Goal: Task Accomplishment & Management: Manage account settings

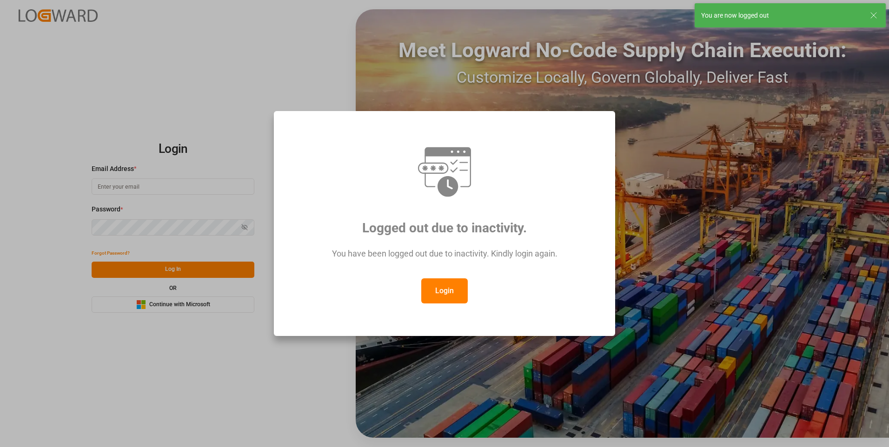
type input "Servicecenter_017@leschaco.com"
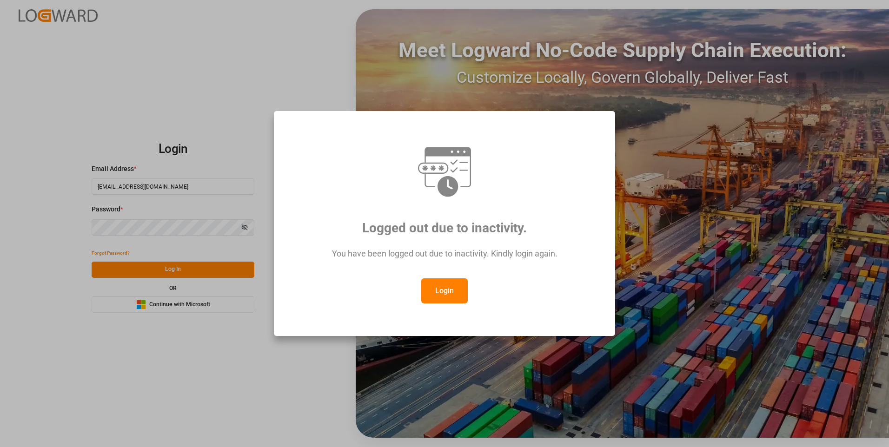
click at [441, 288] on button "Login" at bounding box center [444, 290] width 46 height 25
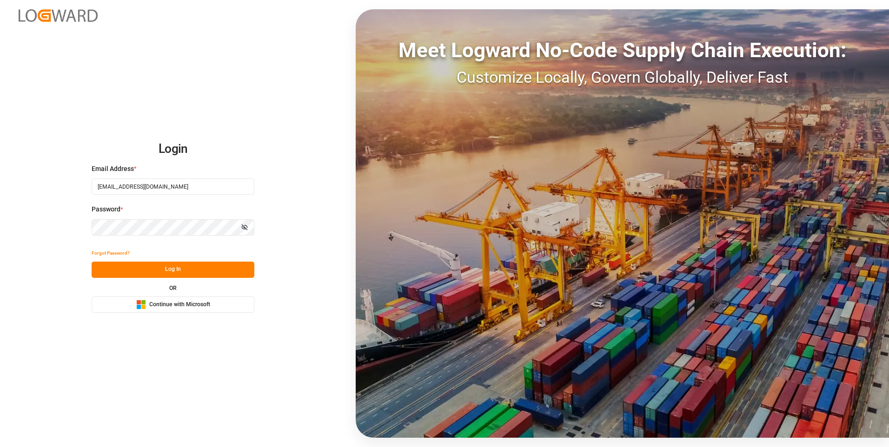
click at [150, 268] on button "Log In" at bounding box center [173, 270] width 163 height 16
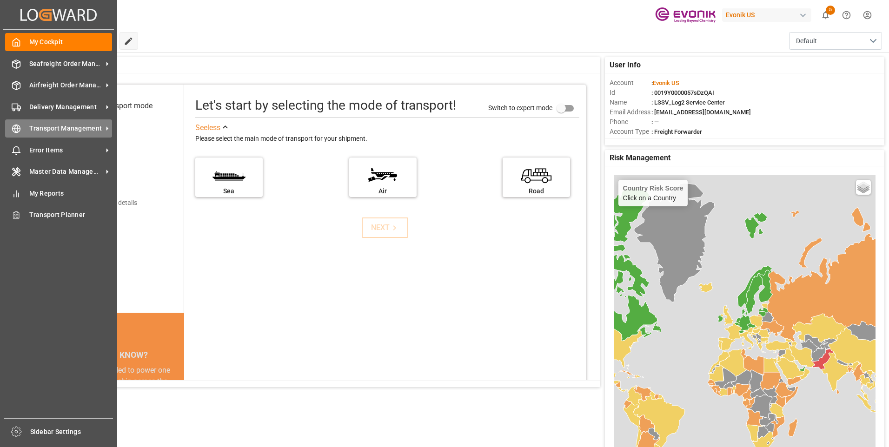
click at [16, 130] on icon at bounding box center [16, 128] width 9 height 9
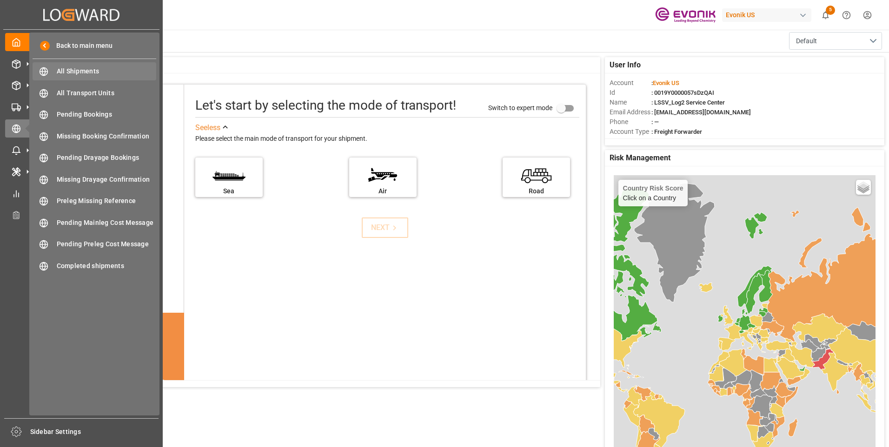
click at [79, 72] on span "All Shipments" at bounding box center [107, 71] width 100 height 10
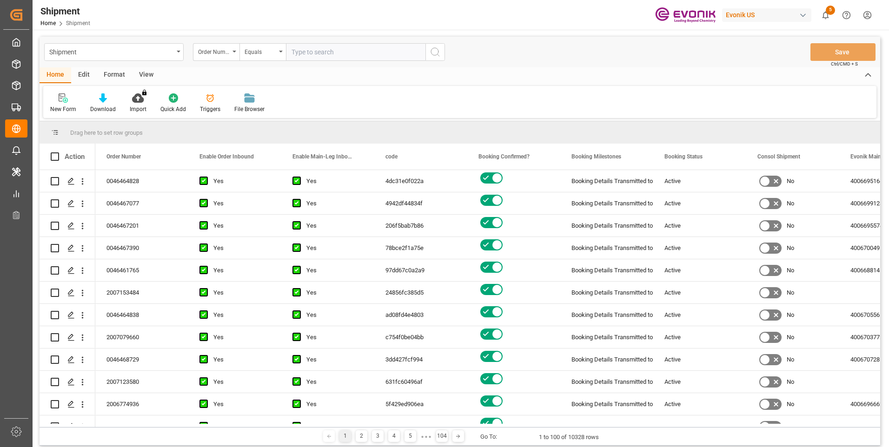
click at [311, 53] on input "text" at bounding box center [355, 52] width 139 height 18
type input "2007168049"
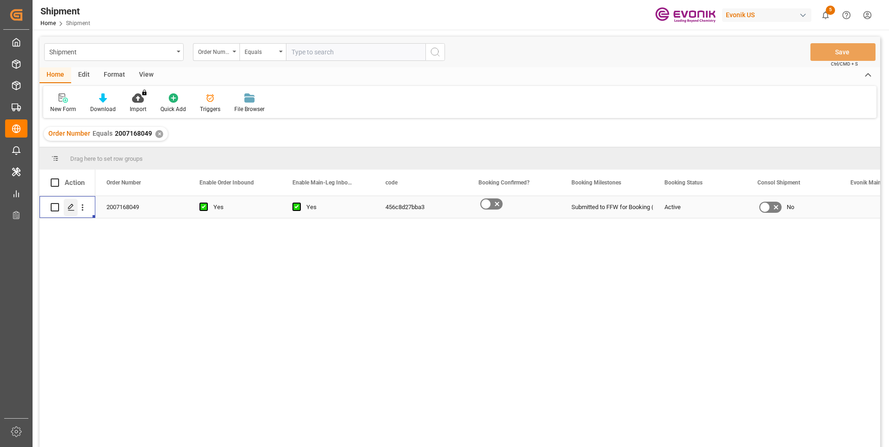
click at [75, 201] on div "Press SPACE to select this row." at bounding box center [71, 207] width 14 height 17
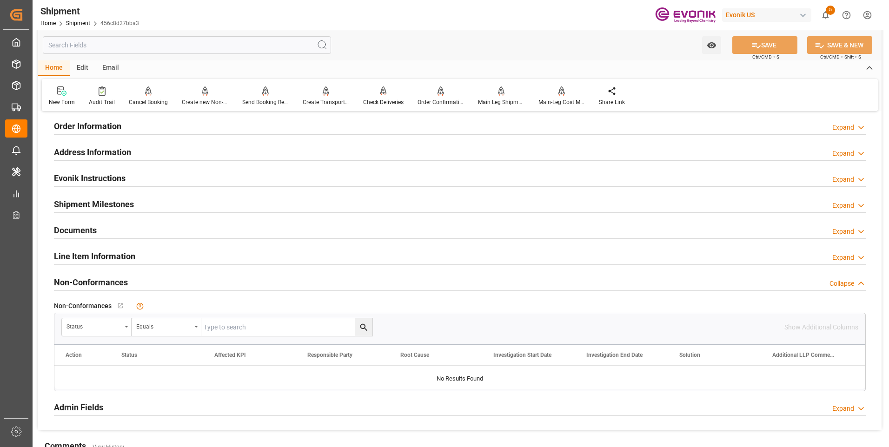
scroll to position [418, 0]
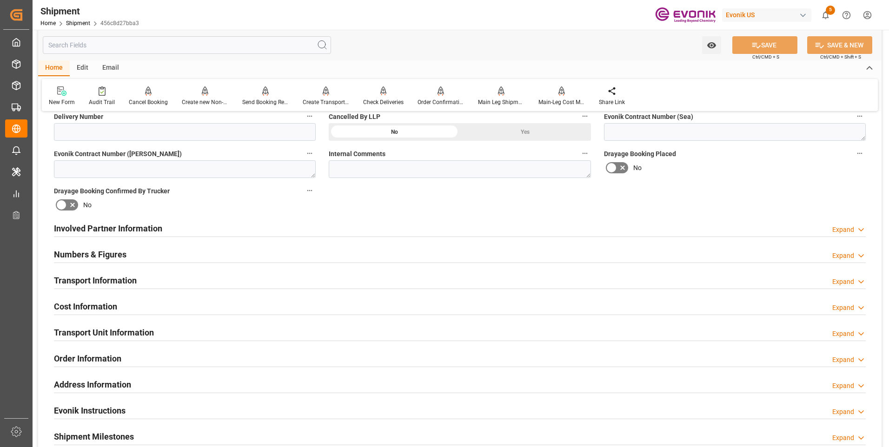
click at [79, 302] on h2 "Cost Information" at bounding box center [85, 306] width 63 height 13
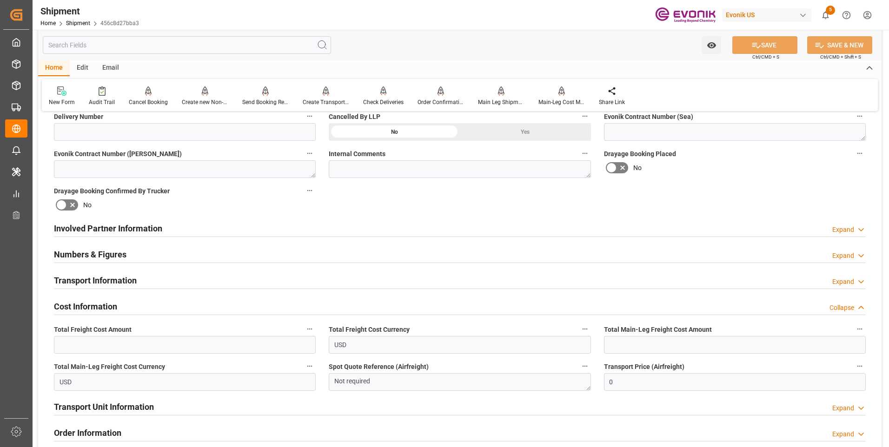
click at [103, 304] on h2 "Cost Information" at bounding box center [85, 306] width 63 height 13
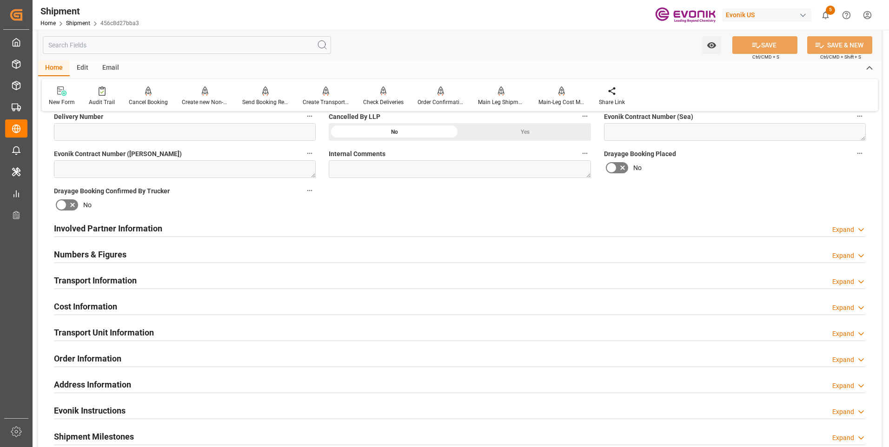
click at [96, 223] on h2 "Involved Partner Information" at bounding box center [108, 228] width 108 height 13
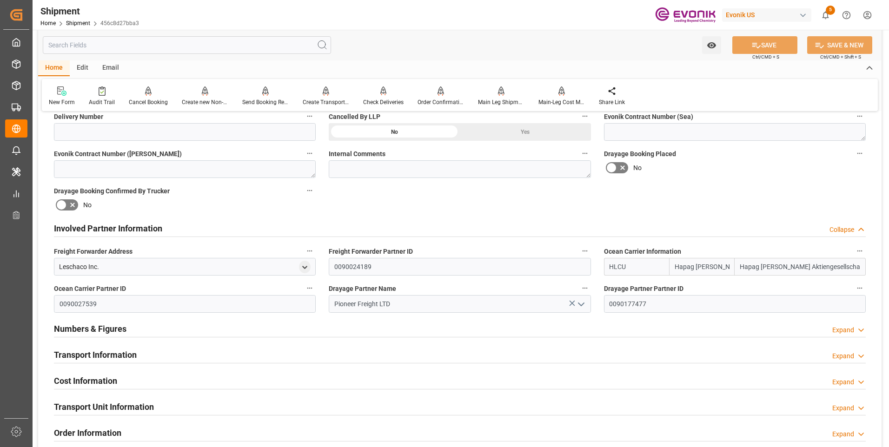
click at [97, 353] on h2 "Transport Information" at bounding box center [95, 355] width 83 height 13
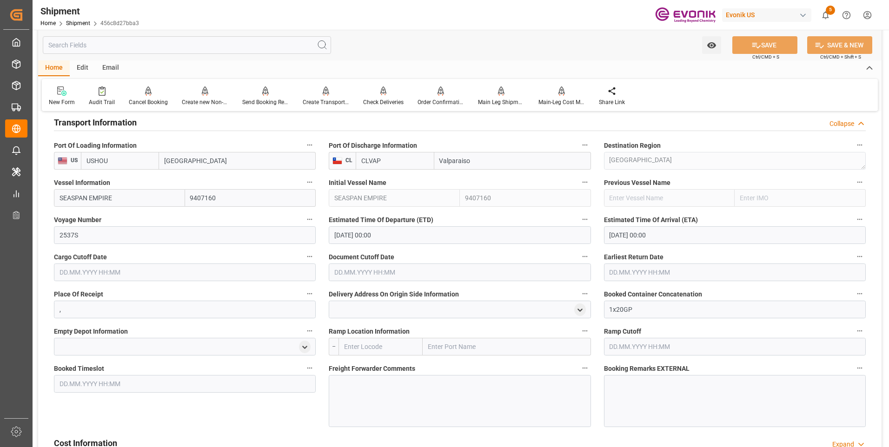
scroll to position [837, 0]
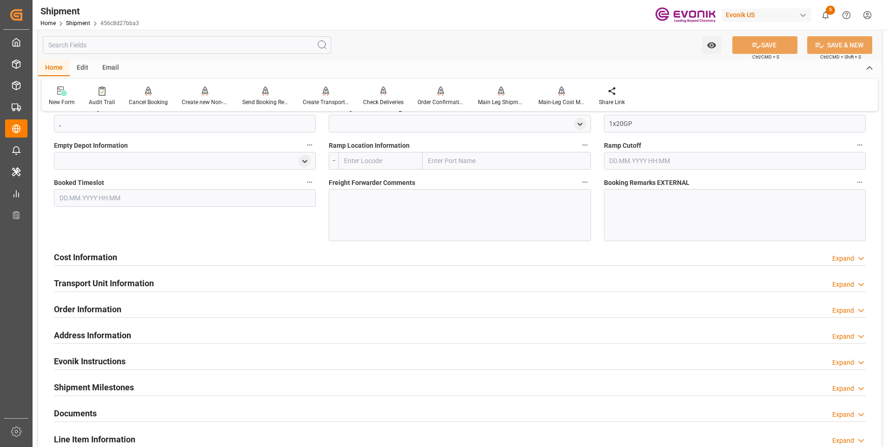
click at [136, 259] on div "Cost Information Expand" at bounding box center [460, 257] width 812 height 18
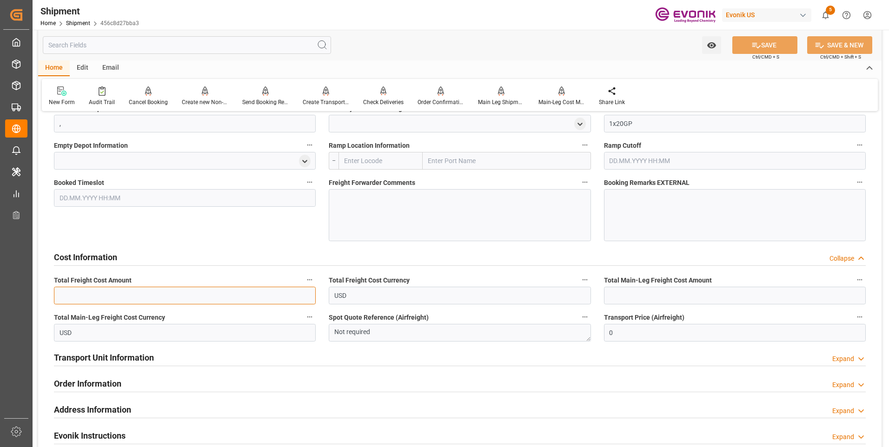
click at [166, 303] on input "text" at bounding box center [185, 296] width 262 height 18
type input "1869"
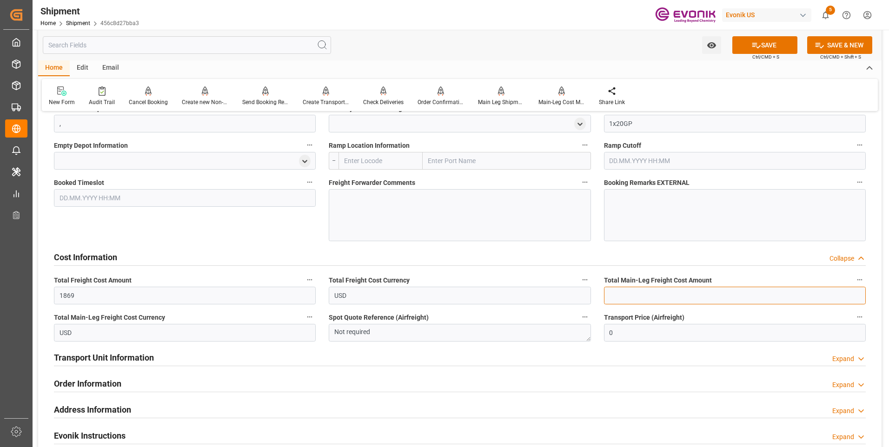
click at [657, 293] on input "text" at bounding box center [735, 296] width 262 height 18
type input "1469"
click at [767, 49] on button "SAVE" at bounding box center [764, 45] width 65 height 18
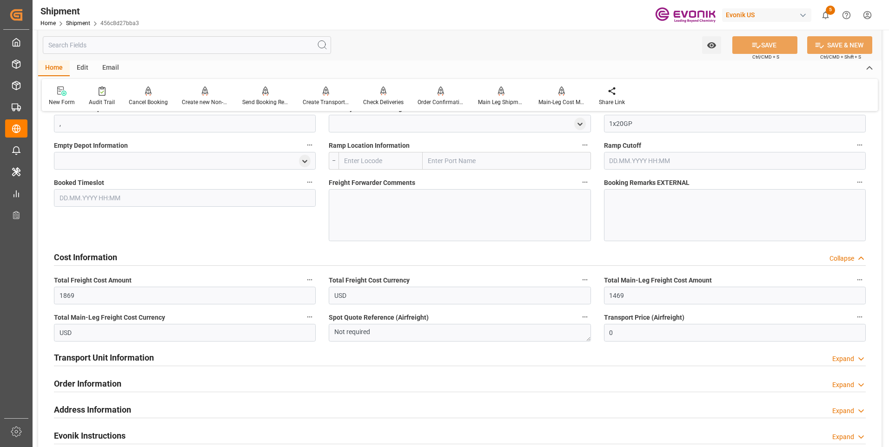
scroll to position [976, 0]
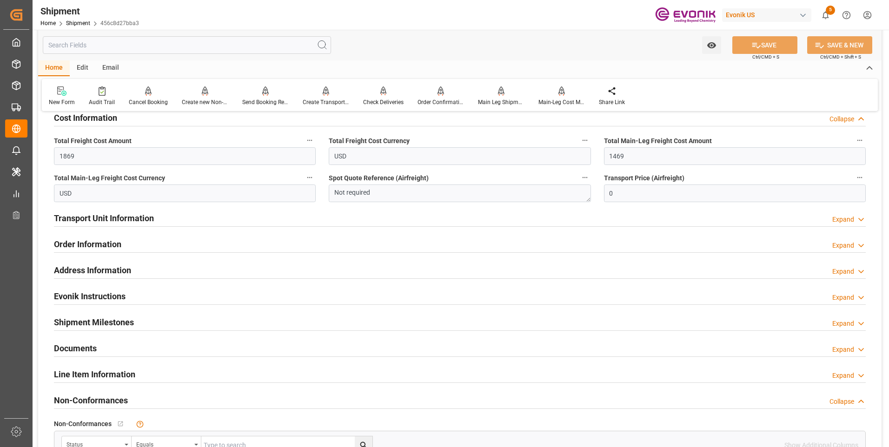
click at [117, 220] on h2 "Transport Unit Information" at bounding box center [104, 218] width 100 height 13
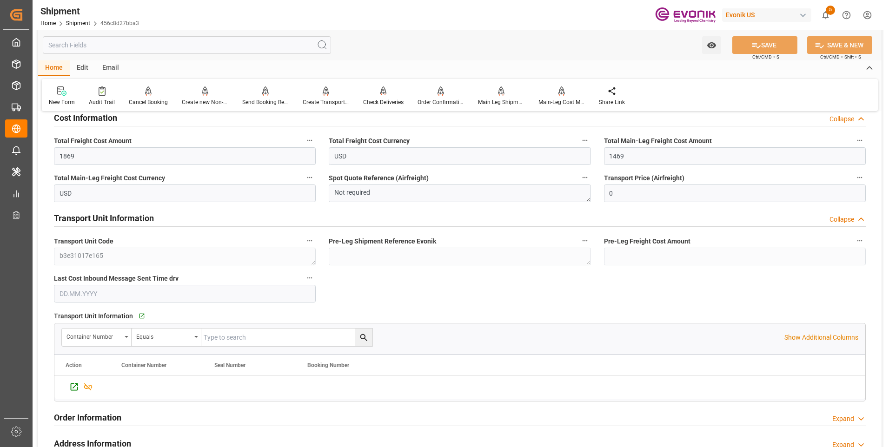
click at [117, 220] on h2 "Transport Unit Information" at bounding box center [104, 218] width 100 height 13
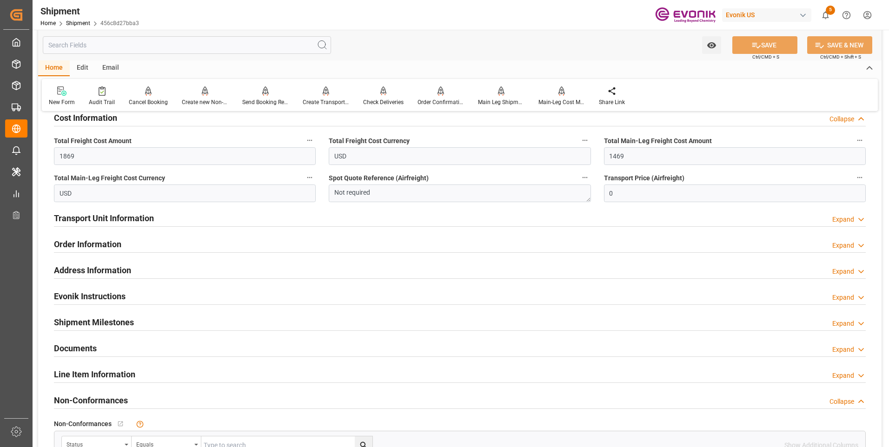
click at [93, 239] on h2 "Order Information" at bounding box center [87, 244] width 67 height 13
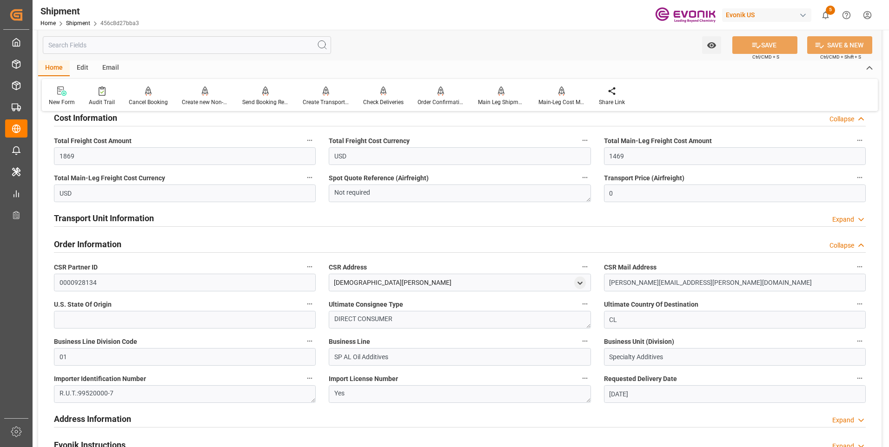
click at [93, 239] on h2 "Order Information" at bounding box center [87, 244] width 67 height 13
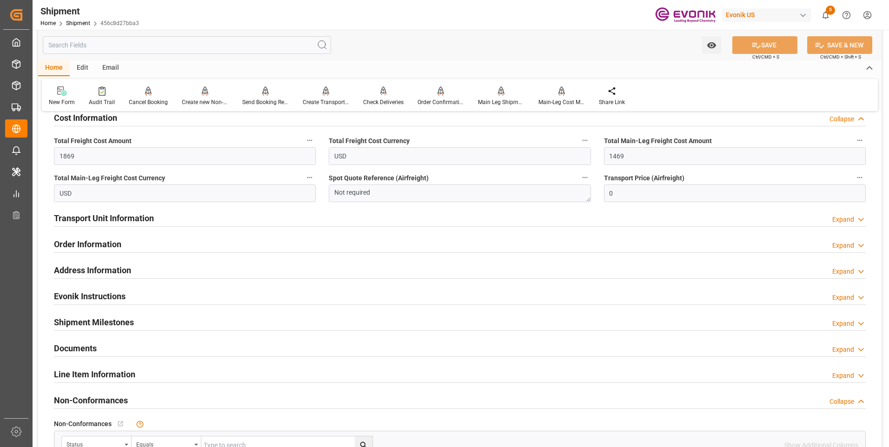
click at [93, 239] on h2 "Order Information" at bounding box center [87, 244] width 67 height 13
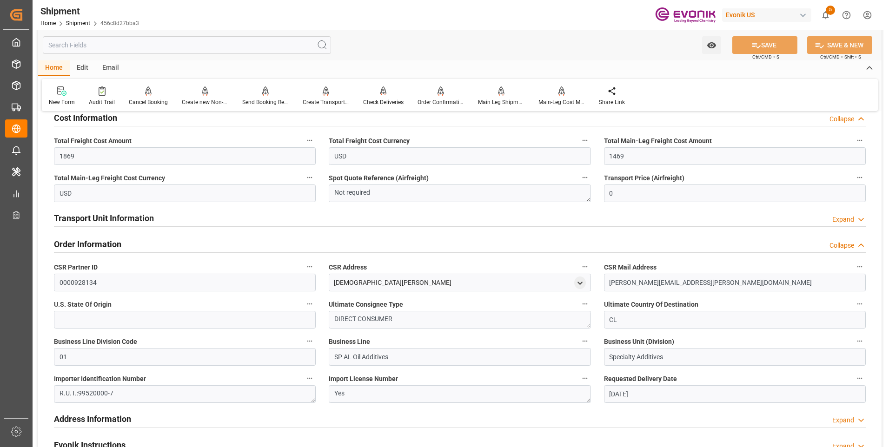
click at [93, 239] on h2 "Order Information" at bounding box center [87, 244] width 67 height 13
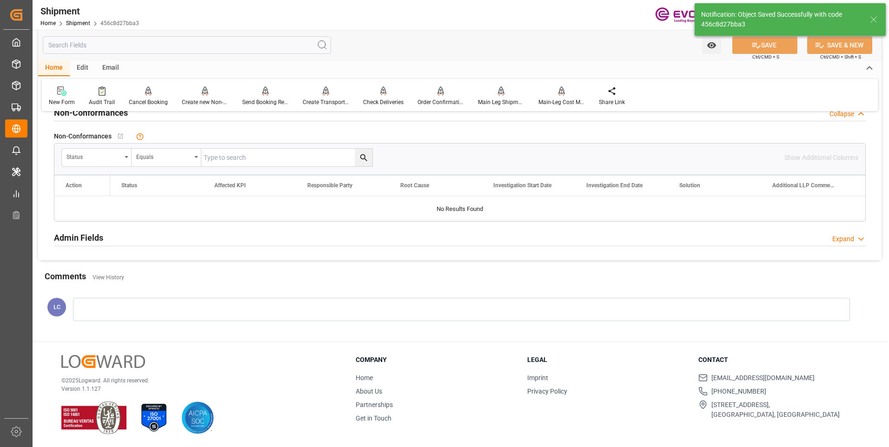
scroll to position [607, 0]
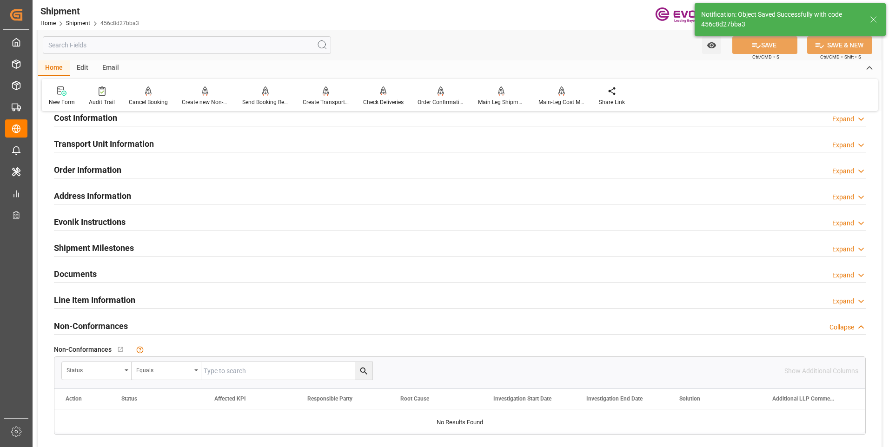
click at [75, 170] on h2 "Order Information" at bounding box center [87, 170] width 67 height 13
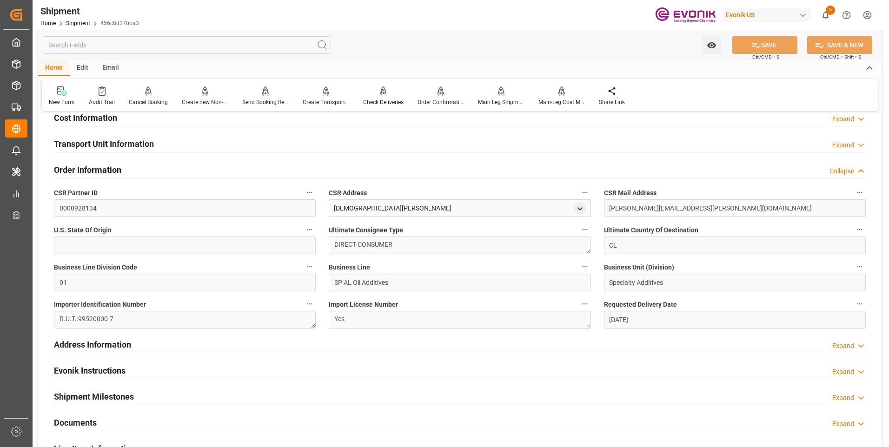
click at [75, 170] on h2 "Order Information" at bounding box center [87, 170] width 67 height 13
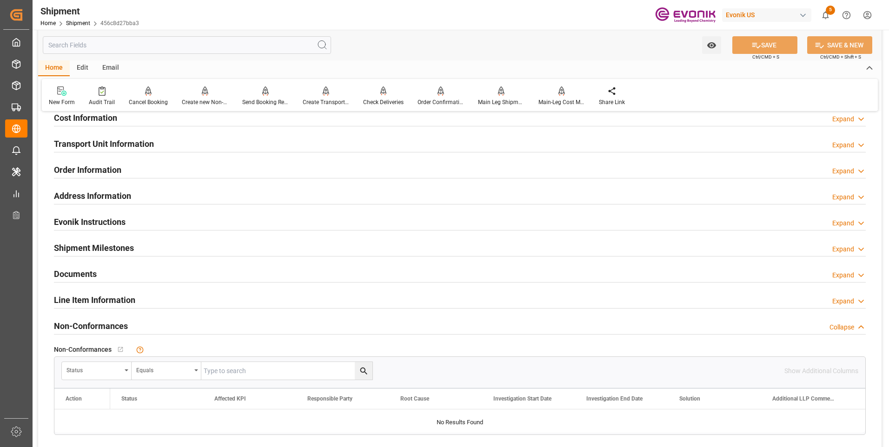
click at [94, 146] on h2 "Transport Unit Information" at bounding box center [104, 144] width 100 height 13
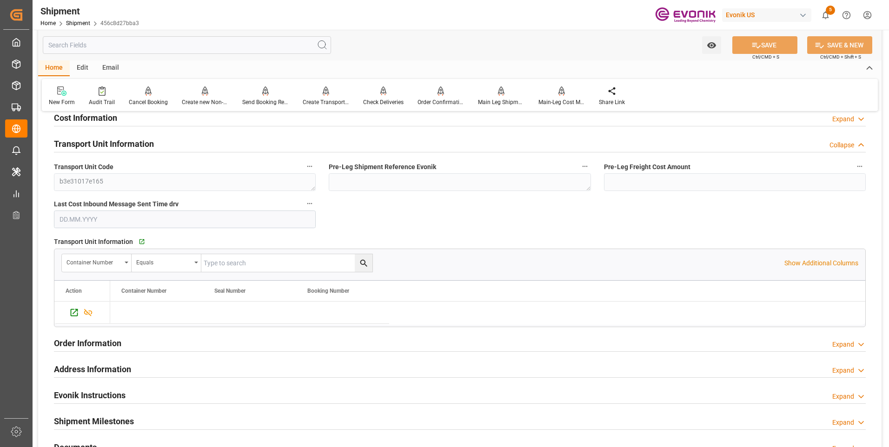
click at [122, 136] on div "Transport Unit Information" at bounding box center [104, 143] width 100 height 18
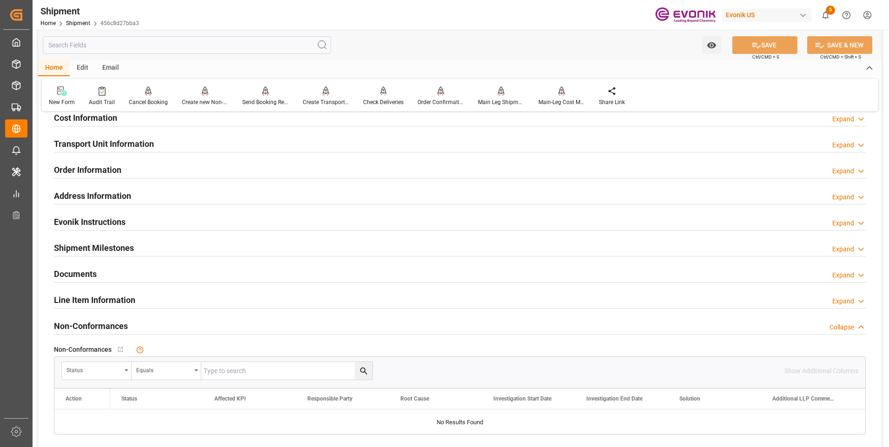
click at [94, 168] on h2 "Order Information" at bounding box center [87, 170] width 67 height 13
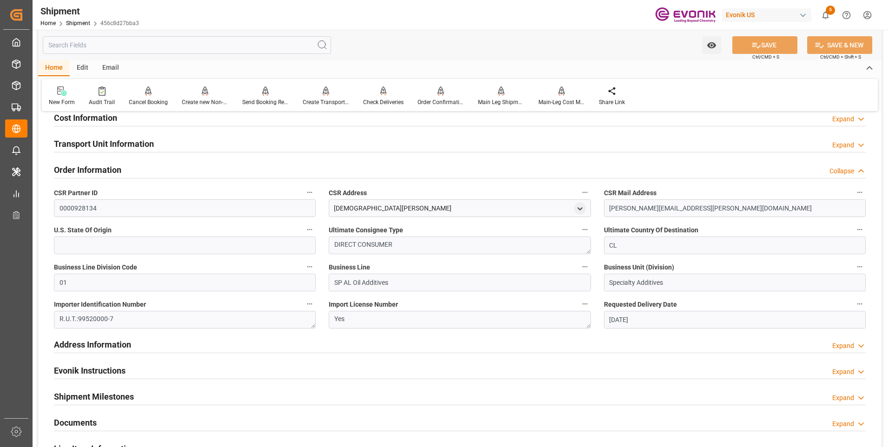
click at [94, 168] on h2 "Order Information" at bounding box center [87, 170] width 67 height 13
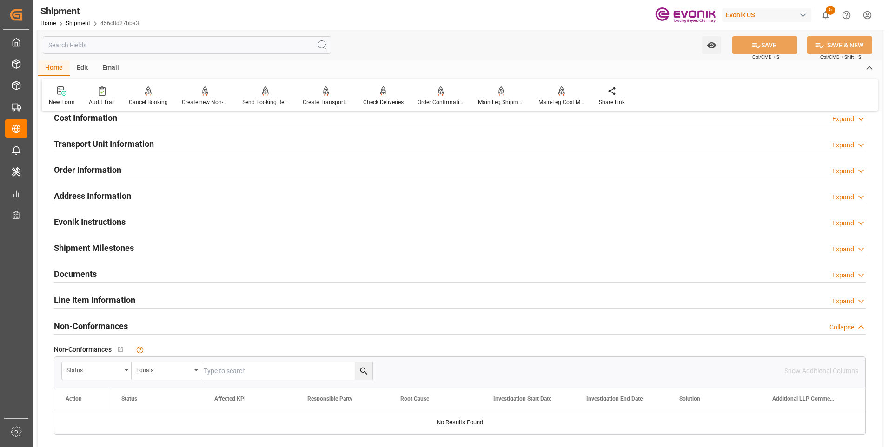
scroll to position [561, 0]
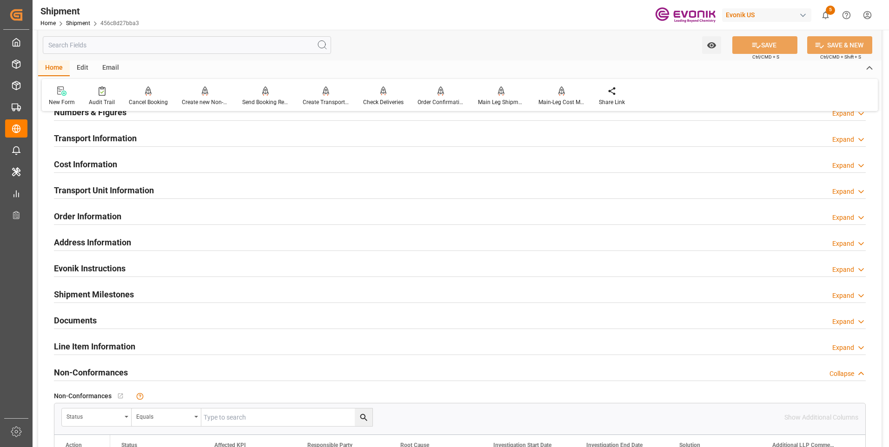
click at [76, 165] on h2 "Cost Information" at bounding box center [85, 164] width 63 height 13
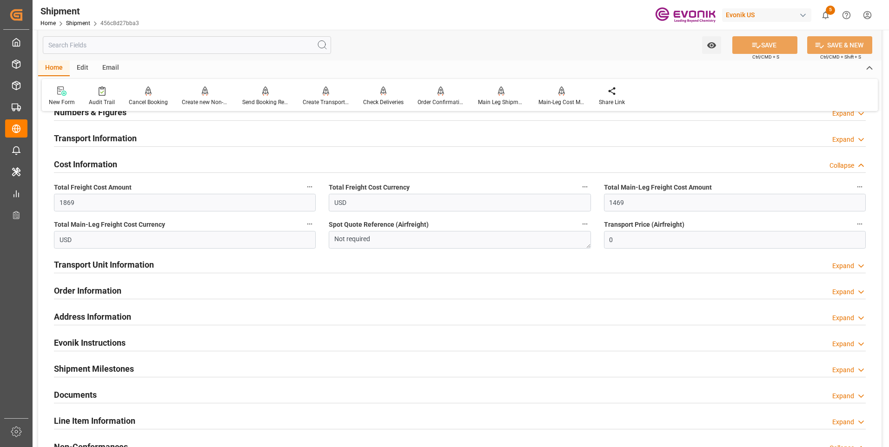
click at [73, 163] on h2 "Cost Information" at bounding box center [85, 164] width 63 height 13
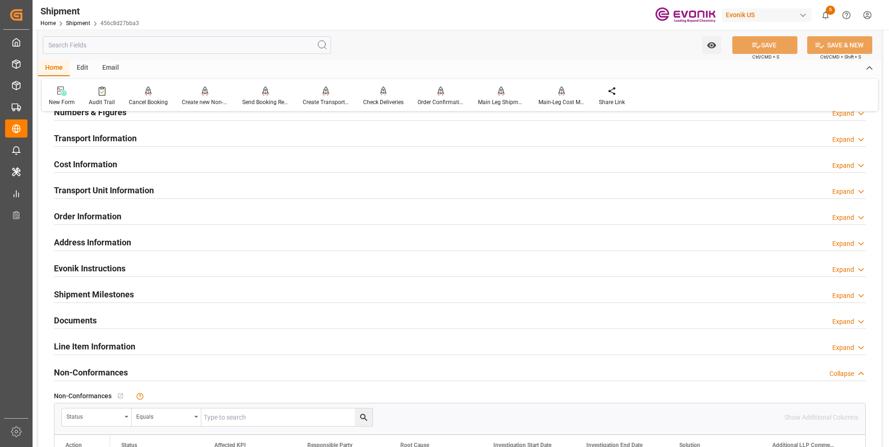
click at [90, 209] on div "Order Information" at bounding box center [87, 216] width 67 height 18
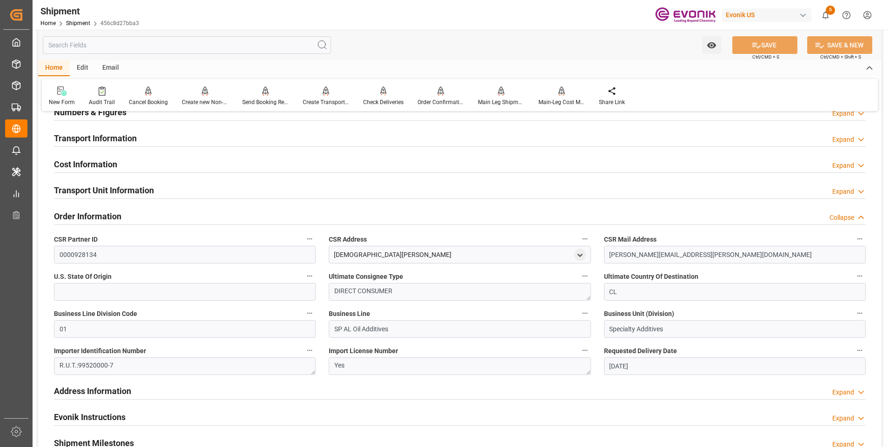
click at [89, 210] on h2 "Order Information" at bounding box center [87, 216] width 67 height 13
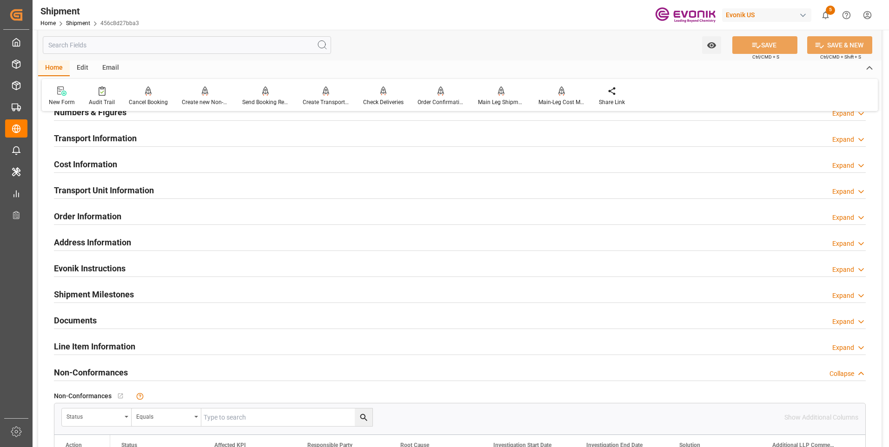
click at [93, 189] on h2 "Transport Unit Information" at bounding box center [104, 190] width 100 height 13
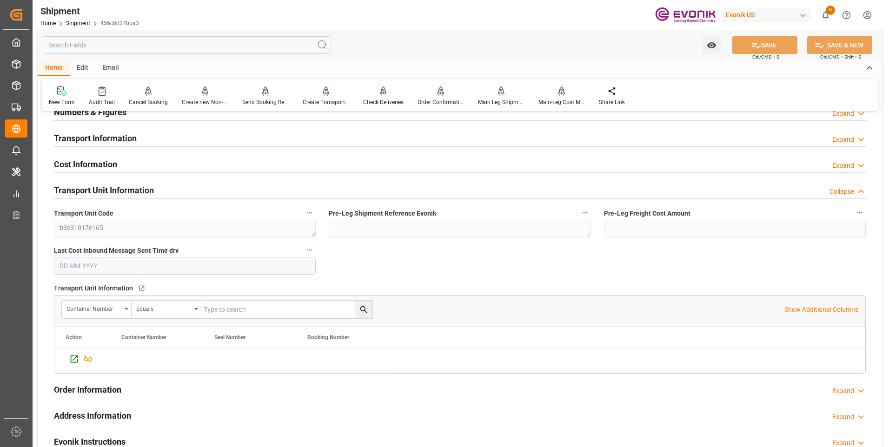
click at [93, 189] on h2 "Transport Unit Information" at bounding box center [104, 190] width 100 height 13
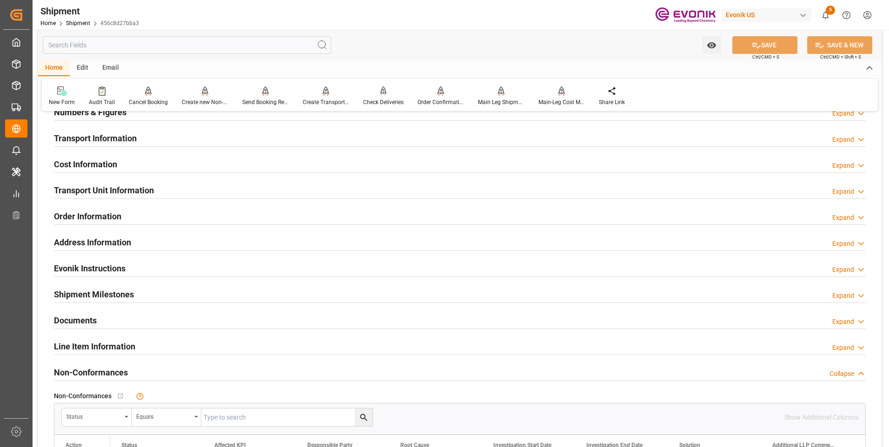
click at [90, 172] on div at bounding box center [460, 172] width 812 height 0
click at [88, 160] on h2 "Cost Information" at bounding box center [85, 164] width 63 height 13
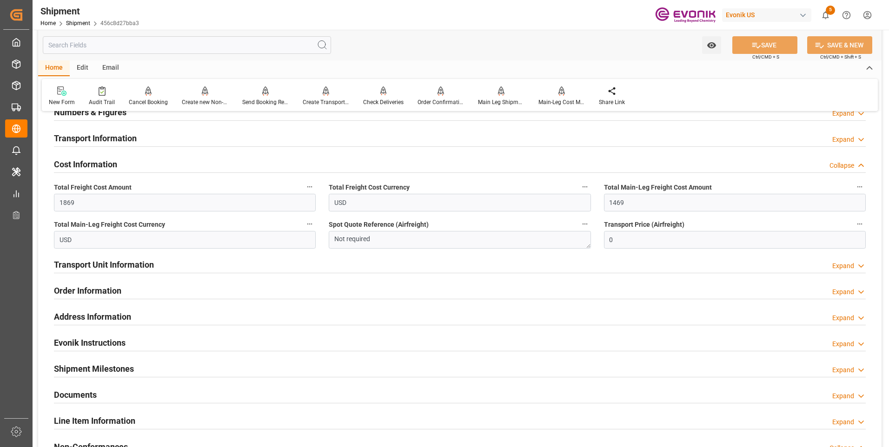
click at [88, 160] on h2 "Cost Information" at bounding box center [85, 164] width 63 height 13
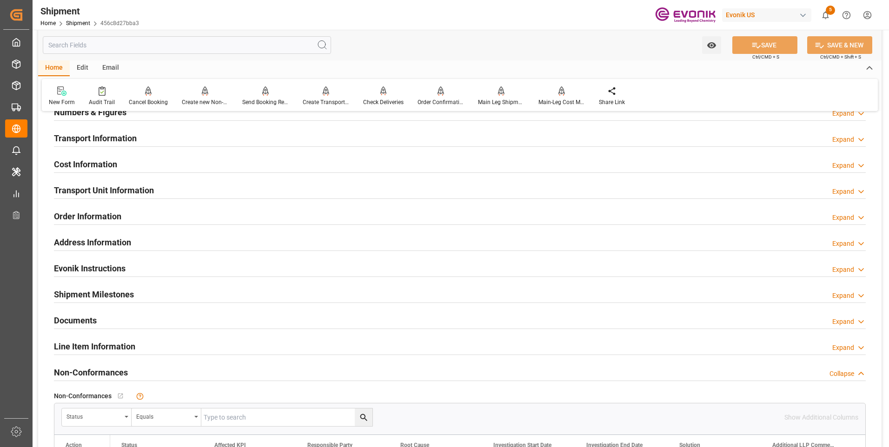
click at [109, 237] on h2 "Address Information" at bounding box center [92, 242] width 77 height 13
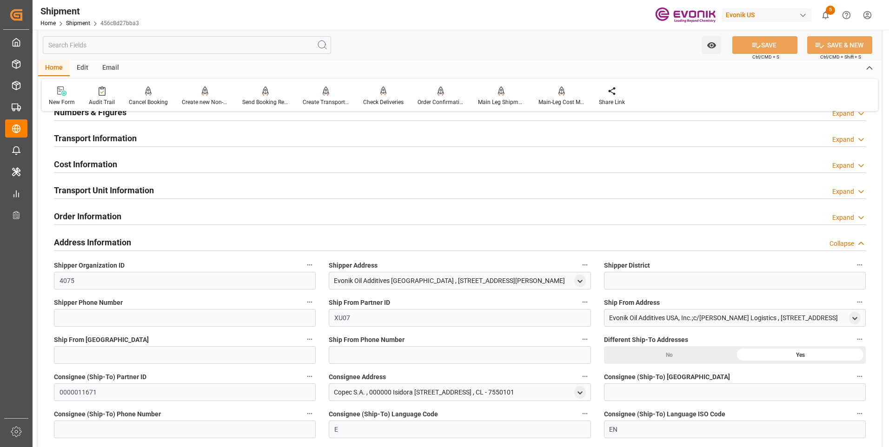
click at [110, 238] on h2 "Address Information" at bounding box center [92, 242] width 77 height 13
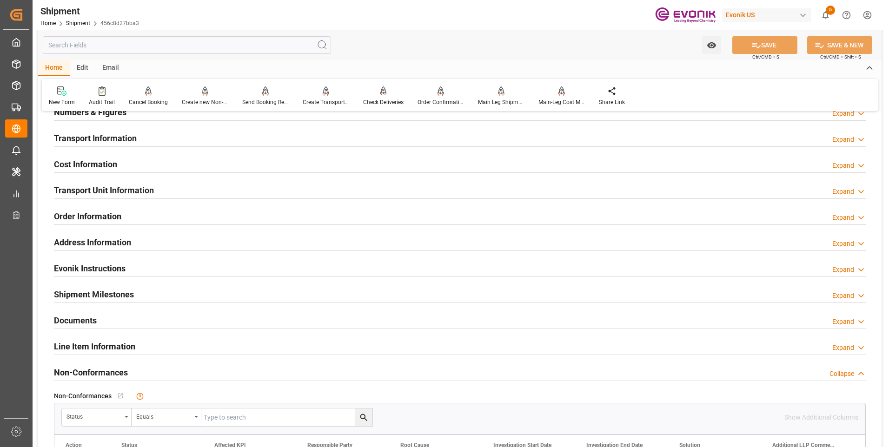
click at [85, 207] on div "Order Information" at bounding box center [87, 216] width 67 height 18
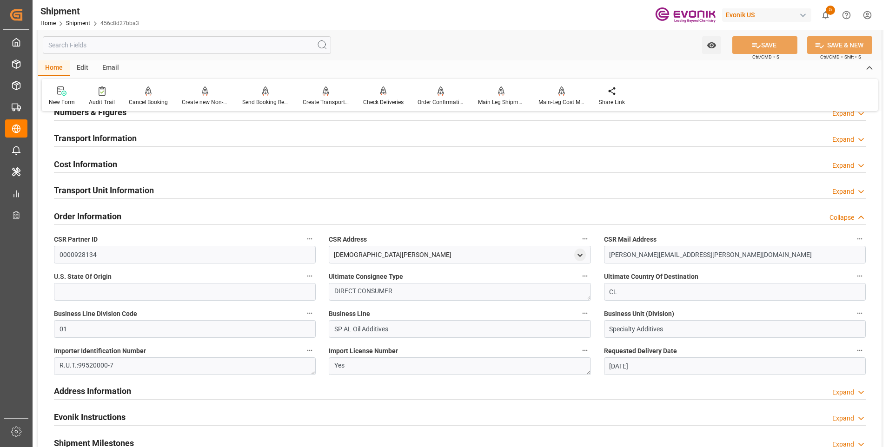
click at [85, 207] on div "Order Information" at bounding box center [87, 216] width 67 height 18
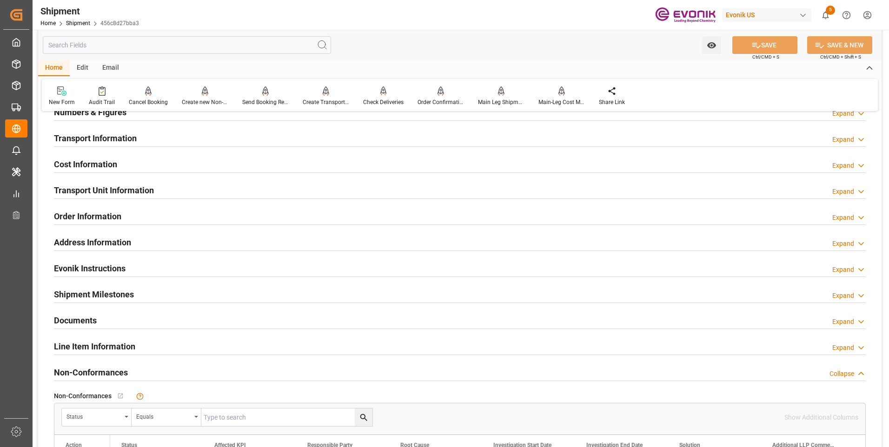
click at [87, 194] on h2 "Transport Unit Information" at bounding box center [104, 190] width 100 height 13
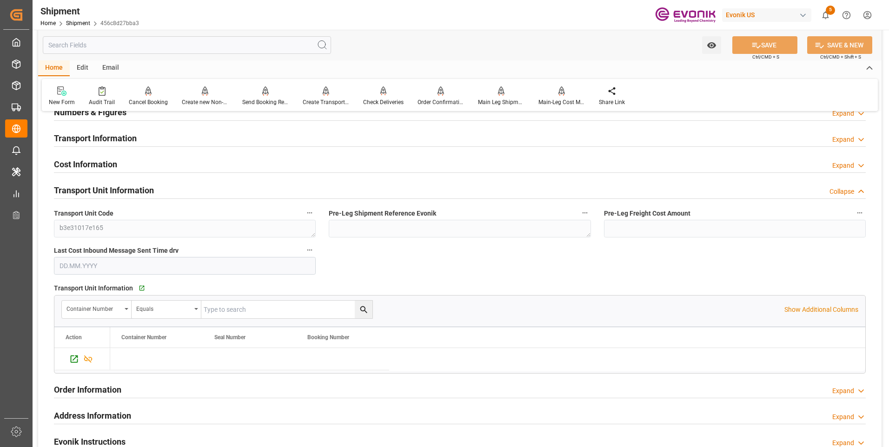
scroll to position [700, 0]
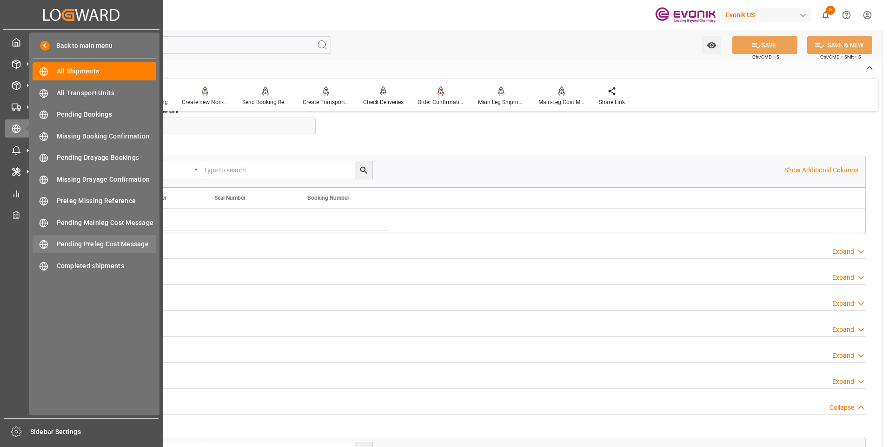
click at [127, 247] on span "Pending Preleg Cost Message" at bounding box center [107, 244] width 100 height 10
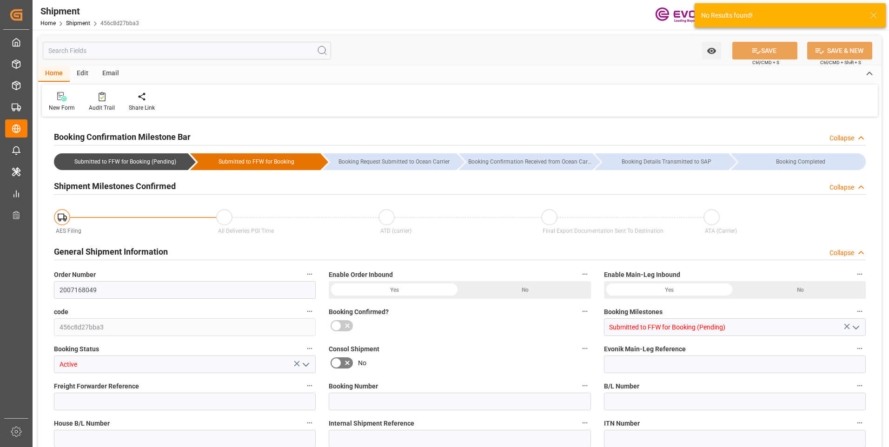
type input "USHOU"
type input "CLVAP"
type input "9407160"
type input "20.09.2025 00:00"
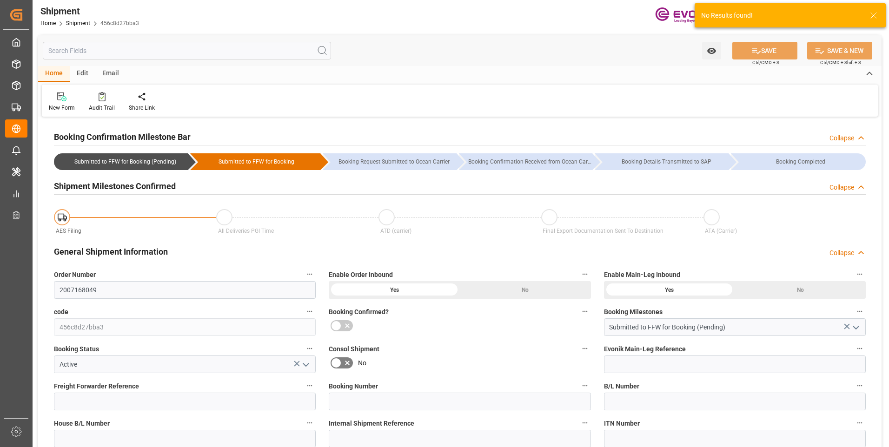
type input "01.11.2025 00:00"
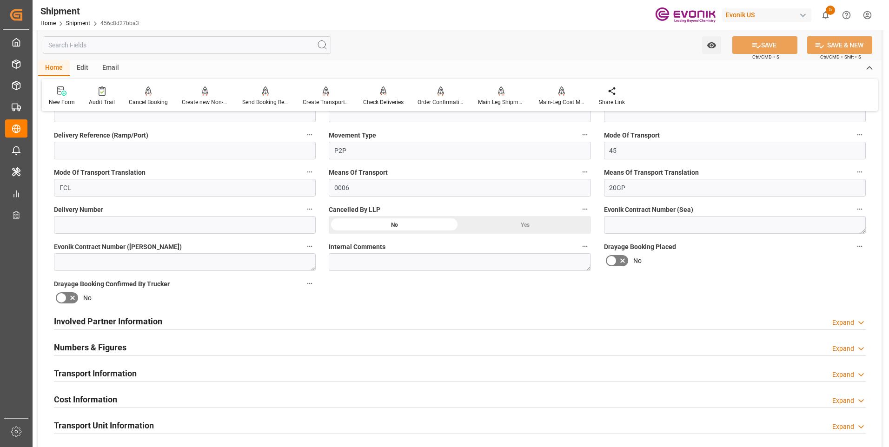
scroll to position [465, 0]
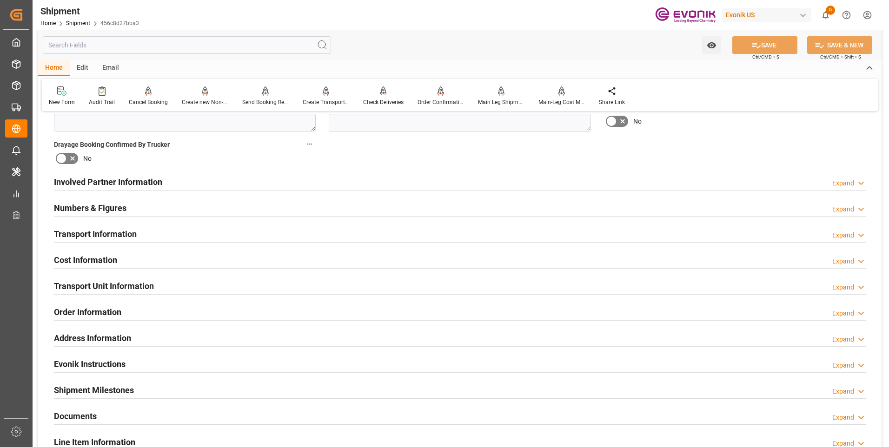
click at [90, 177] on h2 "Involved Partner Information" at bounding box center [108, 182] width 108 height 13
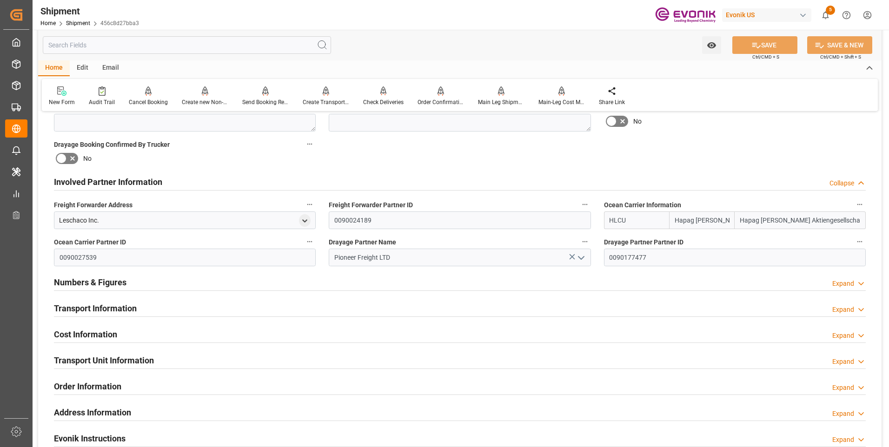
click at [120, 179] on h2 "Involved Partner Information" at bounding box center [108, 182] width 108 height 13
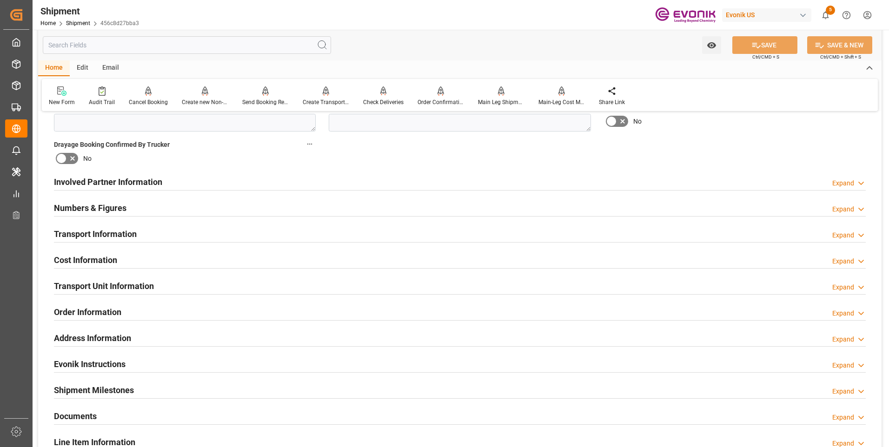
click at [99, 211] on h2 "Numbers & Figures" at bounding box center [90, 208] width 73 height 13
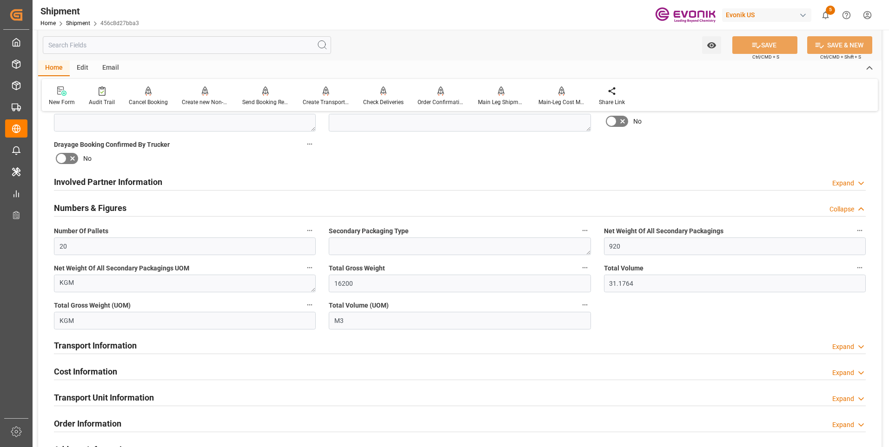
click at [99, 211] on h2 "Numbers & Figures" at bounding box center [90, 208] width 73 height 13
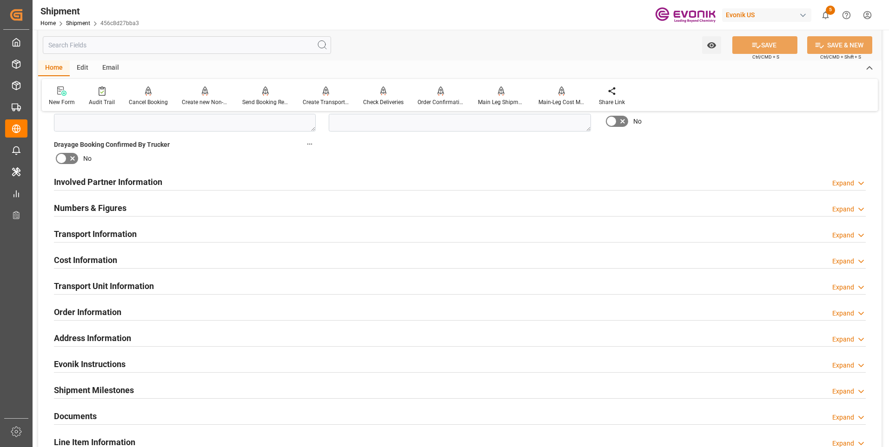
click at [80, 238] on h2 "Transport Information" at bounding box center [95, 234] width 83 height 13
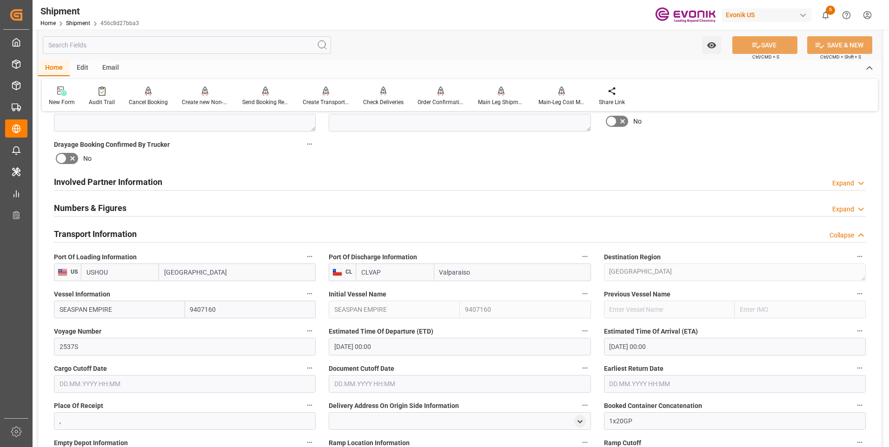
scroll to position [558, 0]
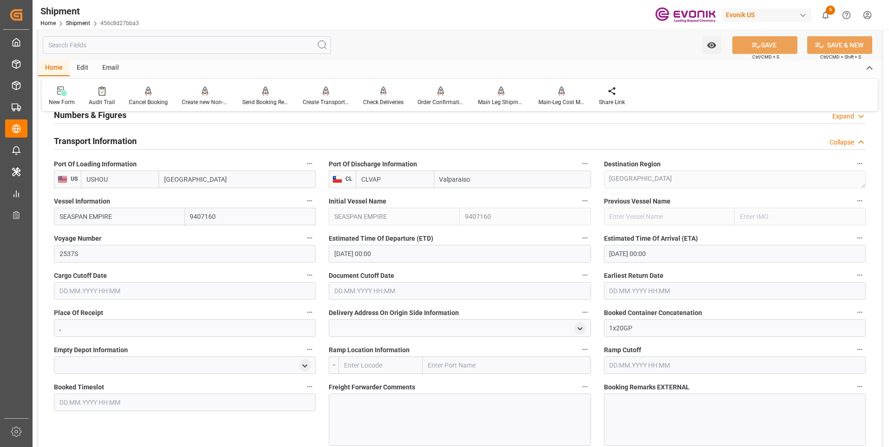
click at [181, 289] on input "text" at bounding box center [185, 291] width 262 height 18
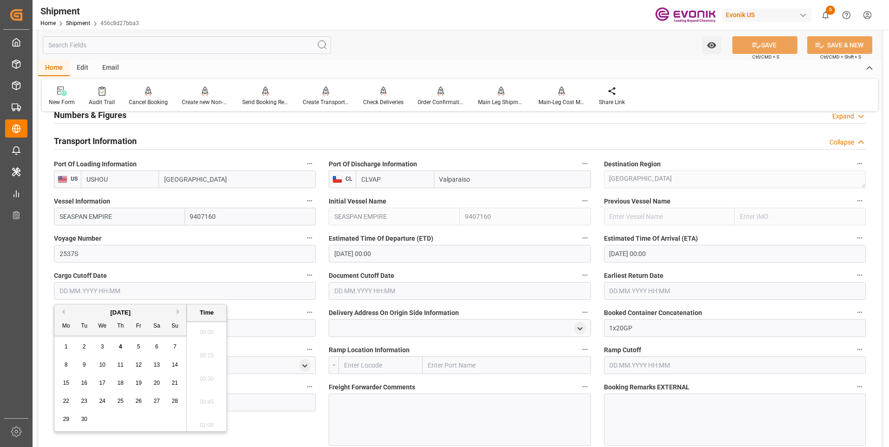
scroll to position [26, 0]
click at [101, 363] on span "10" at bounding box center [102, 365] width 6 height 7
type input "[DATE] 00:00"
click at [402, 285] on input "text" at bounding box center [460, 291] width 262 height 18
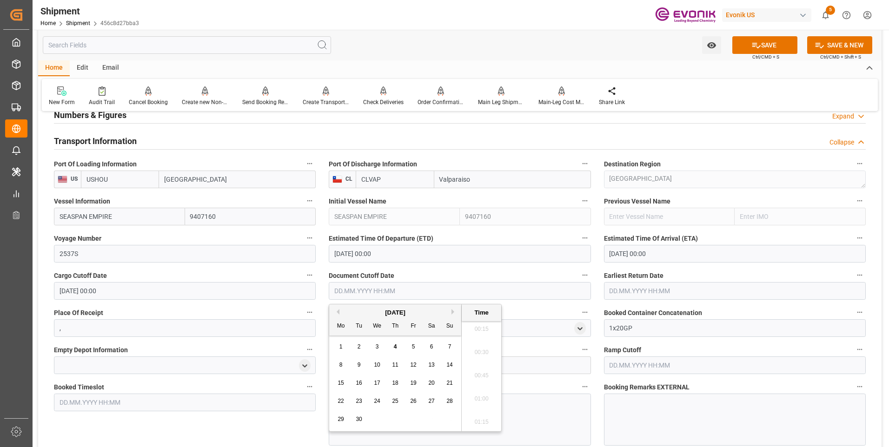
click at [375, 369] on div "10" at bounding box center [377, 365] width 12 height 11
type input "[DATE] 00:00"
click at [668, 280] on label "Earliest Return Date" at bounding box center [735, 275] width 262 height 13
click at [853, 280] on button "Earliest Return Date" at bounding box center [859, 275] width 12 height 12
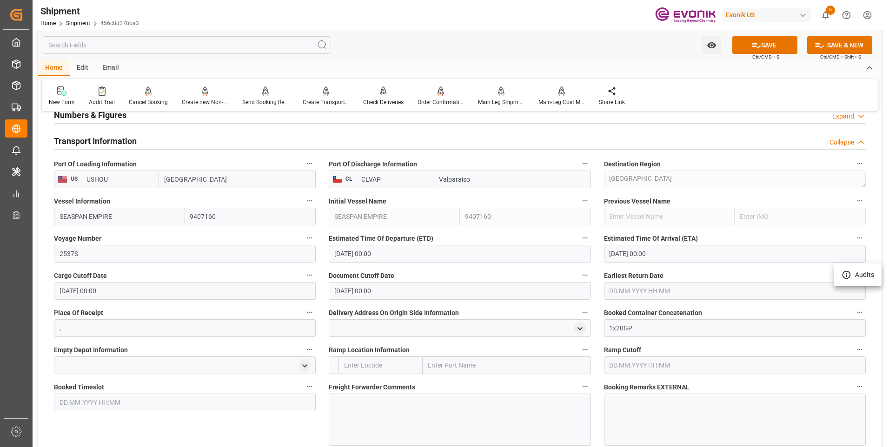
click at [664, 290] on div at bounding box center [444, 223] width 889 height 447
click at [654, 294] on input "text" at bounding box center [735, 291] width 262 height 18
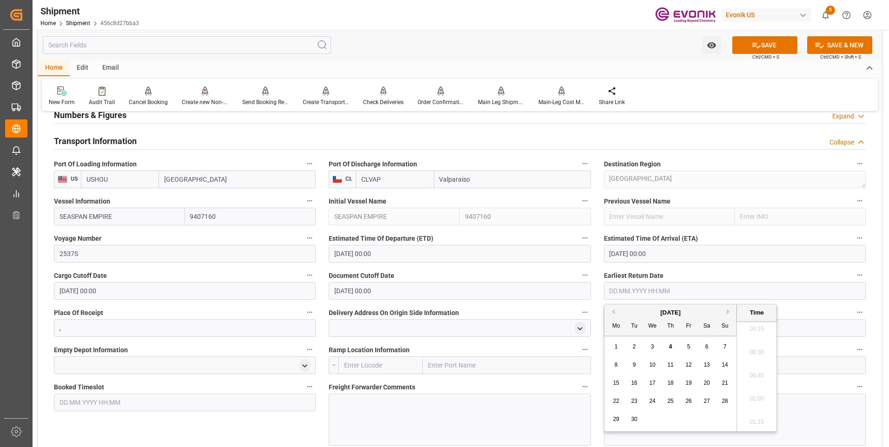
click at [654, 365] on span "10" at bounding box center [652, 365] width 6 height 7
type input "[DATE] 00:00"
click at [776, 45] on button "SAVE" at bounding box center [764, 45] width 65 height 18
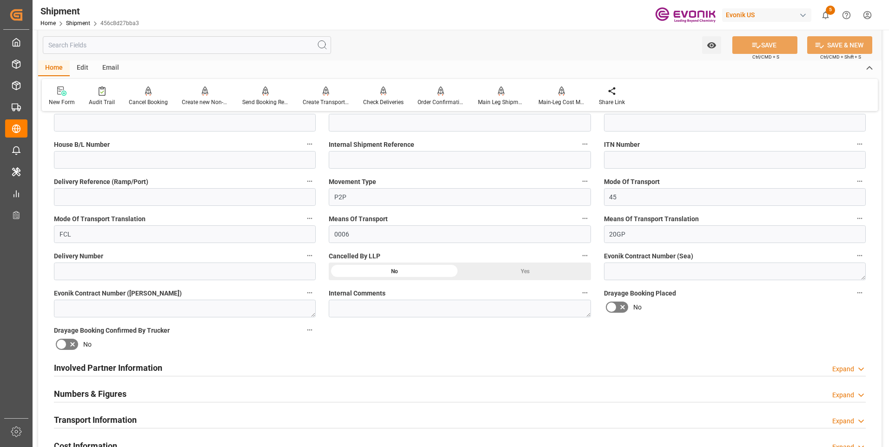
scroll to position [418, 0]
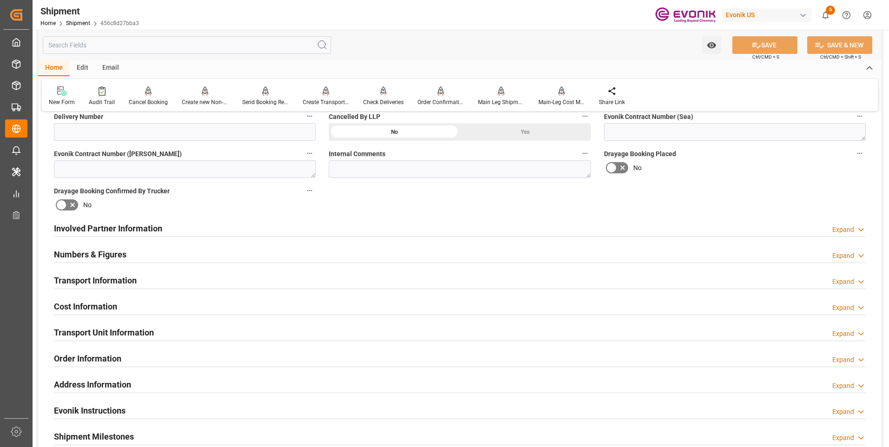
click at [86, 279] on h2 "Transport Information" at bounding box center [95, 280] width 83 height 13
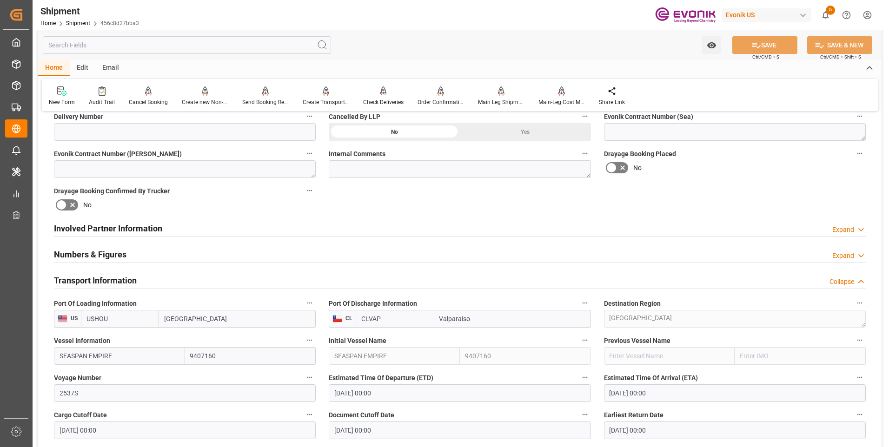
click at [86, 279] on h2 "Transport Information" at bounding box center [95, 280] width 83 height 13
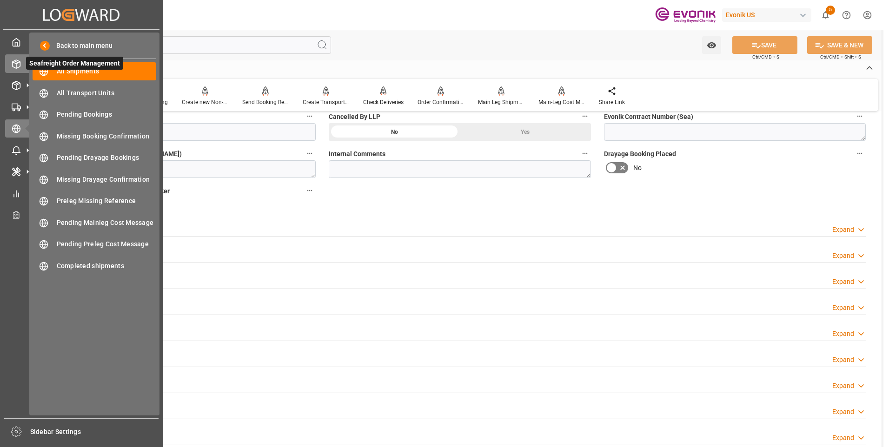
click at [13, 66] on icon at bounding box center [17, 64] width 8 height 8
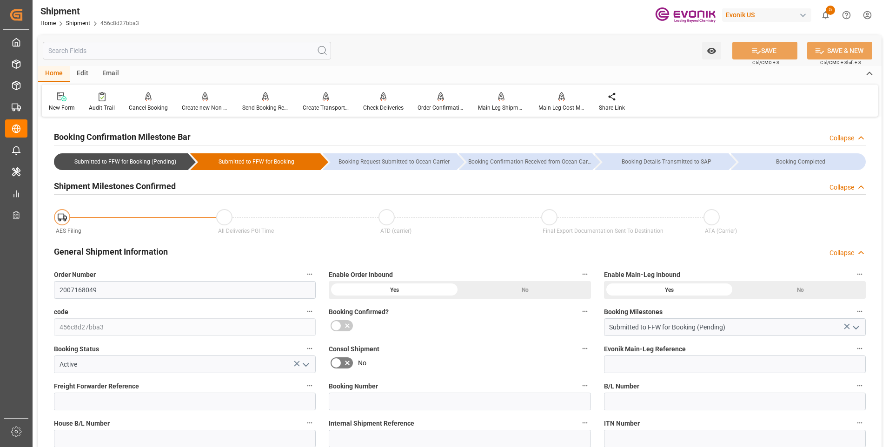
scroll to position [279, 0]
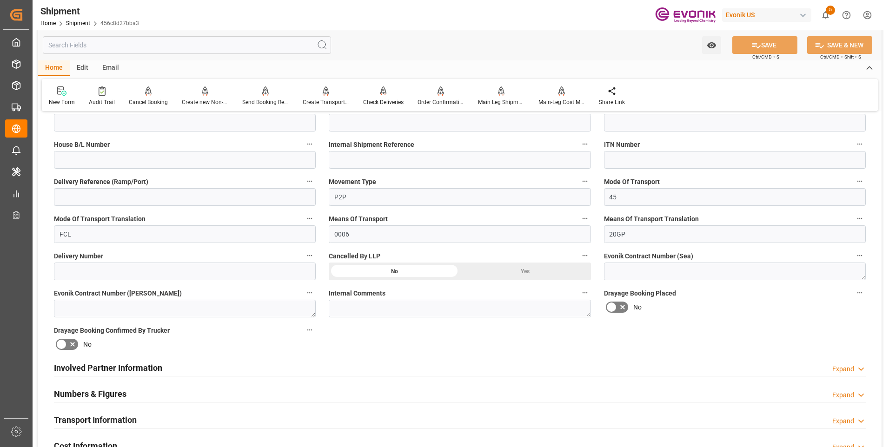
click at [113, 364] on h2 "Involved Partner Information" at bounding box center [108, 368] width 108 height 13
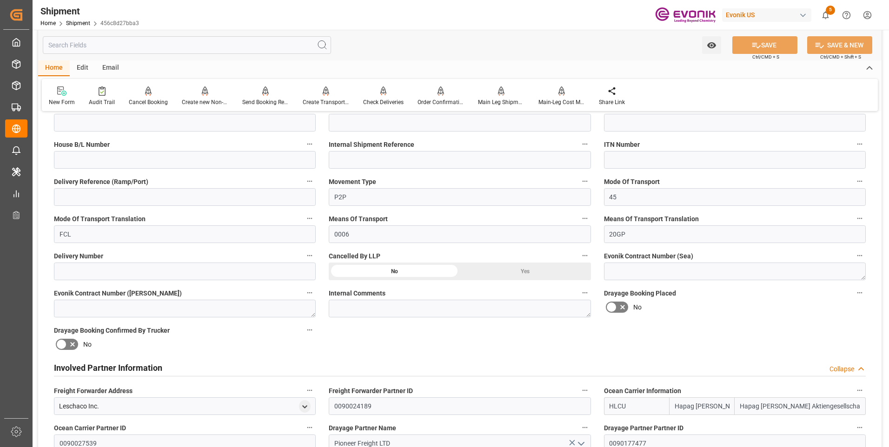
scroll to position [465, 0]
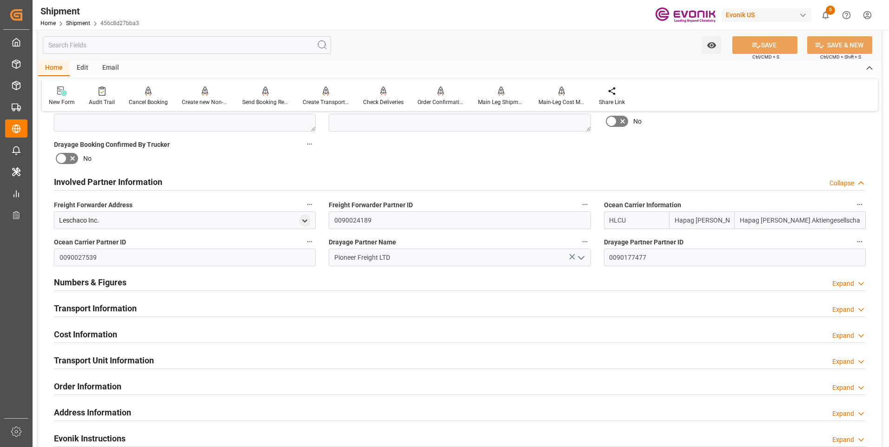
click at [96, 303] on h2 "Transport Information" at bounding box center [95, 308] width 83 height 13
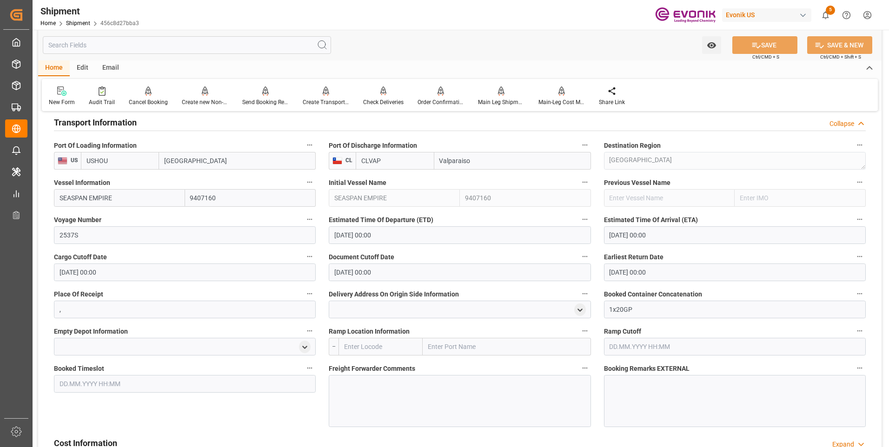
scroll to position [837, 0]
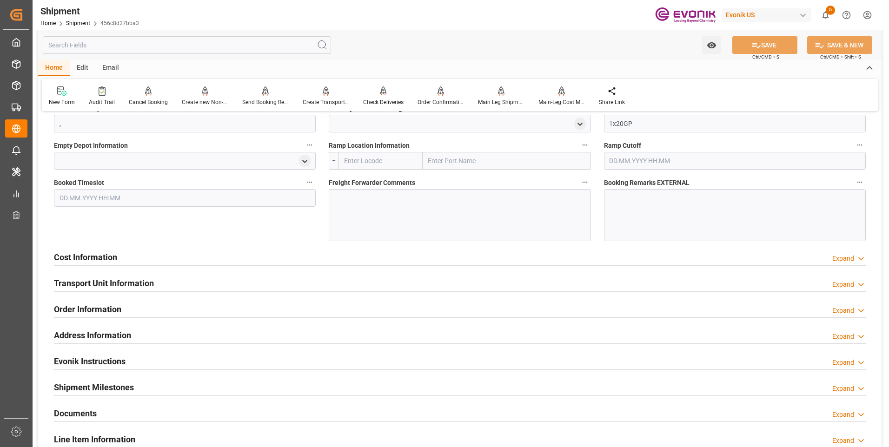
drag, startPoint x: 390, startPoint y: 200, endPoint x: 394, endPoint y: 204, distance: 4.9
click at [394, 204] on div at bounding box center [460, 215] width 262 height 52
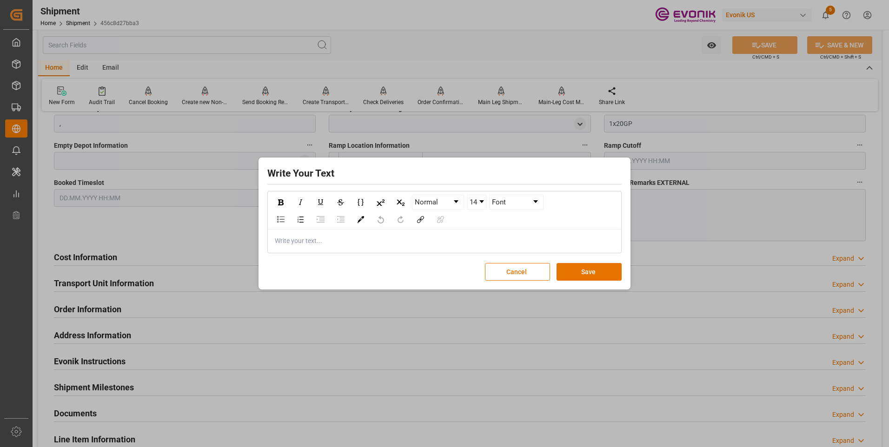
click at [333, 232] on div "Write your text..." at bounding box center [444, 241] width 352 height 23
click at [571, 274] on button "Save" at bounding box center [588, 272] width 65 height 18
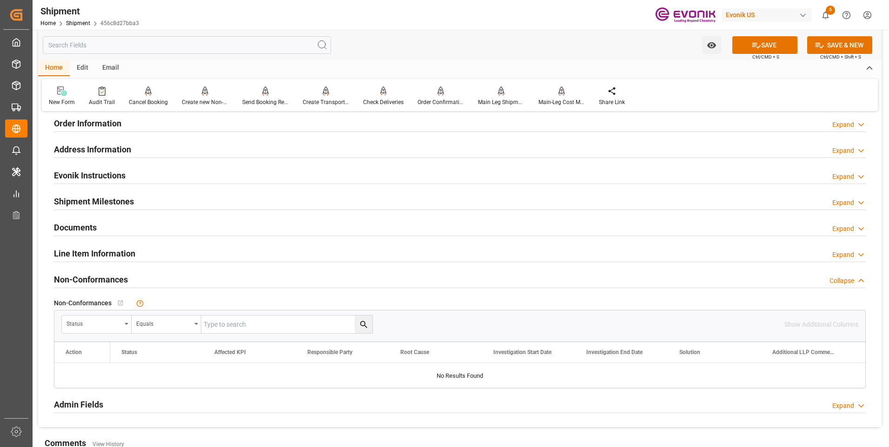
scroll to position [930, 0]
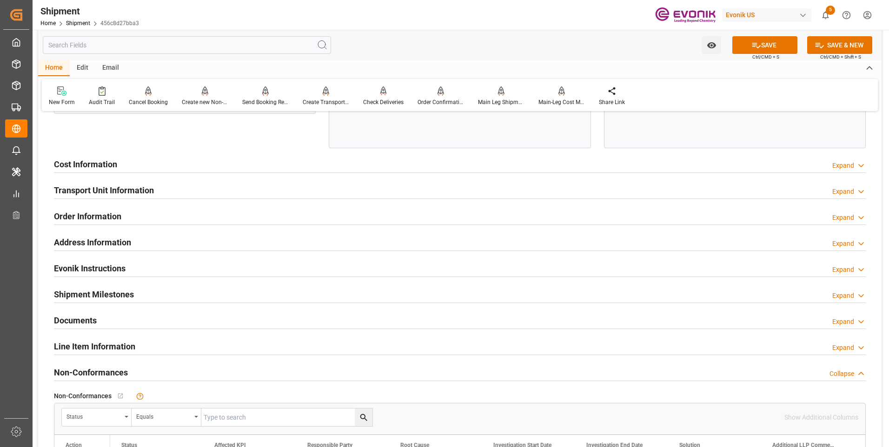
click at [85, 190] on h2 "Transport Unit Information" at bounding box center [104, 190] width 100 height 13
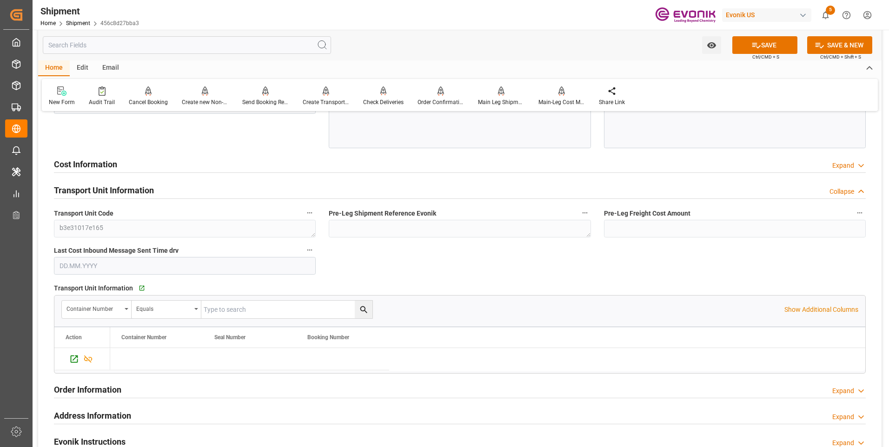
click at [85, 190] on h2 "Transport Unit Information" at bounding box center [104, 190] width 100 height 13
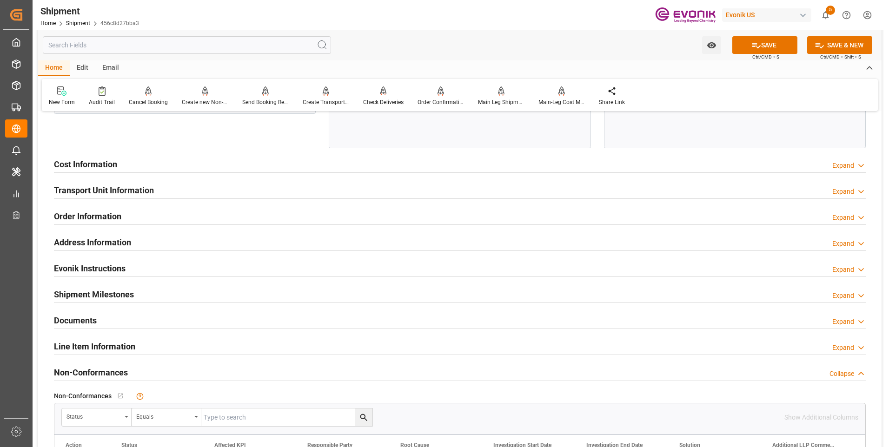
click at [98, 217] on h2 "Order Information" at bounding box center [87, 216] width 67 height 13
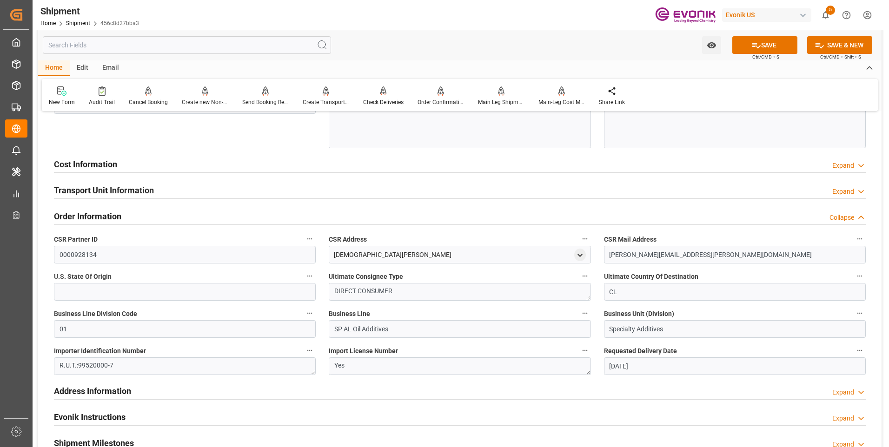
click at [98, 217] on h2 "Order Information" at bounding box center [87, 216] width 67 height 13
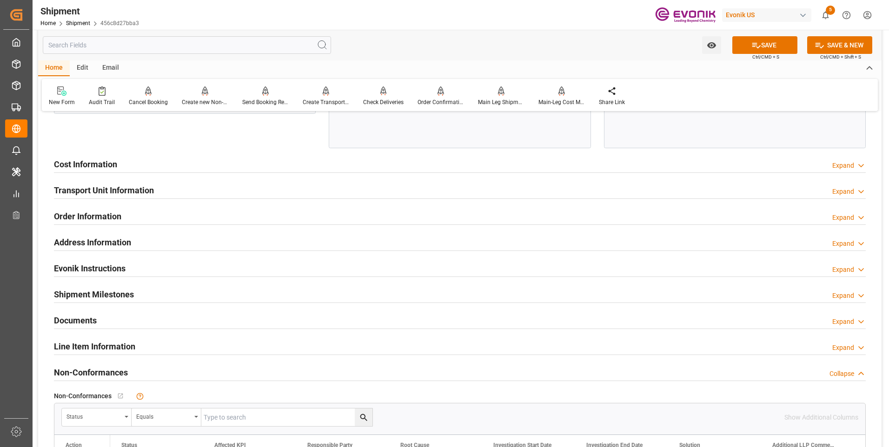
click at [99, 237] on h2 "Address Information" at bounding box center [92, 242] width 77 height 13
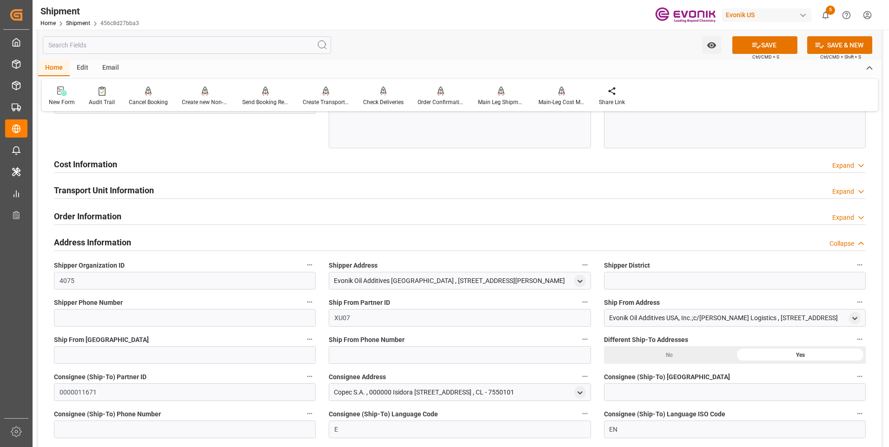
click at [99, 237] on h2 "Address Information" at bounding box center [92, 242] width 77 height 13
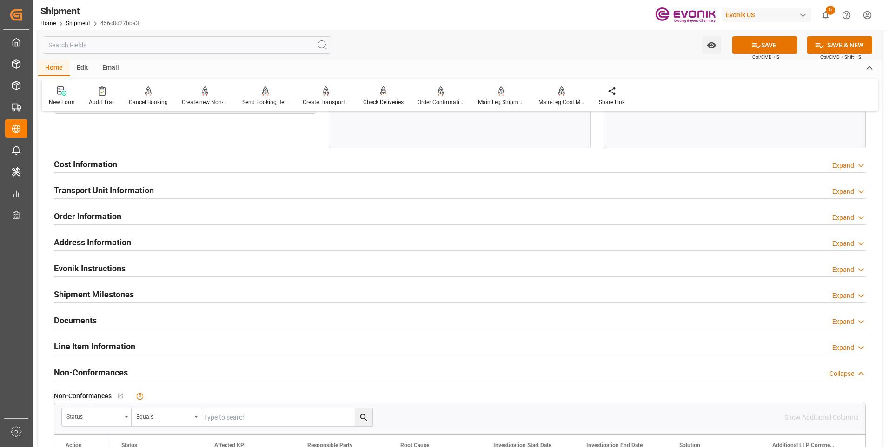
click at [81, 165] on h2 "Cost Information" at bounding box center [85, 164] width 63 height 13
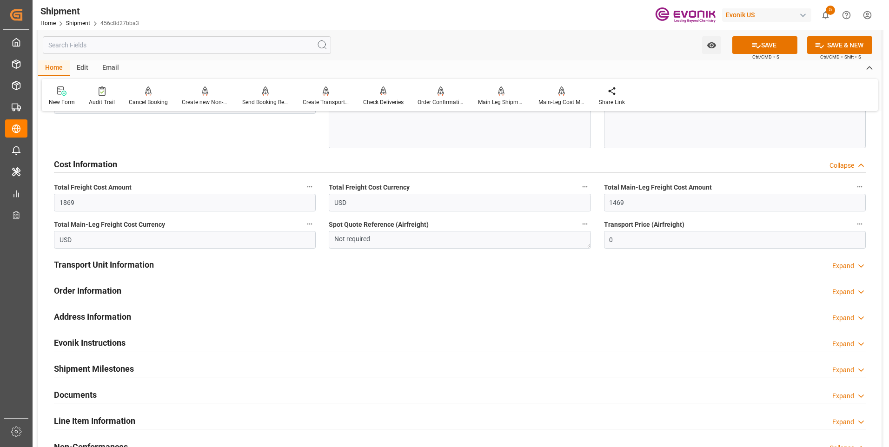
click at [96, 265] on h2 "Transport Unit Information" at bounding box center [104, 264] width 100 height 13
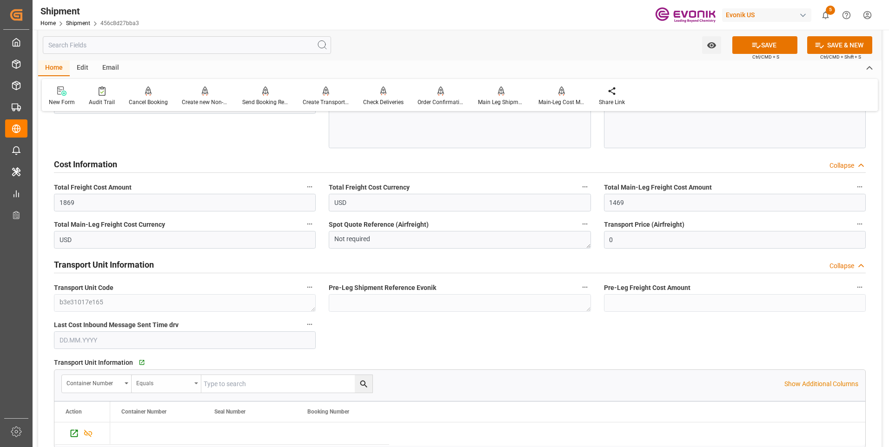
scroll to position [1023, 0]
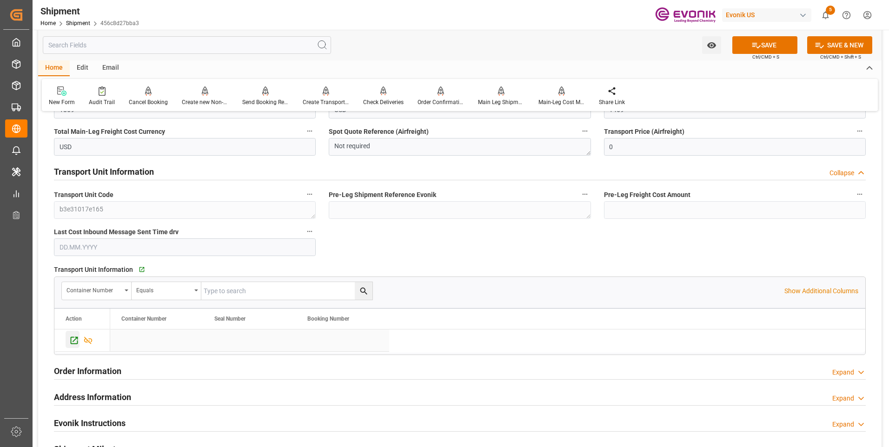
click at [75, 337] on icon "Press SPACE to select this row." at bounding box center [74, 341] width 10 height 10
click at [252, 98] on div "Send Booking Request To ABS" at bounding box center [265, 96] width 60 height 20
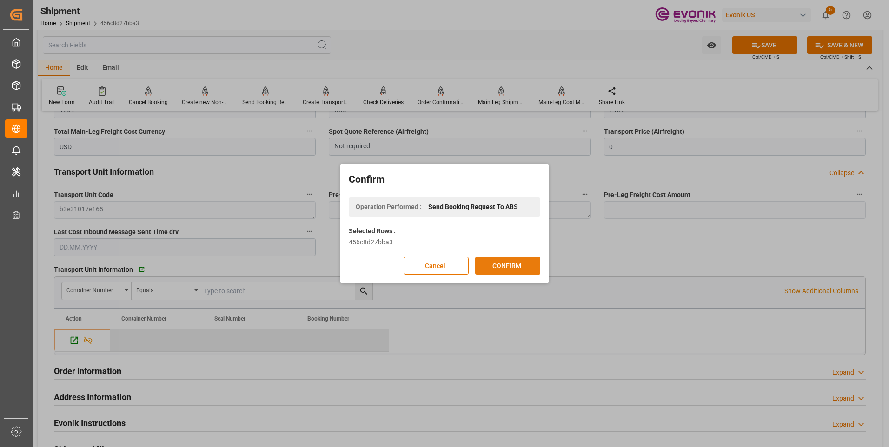
click at [506, 263] on button "CONFIRM" at bounding box center [507, 266] width 65 height 18
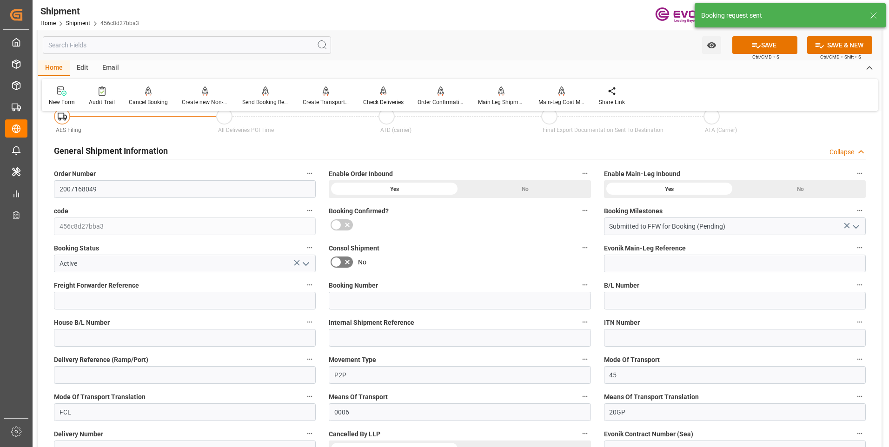
scroll to position [820, 0]
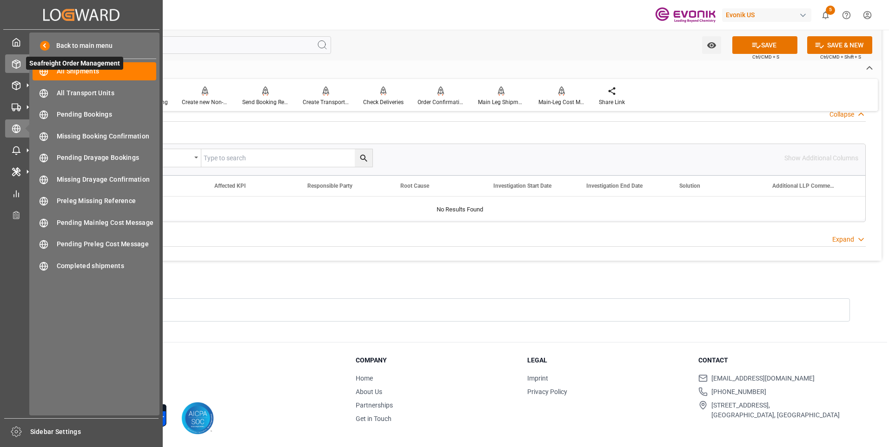
click at [16, 68] on icon at bounding box center [17, 64] width 8 height 8
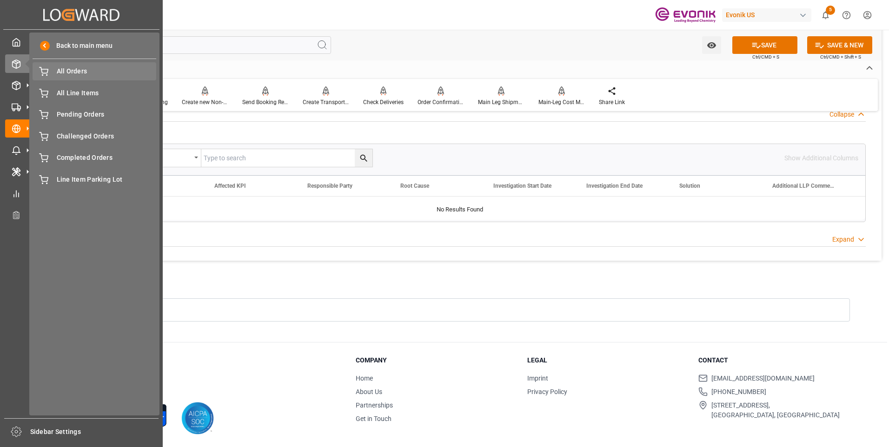
click at [77, 77] on div "All Orders All Orders" at bounding box center [95, 71] width 124 height 18
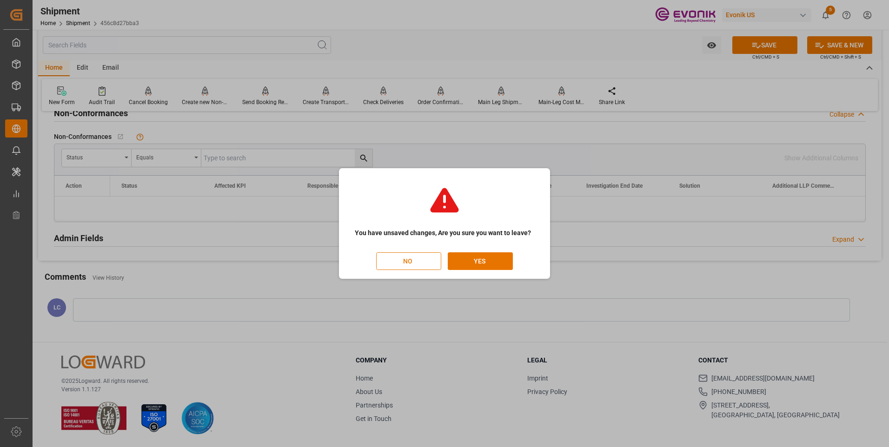
click at [399, 265] on button "NO" at bounding box center [408, 261] width 65 height 18
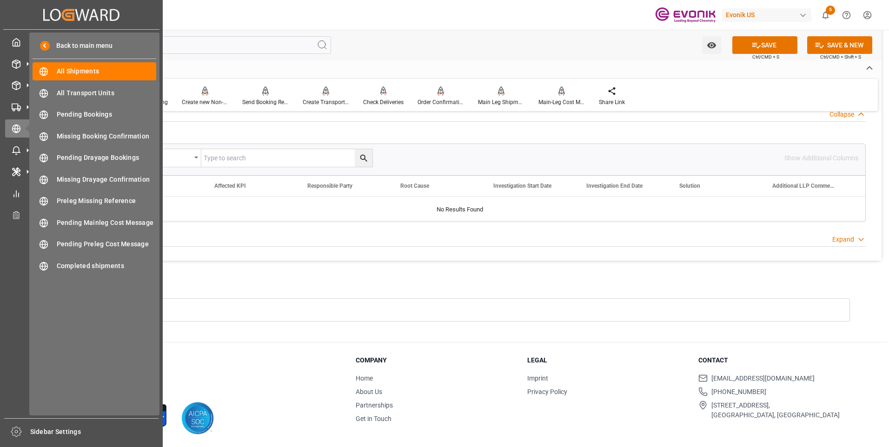
scroll to position [0, 0]
click at [17, 66] on icon at bounding box center [16, 64] width 9 height 9
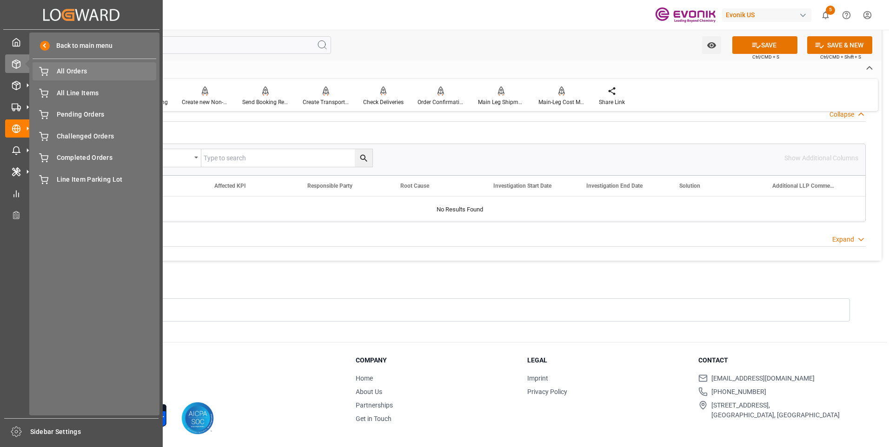
click at [67, 76] on span "All Orders" at bounding box center [107, 71] width 100 height 10
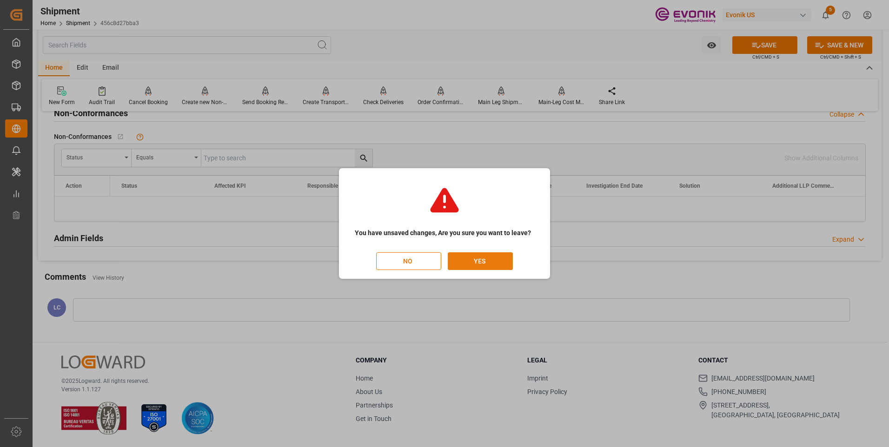
click at [482, 257] on button "YES" at bounding box center [480, 261] width 65 height 18
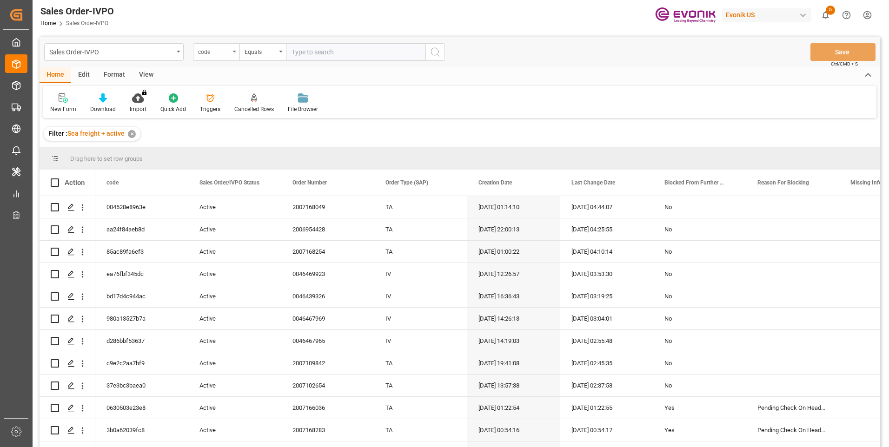
click at [226, 52] on div "code" at bounding box center [214, 51] width 32 height 11
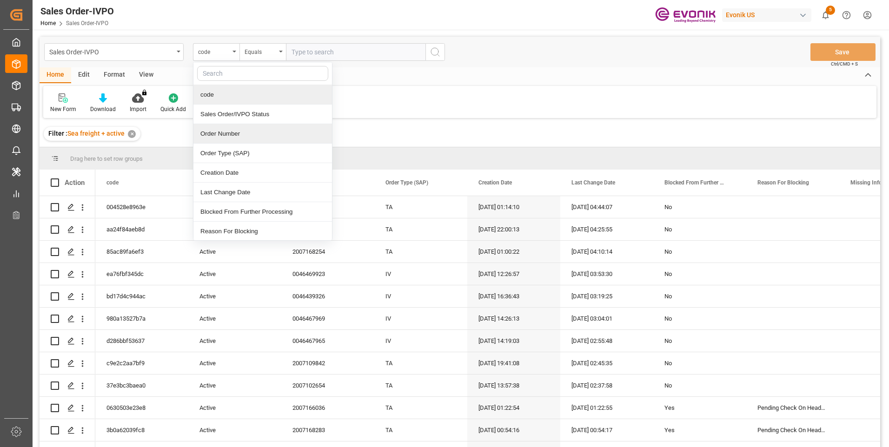
click at [230, 137] on div "Order Number" at bounding box center [262, 134] width 139 height 20
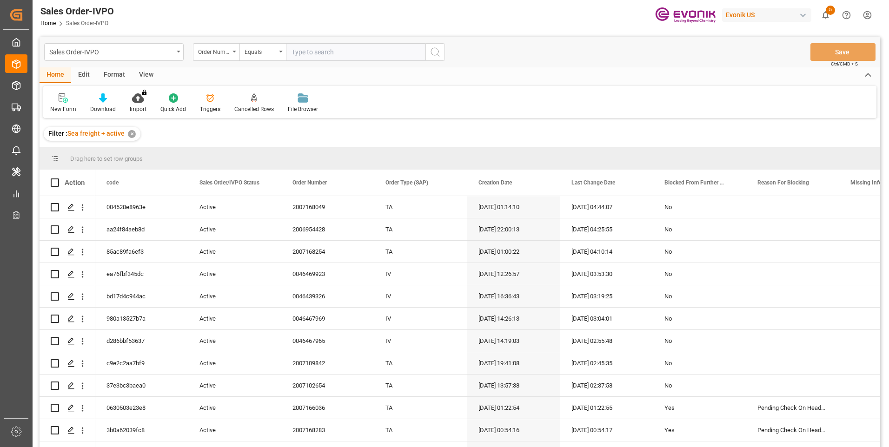
click at [315, 52] on input "text" at bounding box center [355, 52] width 139 height 18
paste input "2007168283"
type input "2007168283"
click at [434, 56] on icon "search button" at bounding box center [435, 51] width 11 height 11
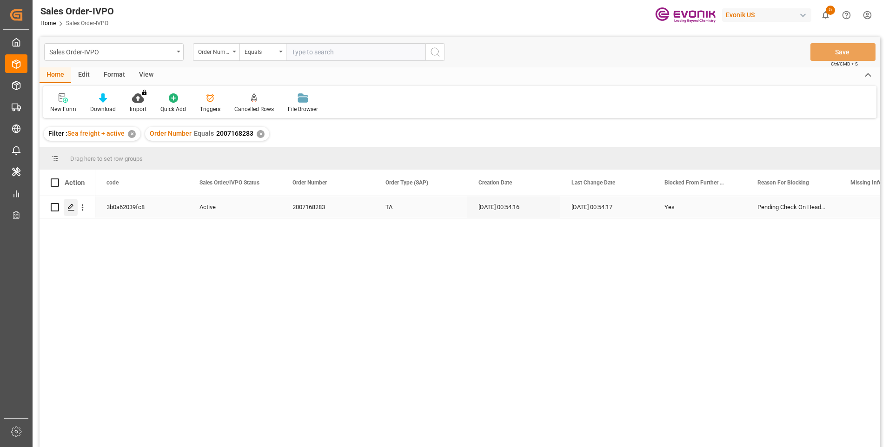
click at [69, 205] on icon "Press SPACE to select this row." at bounding box center [70, 207] width 7 height 7
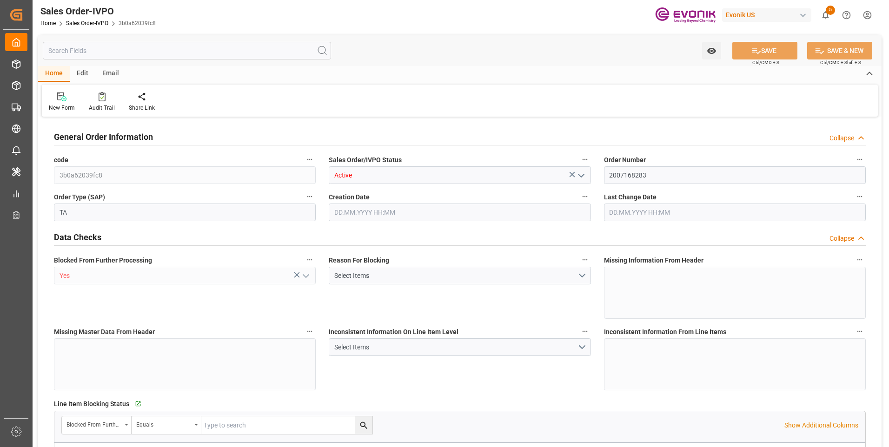
type input "GTSTC"
type input "0"
type input "1"
type input "7920"
type input "04.09.2025 00:54"
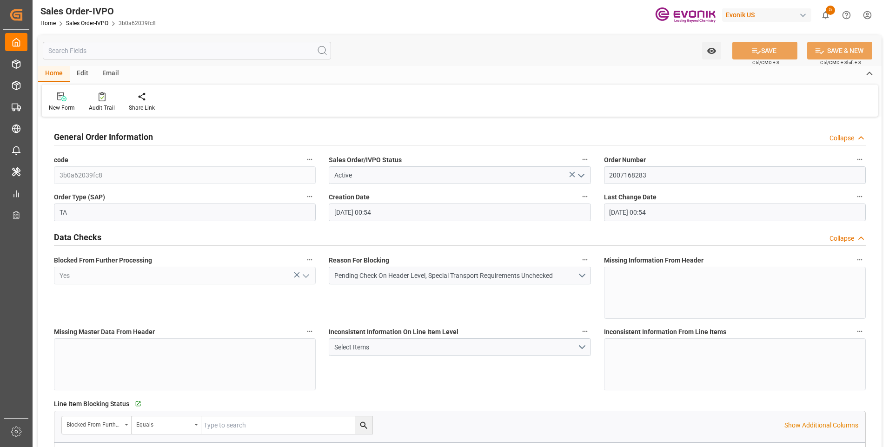
type input "04.09.2025 00:54"
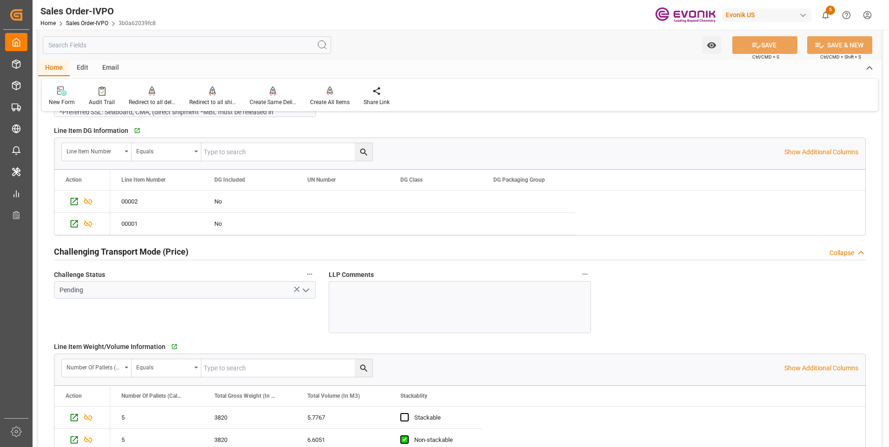
scroll to position [1241, 0]
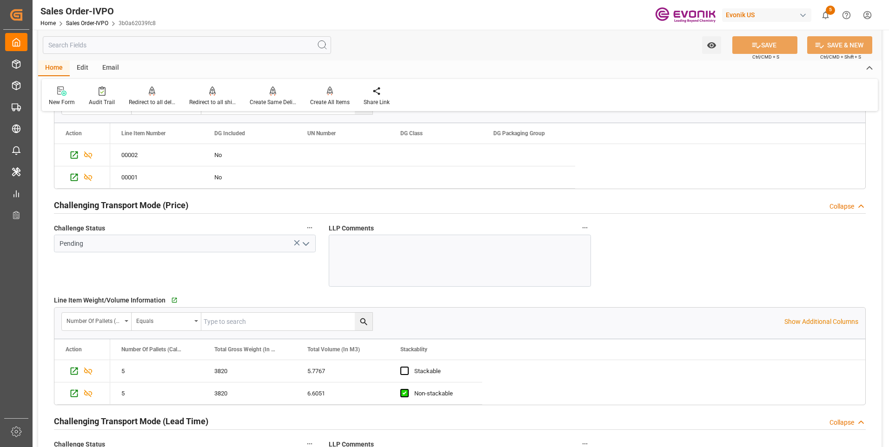
click at [310, 245] on icon "open menu" at bounding box center [305, 243] width 11 height 11
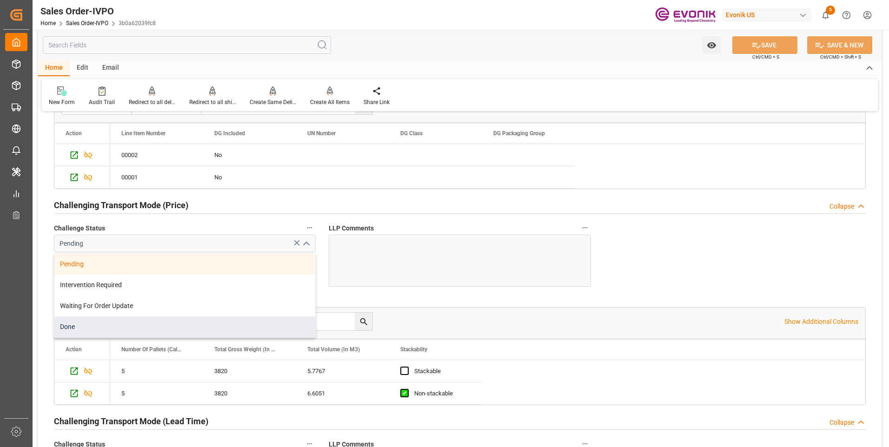
click at [96, 324] on div "Done" at bounding box center [184, 327] width 261 height 21
type input "Done"
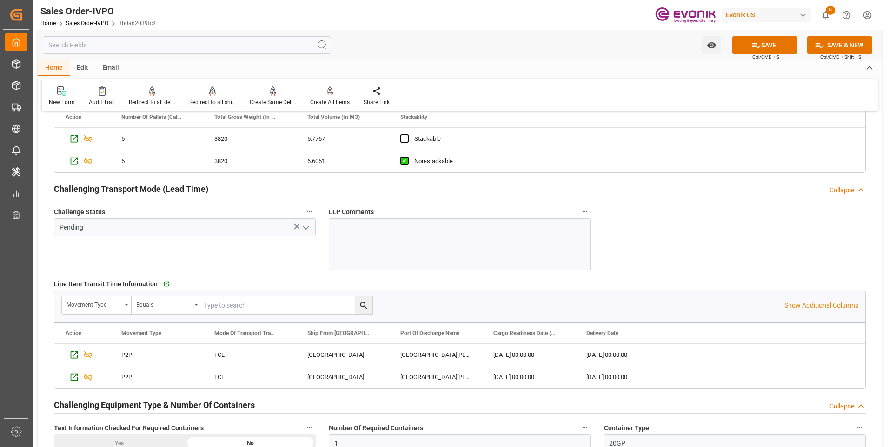
scroll to position [1566, 0]
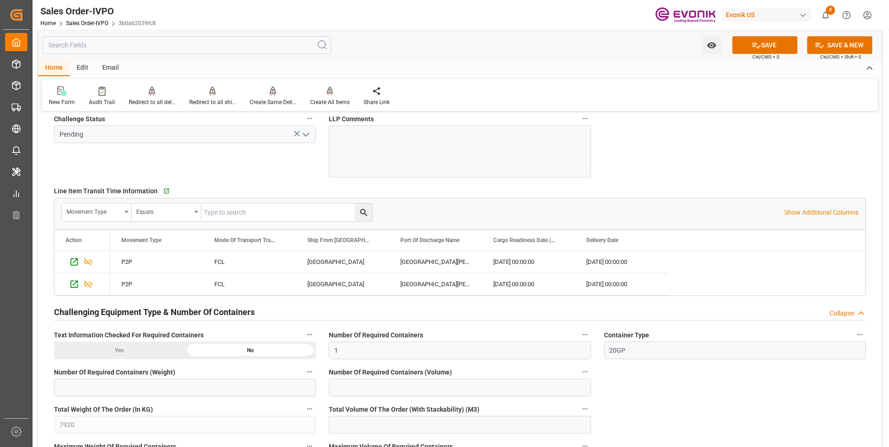
click at [141, 350] on div "Yes" at bounding box center [119, 351] width 131 height 18
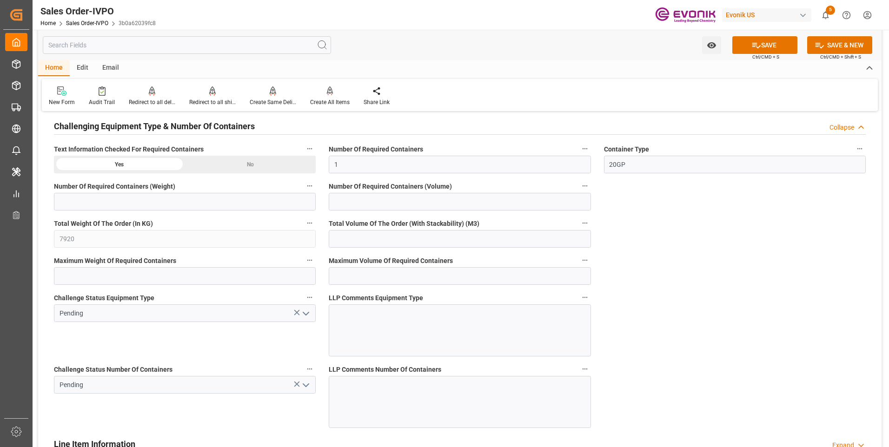
click at [309, 318] on icon "open menu" at bounding box center [305, 313] width 11 height 11
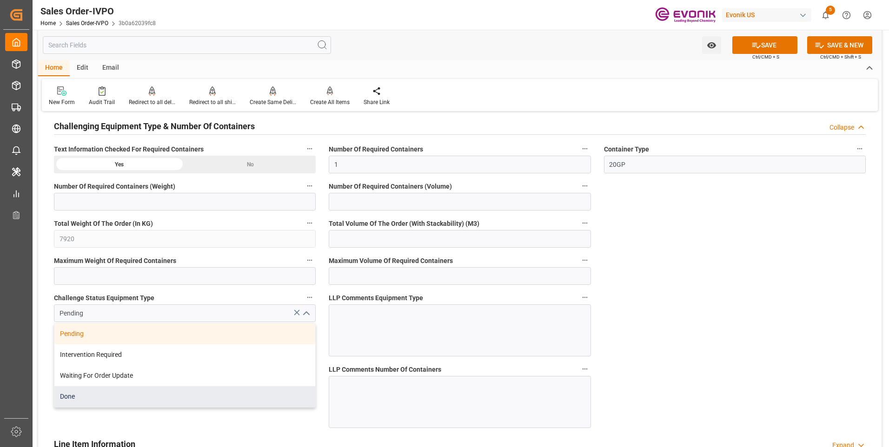
click at [84, 395] on div "Done" at bounding box center [184, 396] width 261 height 21
type input "Done"
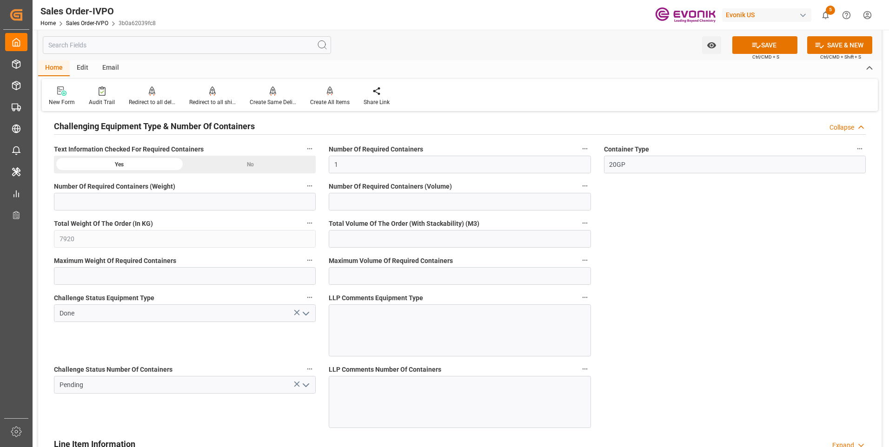
click at [306, 384] on icon "open menu" at bounding box center [305, 385] width 11 height 11
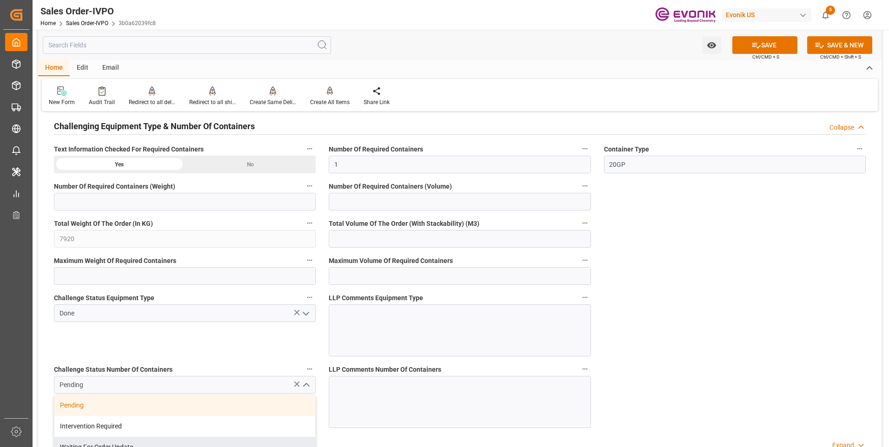
scroll to position [1938, 0]
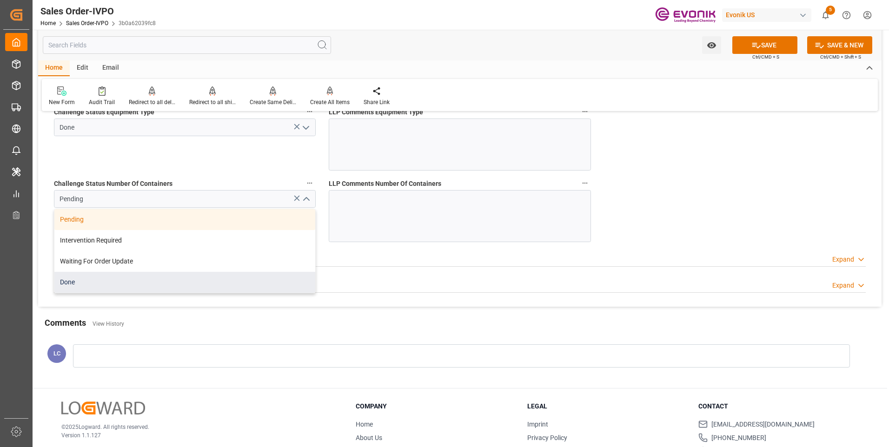
click at [73, 278] on div "Done" at bounding box center [184, 282] width 261 height 21
type input "Done"
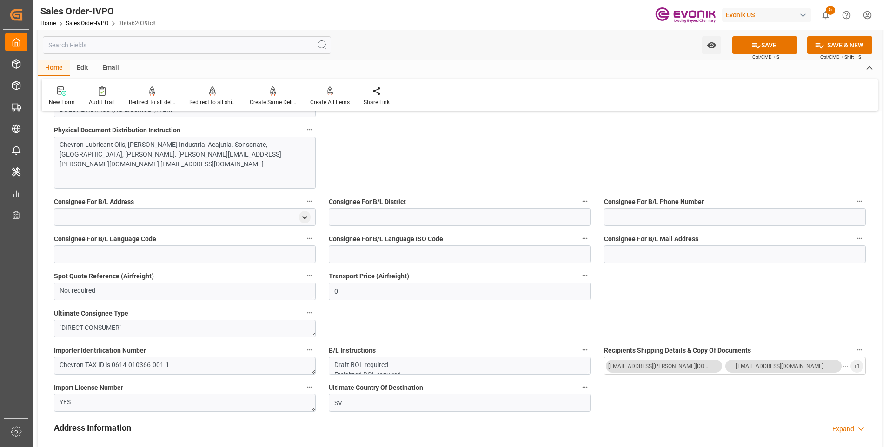
scroll to position [543, 0]
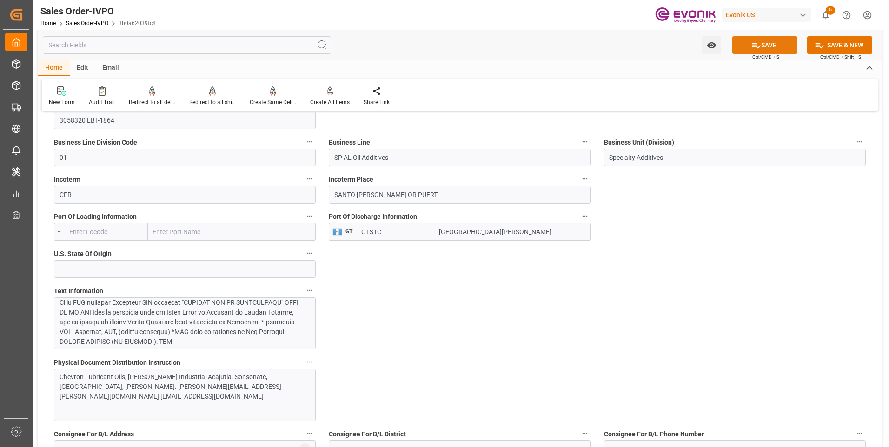
click at [768, 42] on button "SAVE" at bounding box center [764, 45] width 65 height 18
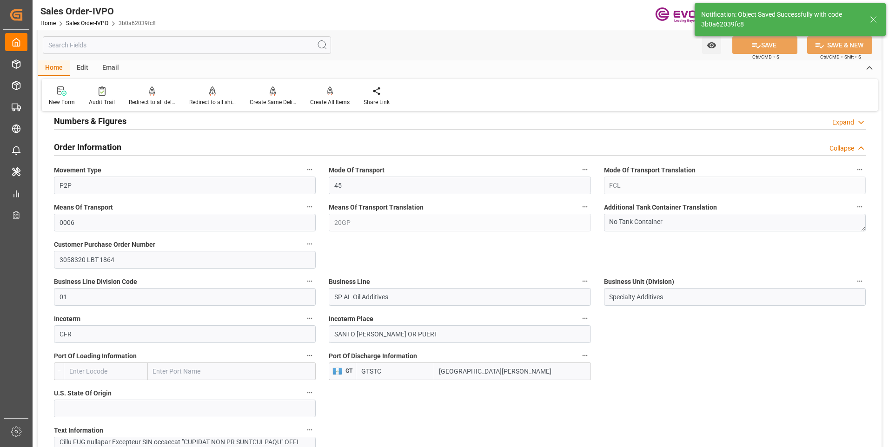
type input "1"
type input "18.9869"
type input "17000"
type input "30"
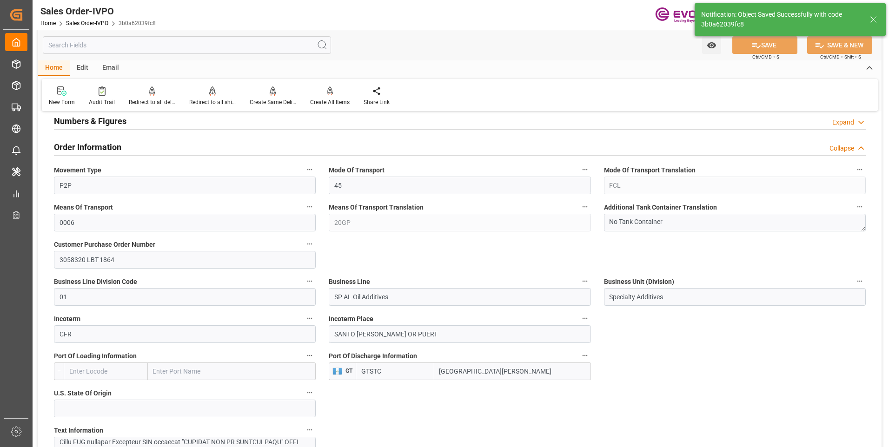
type input "04.09.2025 06:18"
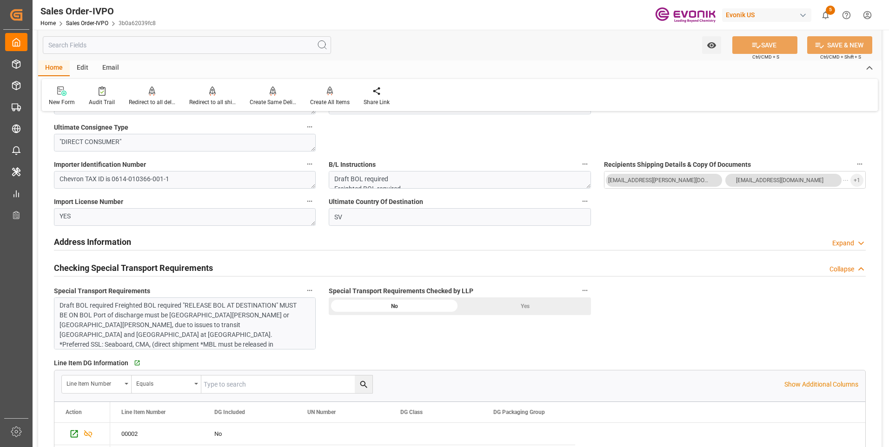
scroll to position [1055, 0]
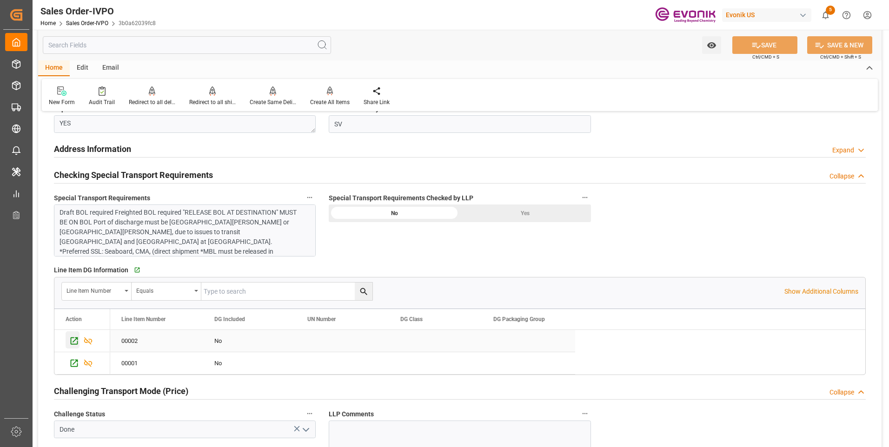
click at [74, 342] on icon "Press SPACE to select this row." at bounding box center [74, 341] width 10 height 10
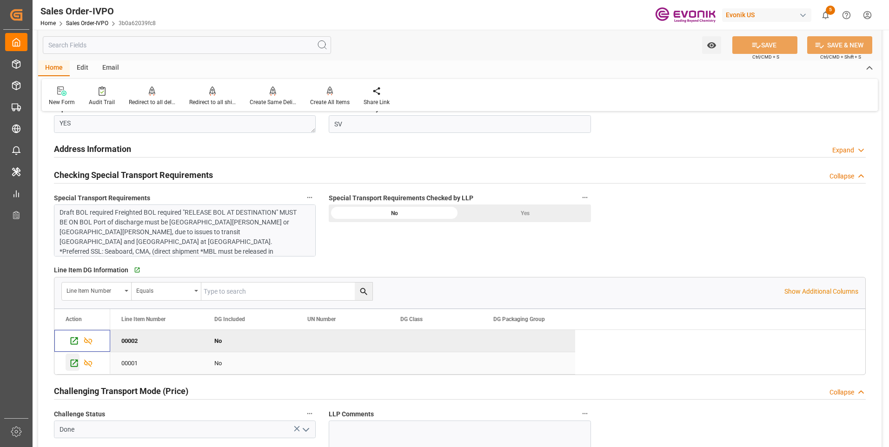
click at [74, 361] on icon "Press SPACE to select this row." at bounding box center [74, 363] width 10 height 10
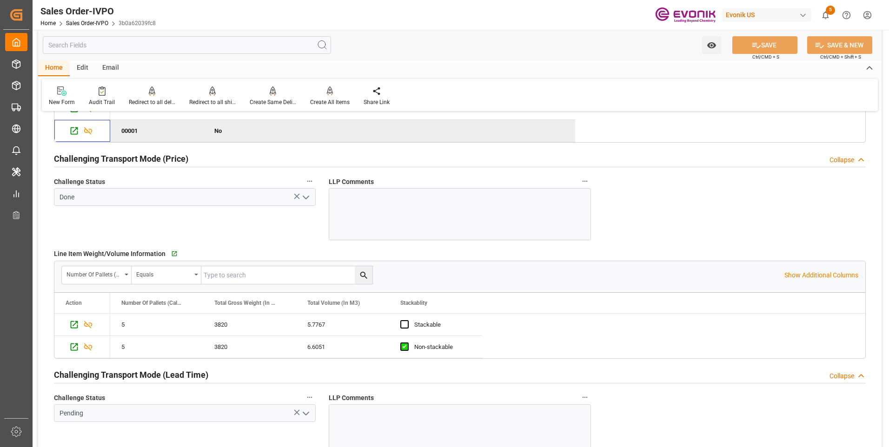
scroll to position [1473, 0]
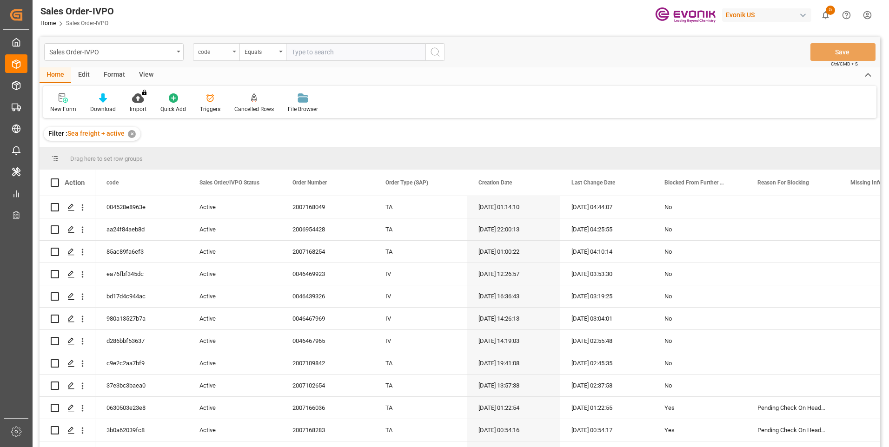
click at [232, 48] on div "code" at bounding box center [216, 52] width 46 height 18
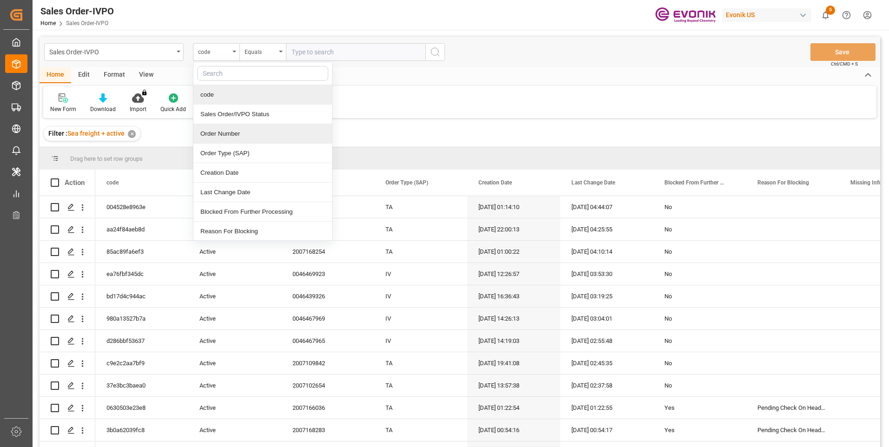
click at [207, 134] on div "Order Number" at bounding box center [262, 134] width 139 height 20
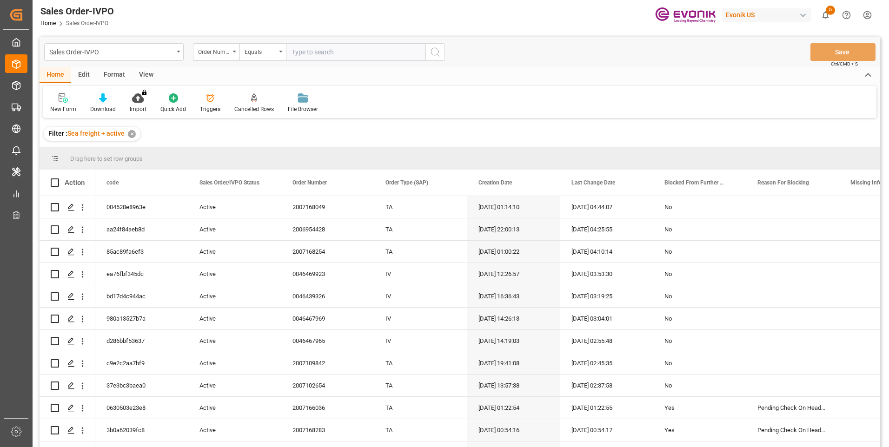
click at [303, 53] on input "text" at bounding box center [355, 52] width 139 height 18
paste input "2007168049"
type input "2007168049"
click at [445, 52] on div "Sales Order-IVPO Order Number Equals 2007168049 Save Ctrl/CMD + S" at bounding box center [460, 52] width 840 height 31
click at [440, 52] on icon "search button" at bounding box center [435, 51] width 11 height 11
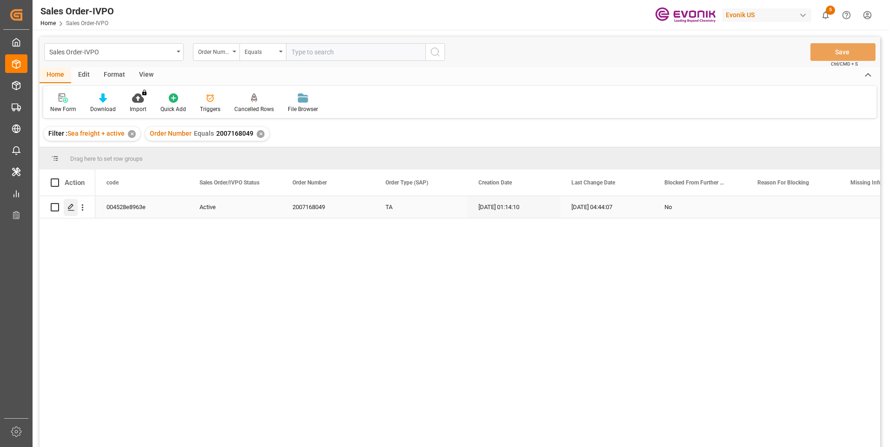
click at [74, 207] on icon "Press SPACE to select this row." at bounding box center [70, 207] width 7 height 7
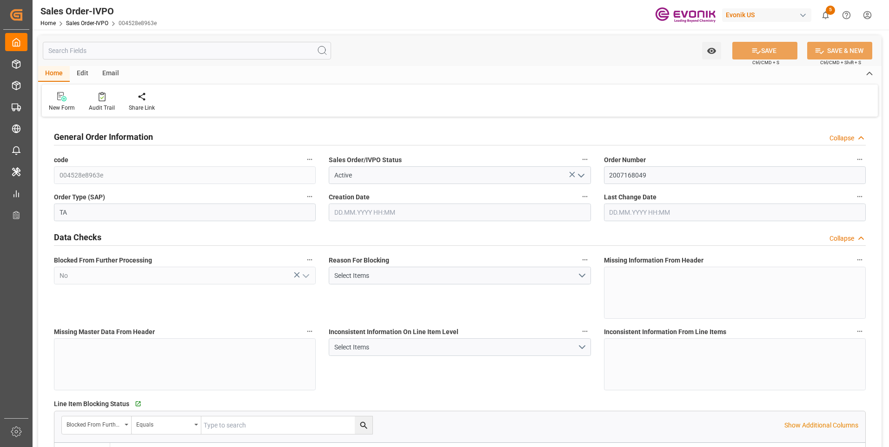
type input "CLVAP"
type input "0"
type input "1"
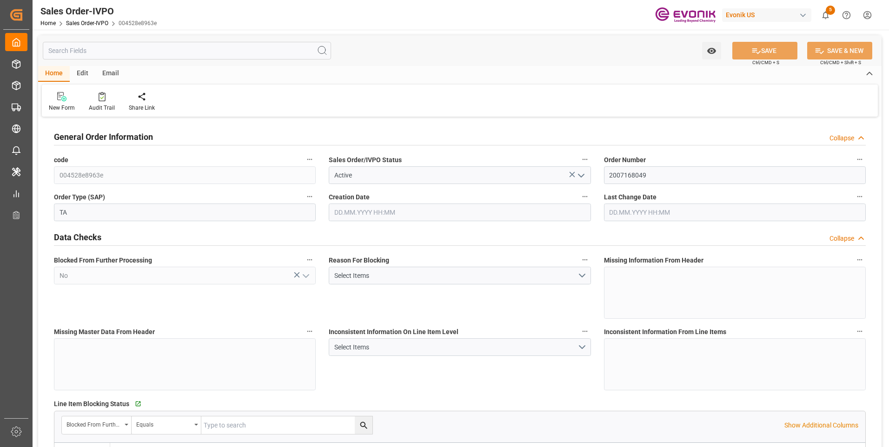
type input "16200"
type input "26.4204"
type input "17000"
type input "30"
type input "04.09.2025 01:14"
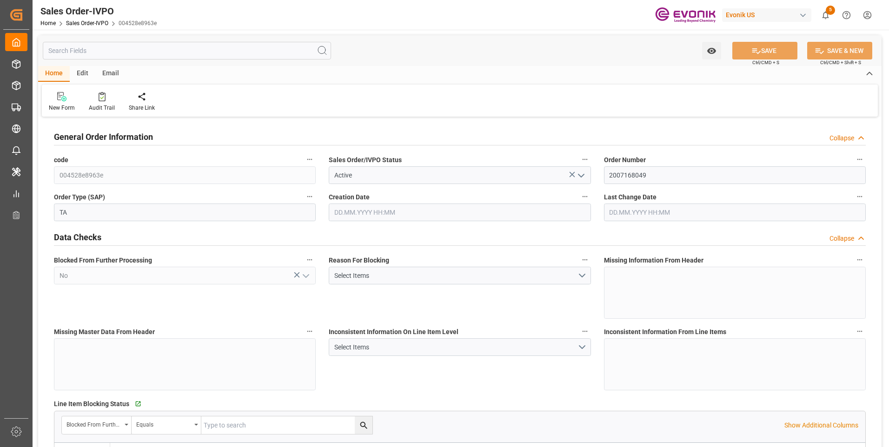
type input "04.09.2025 04:44"
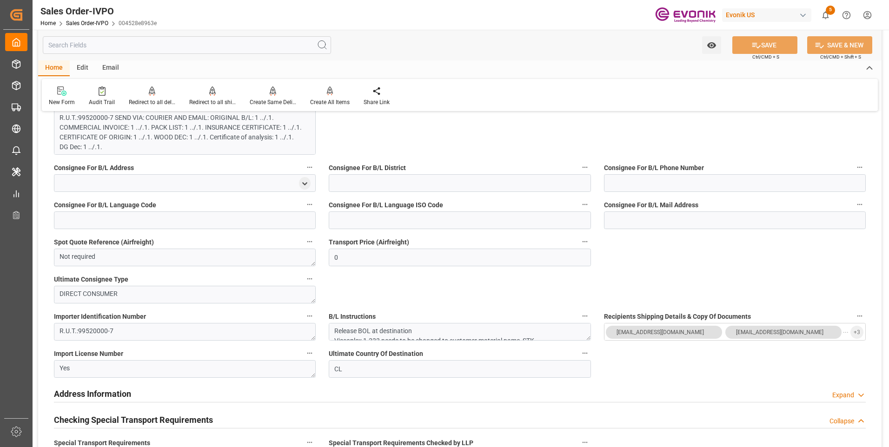
scroll to position [558, 0]
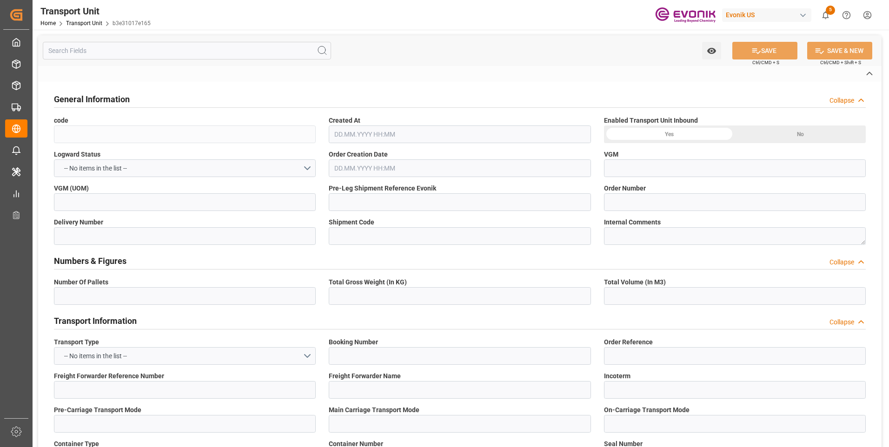
type input "b3e31017e165"
type input "2007168049"
type input "456c8d27bba3"
type input "HLCU"
type textarea "77507"
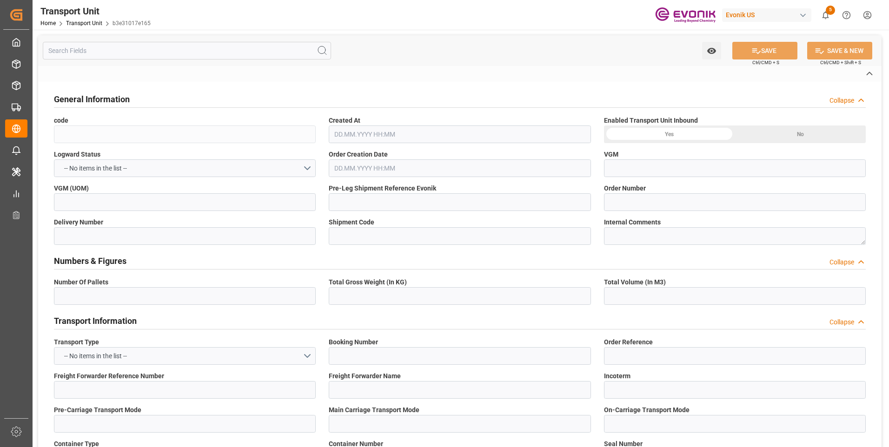
type input "United States"
type textarea "7550101"
type input "Chile"
type input "Houston"
type input "Valparaiso"
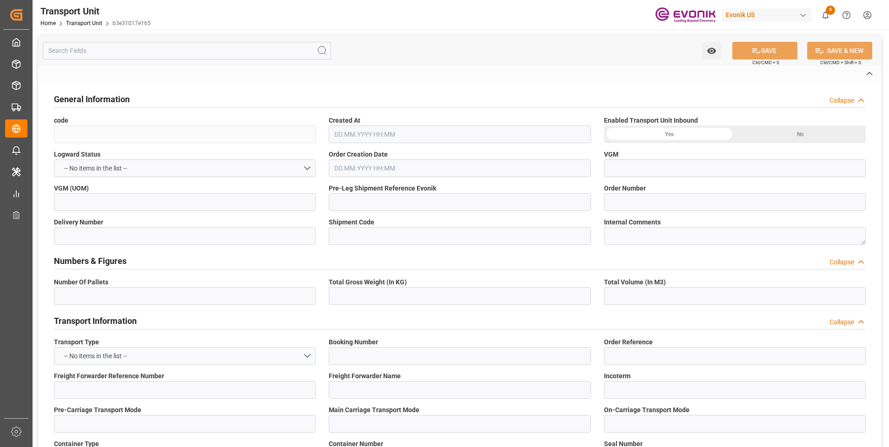
type textarea "No Deliveries found"
type input "kg"
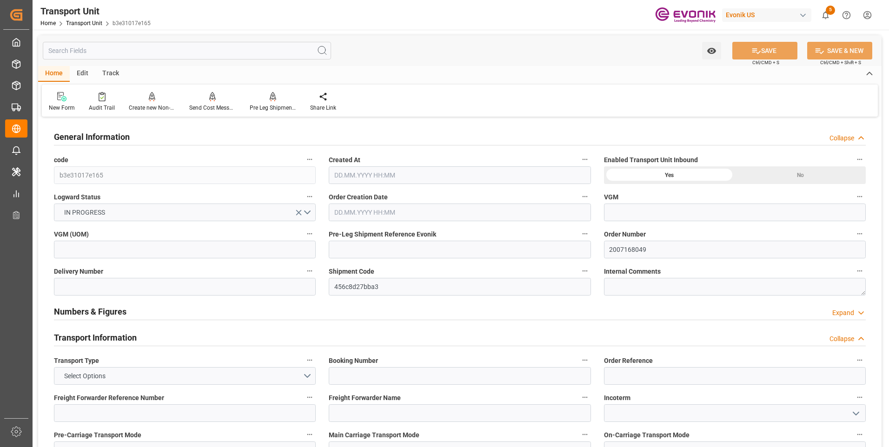
type input "Hapag Lloyd"
type input "Hapag Lloyd Aktiengesellschaft"
type input "USHOU"
type input "CLVAP"
type input "16200"
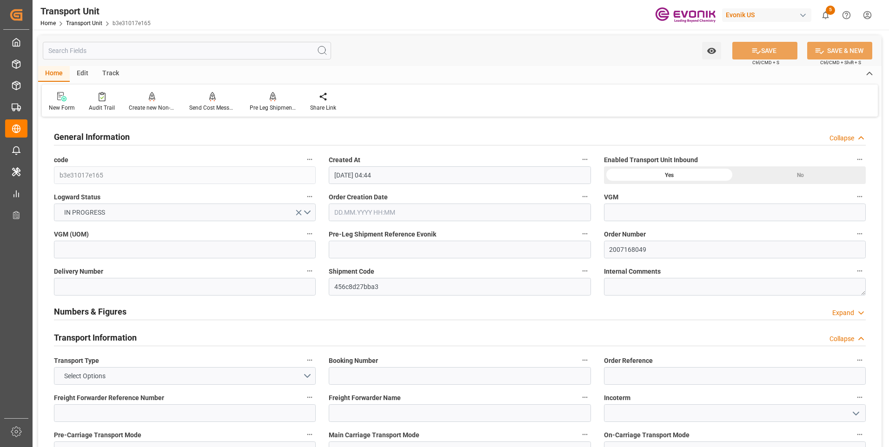
type input "[DATE] 04:44"
type input "21.10.2025"
type input "20.09.2025 00:00"
type input "01.11.2025 00:00"
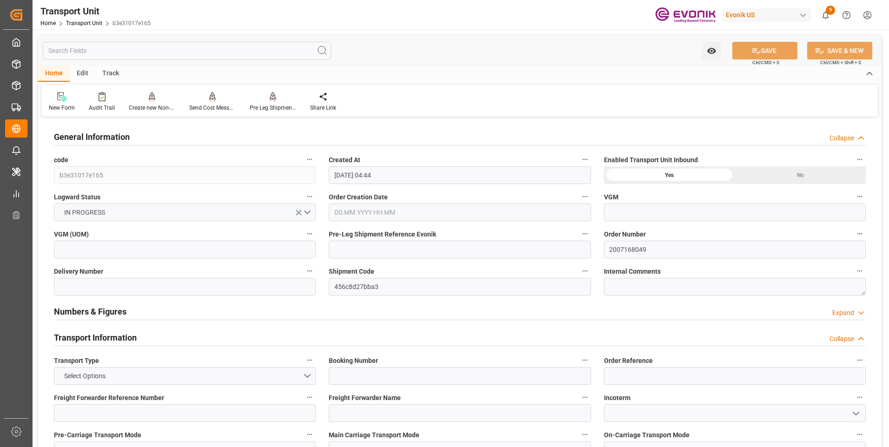
type input "01.11.2025 00:00"
type input "10.09.2025 00:00"
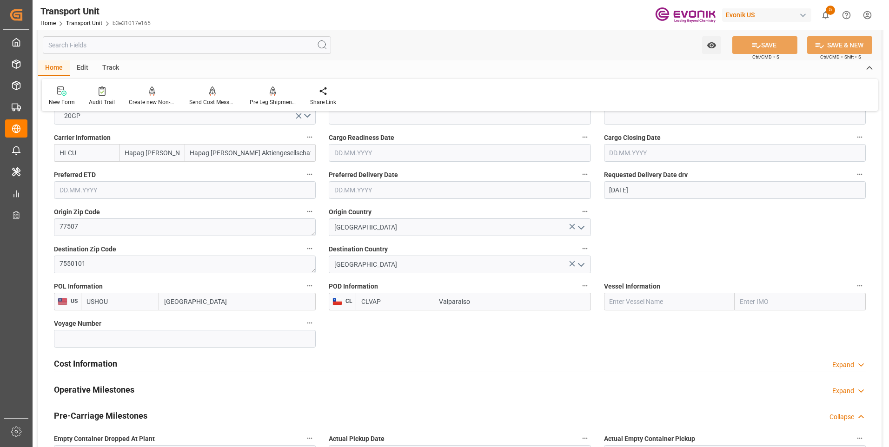
scroll to position [511, 0]
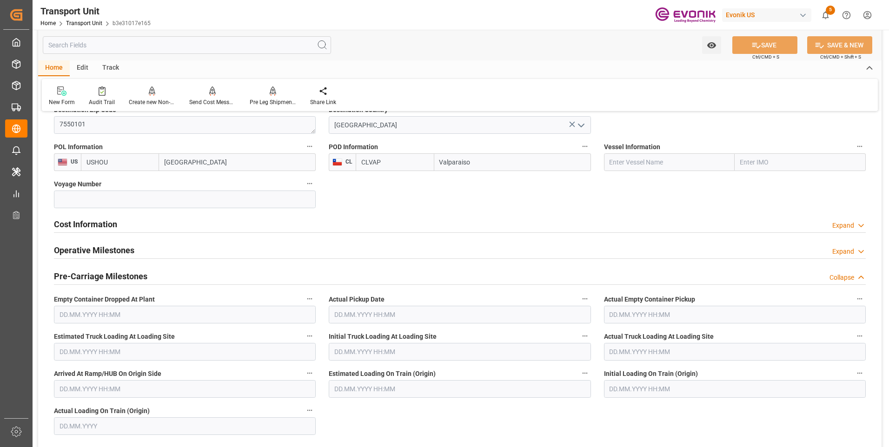
click at [92, 228] on h2 "Cost Information" at bounding box center [85, 224] width 63 height 13
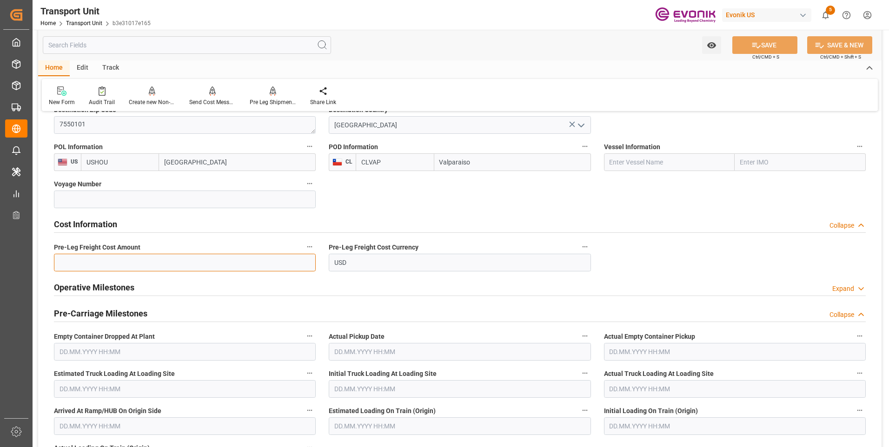
click at [140, 265] on input "text" at bounding box center [185, 263] width 262 height 18
type input "400"
click at [753, 52] on button "SAVE" at bounding box center [764, 45] width 65 height 18
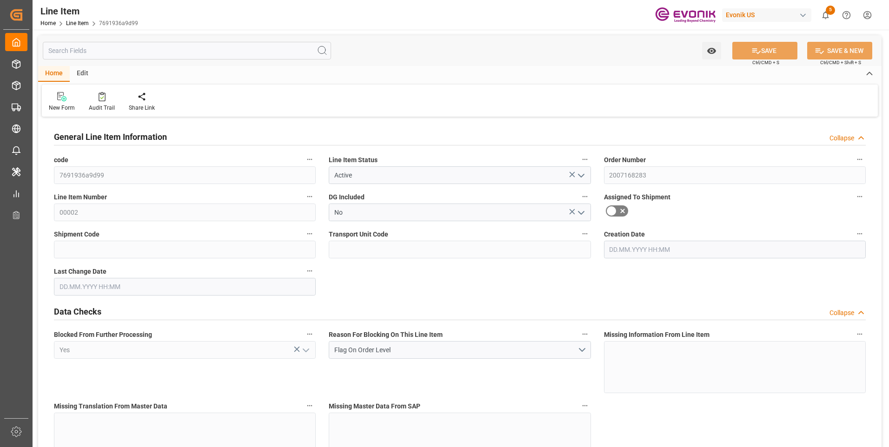
click at [121, 51] on input "text" at bounding box center [187, 51] width 288 height 18
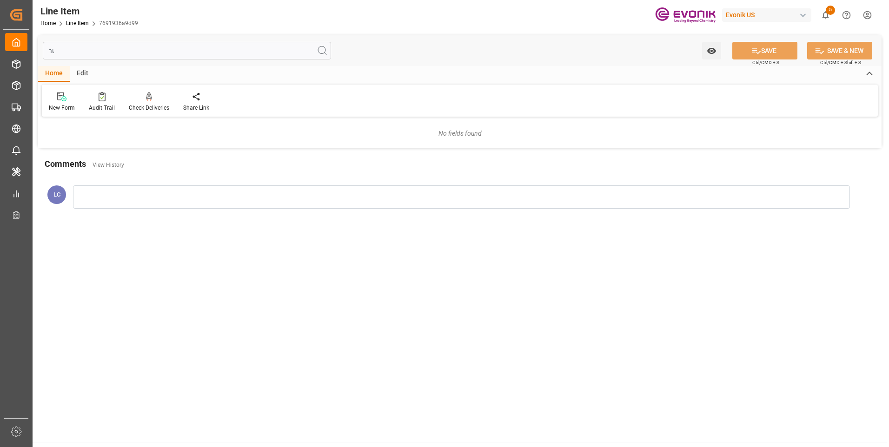
type input "ำ"
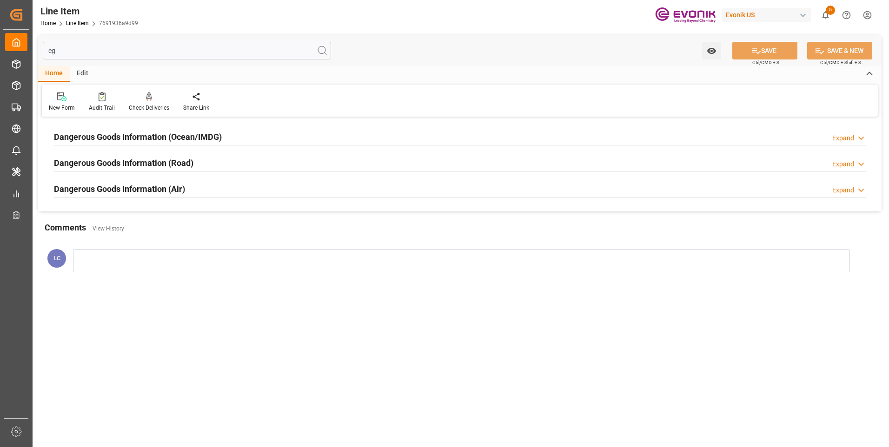
type input "eg"
click at [125, 136] on h2 "Dangerous Goods Information (Ocean/IMDG)" at bounding box center [138, 137] width 168 height 13
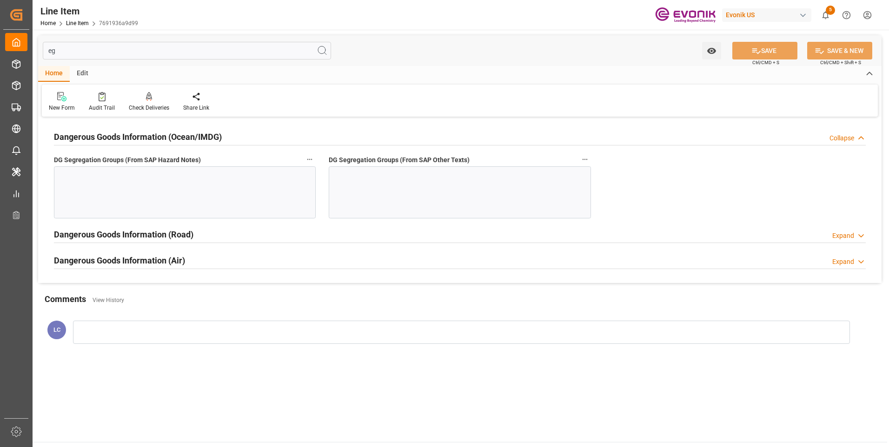
click at [280, 191] on div at bounding box center [185, 192] width 262 height 52
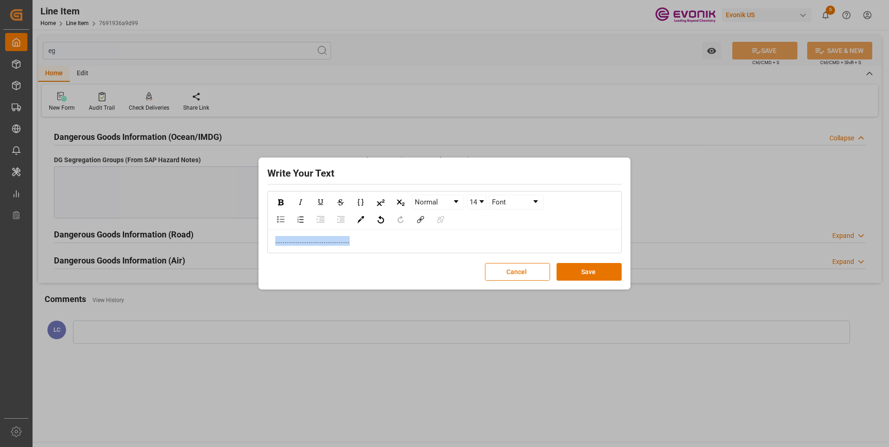
copy span "........................................"
click at [584, 274] on button "Save" at bounding box center [588, 272] width 65 height 18
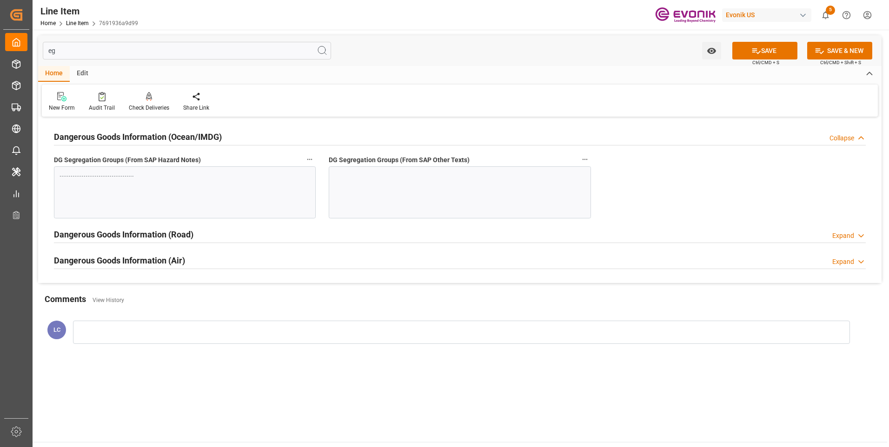
click at [401, 192] on div at bounding box center [460, 192] width 262 height 52
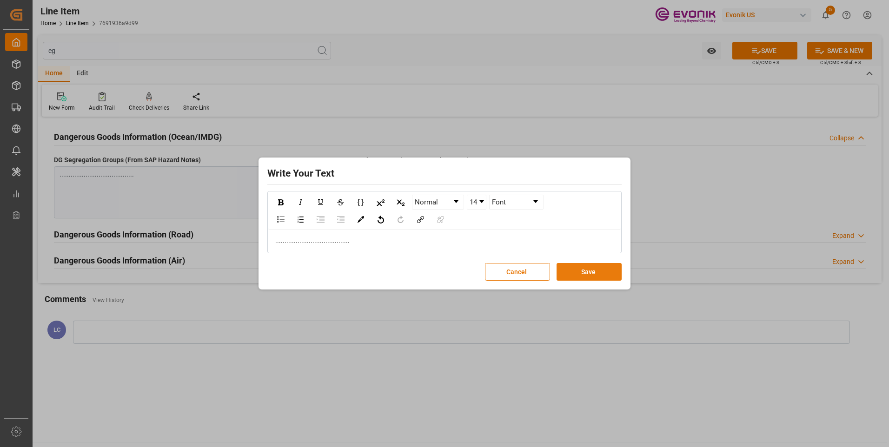
click at [602, 271] on button "Save" at bounding box center [588, 272] width 65 height 18
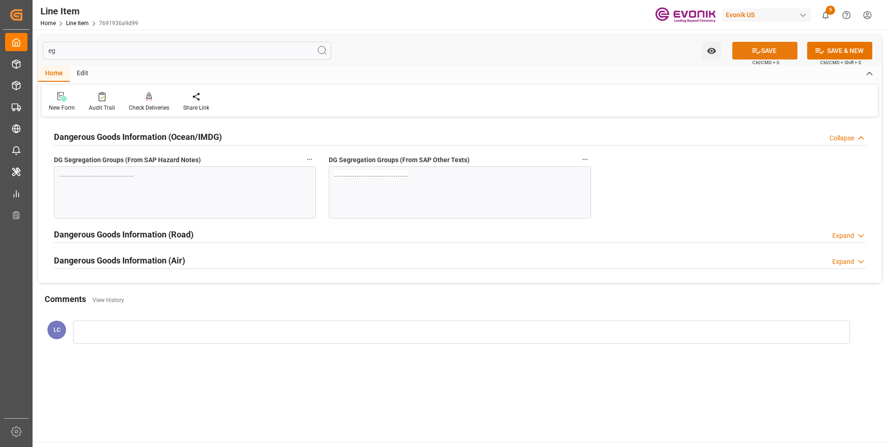
click at [762, 45] on button "SAVE" at bounding box center [764, 51] width 65 height 18
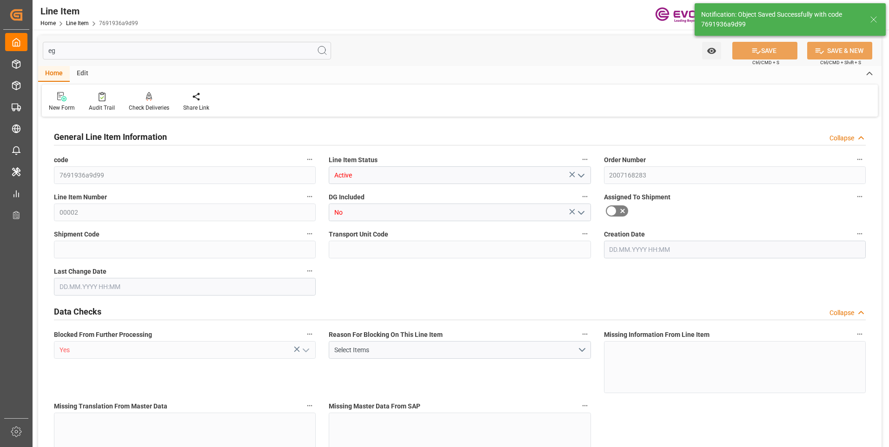
type input "5"
type input "3820"
type input "3500"
type input "5.7767"
type input "20"
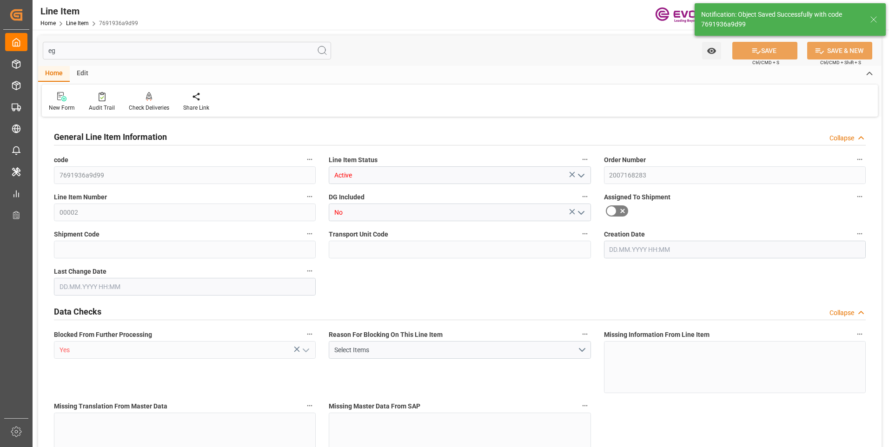
type input "15893.5"
type input "20"
type input "3820"
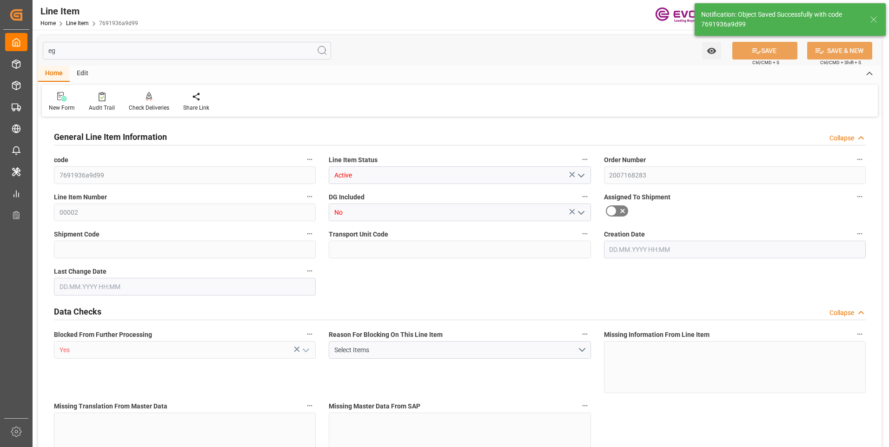
type input "3920"
type input "3500"
type input "5.7767"
type input "5776.719"
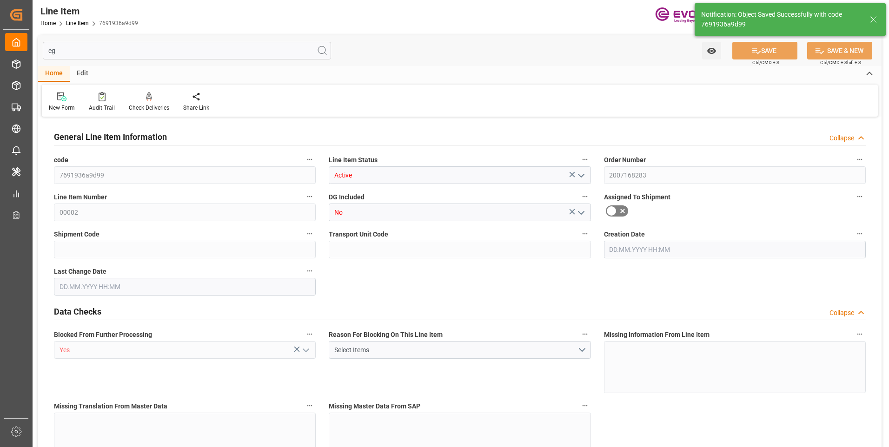
type input "0"
type input "[DATE] 00:54"
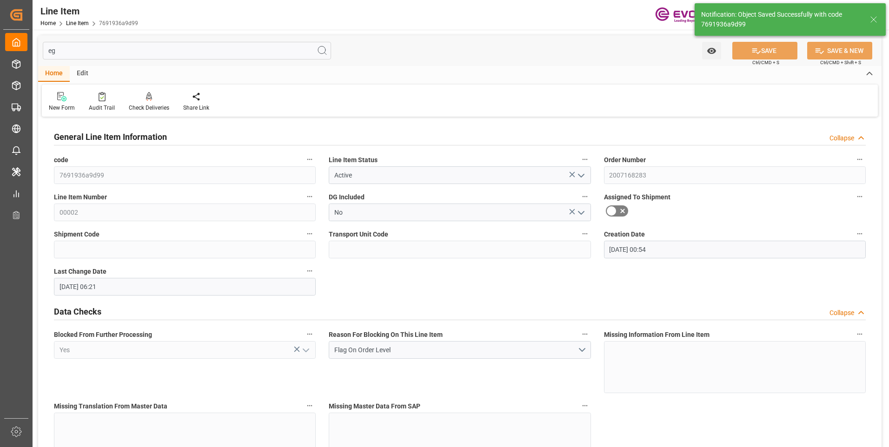
type input "04.09.2025 06:21"
type input "[DATE]"
type input "10.09.2025"
type input "03.09.2025"
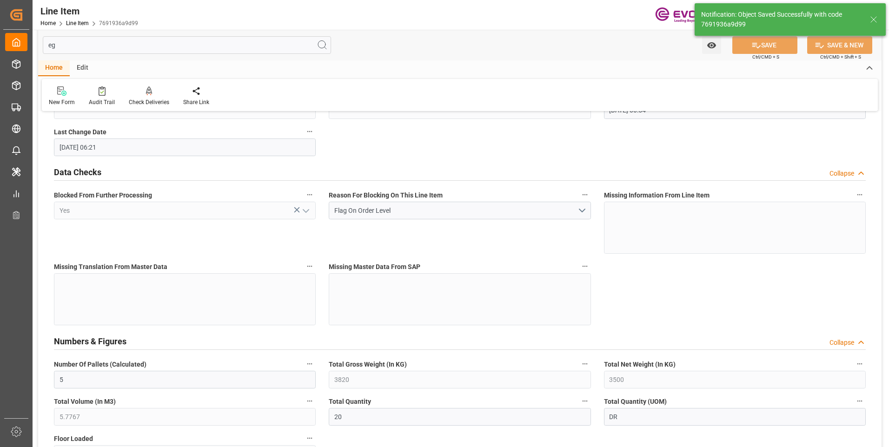
scroll to position [279, 0]
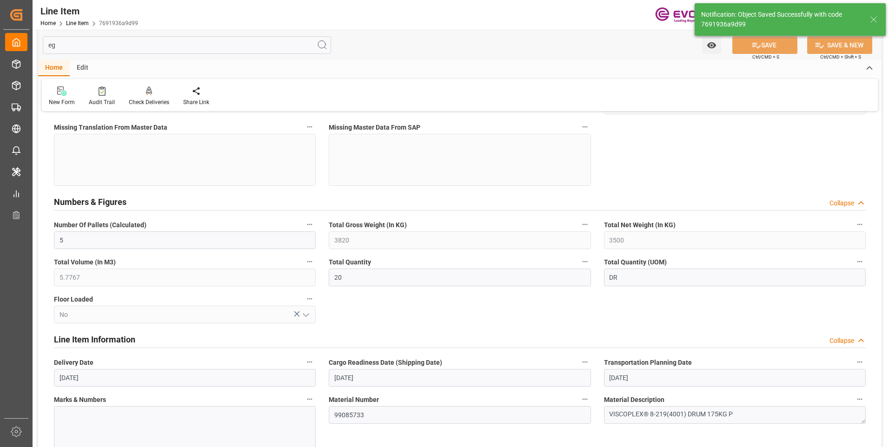
click at [71, 44] on input "eg" at bounding box center [187, 45] width 288 height 18
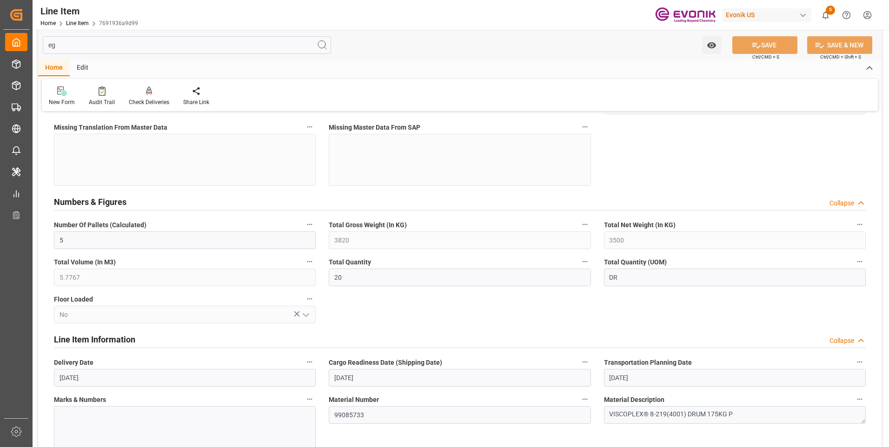
type input "e"
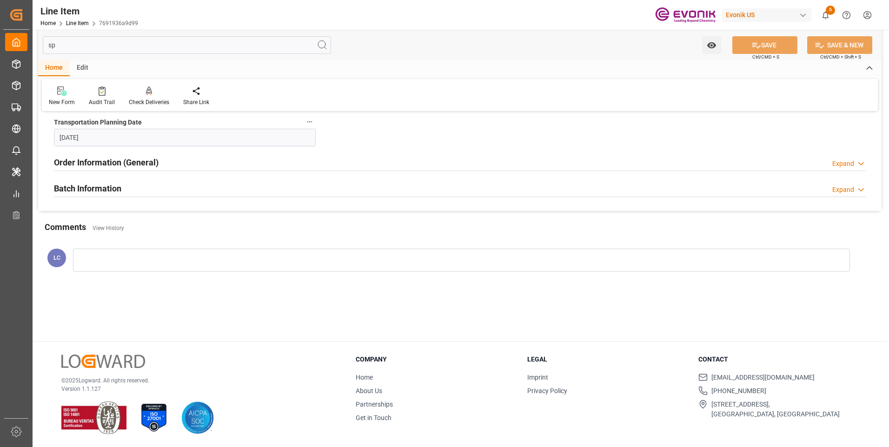
scroll to position [0, 0]
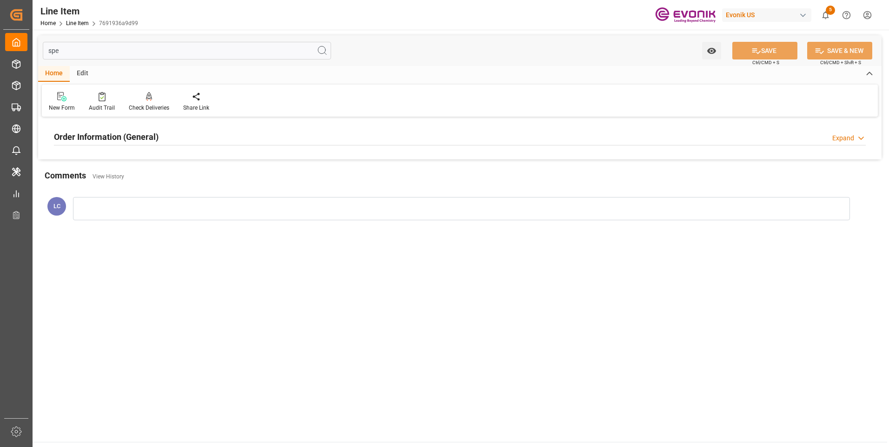
type input "spe"
click at [131, 137] on h2 "Order Information (General)" at bounding box center [106, 137] width 105 height 13
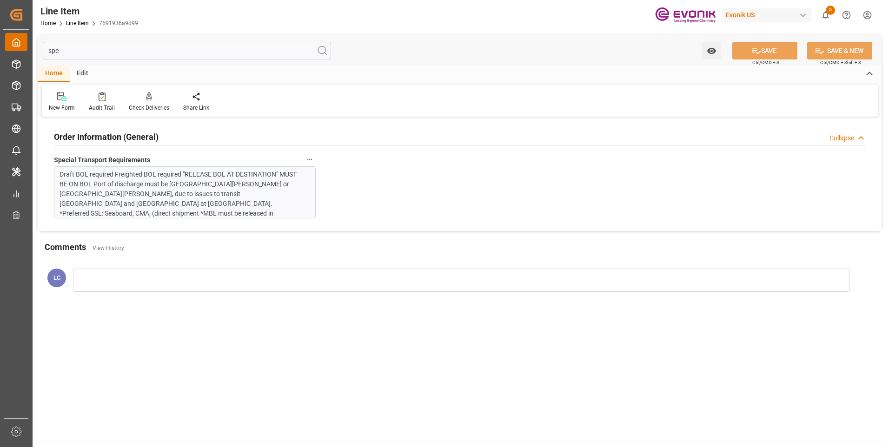
drag, startPoint x: 110, startPoint y: 52, endPoint x: 6, endPoint y: 47, distance: 104.7
click at [8, 47] on div "Created by potrace 1.15, written by Peter Selinger 2001-2017 Created by potrace…" at bounding box center [444, 223] width 889 height 447
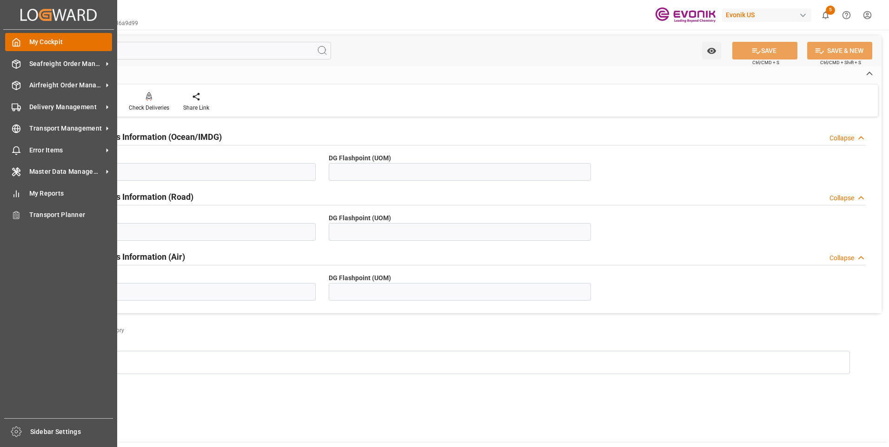
type input "flash"
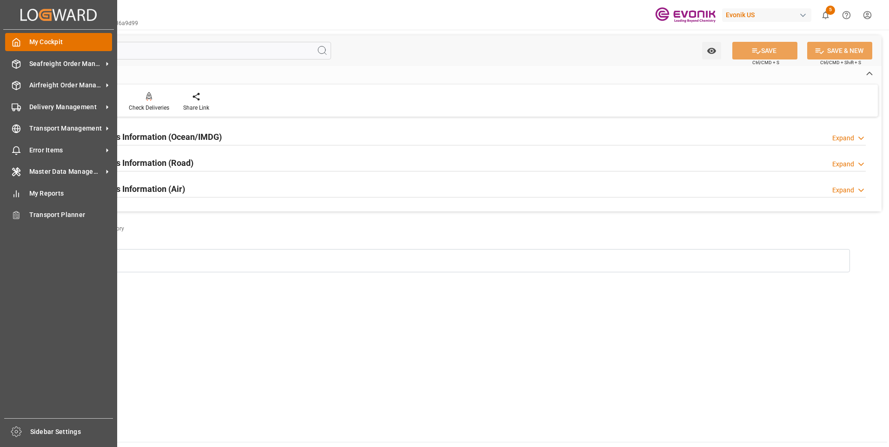
type input "CEL"
type input "120"
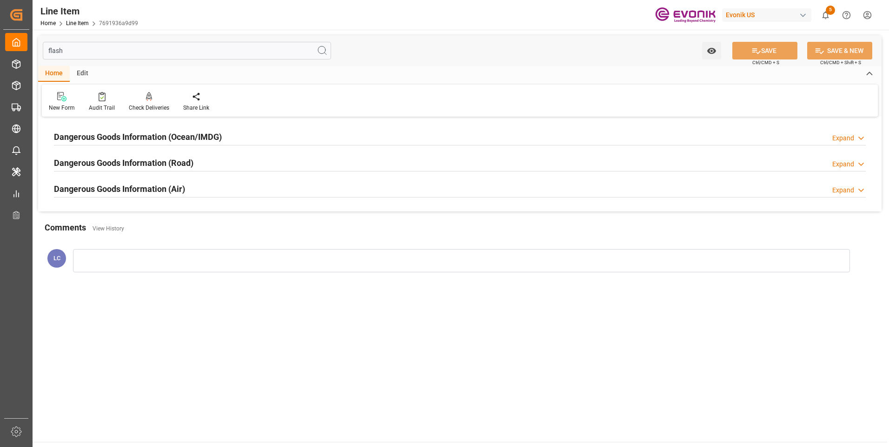
click at [172, 140] on h2 "Dangerous Goods Information (Ocean/IMDG)" at bounding box center [138, 137] width 168 height 13
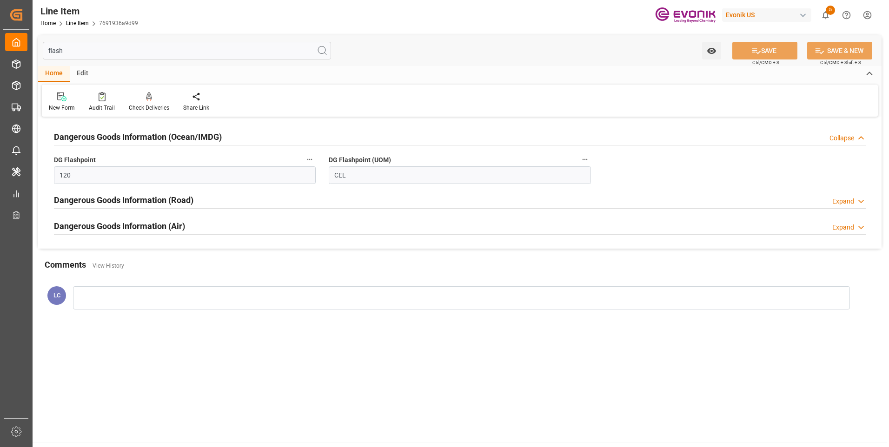
click at [172, 140] on h2 "Dangerous Goods Information (Ocean/IMDG)" at bounding box center [138, 137] width 168 height 13
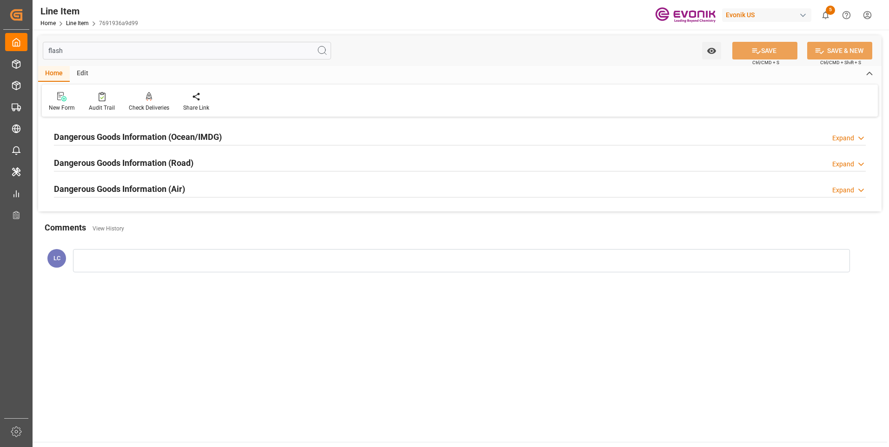
drag, startPoint x: 89, startPoint y: 46, endPoint x: -10, endPoint y: 47, distance: 98.6
click at [0, 47] on html "Created by potrace 1.15, written by Peter Selinger 2001-2017 Created by potrace…" at bounding box center [444, 223] width 889 height 447
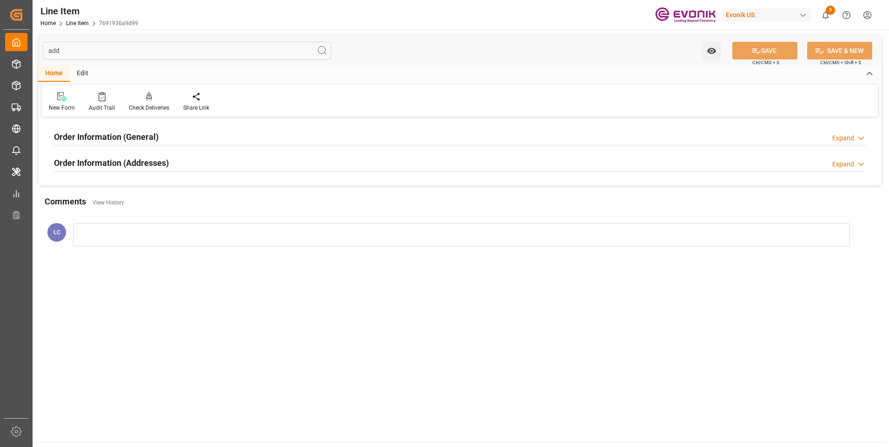
type input "add"
click at [82, 137] on h2 "Order Information (General)" at bounding box center [106, 137] width 105 height 13
click at [83, 137] on h2 "Order Information (General)" at bounding box center [106, 137] width 105 height 13
drag, startPoint x: 83, startPoint y: 137, endPoint x: 92, endPoint y: 158, distance: 23.3
click at [92, 158] on h2 "Order Information (Addresses)" at bounding box center [111, 163] width 115 height 13
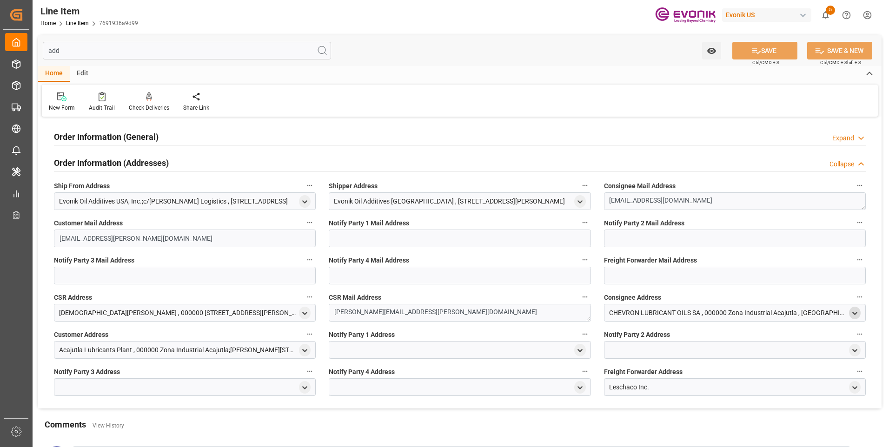
click at [857, 316] on icon "open menu" at bounding box center [855, 314] width 8 height 8
click at [854, 315] on icon "close menu" at bounding box center [855, 314] width 8 height 8
click at [860, 314] on div "CHEVRON LUBRICANT OILS SA , 000000 Zona Industrial Acajutla , [GEOGRAPHIC_DATA]…" at bounding box center [735, 313] width 262 height 18
click at [854, 313] on icon "open menu" at bounding box center [855, 314] width 8 height 8
click at [854, 313] on polyline "close menu" at bounding box center [855, 313] width 4 height 2
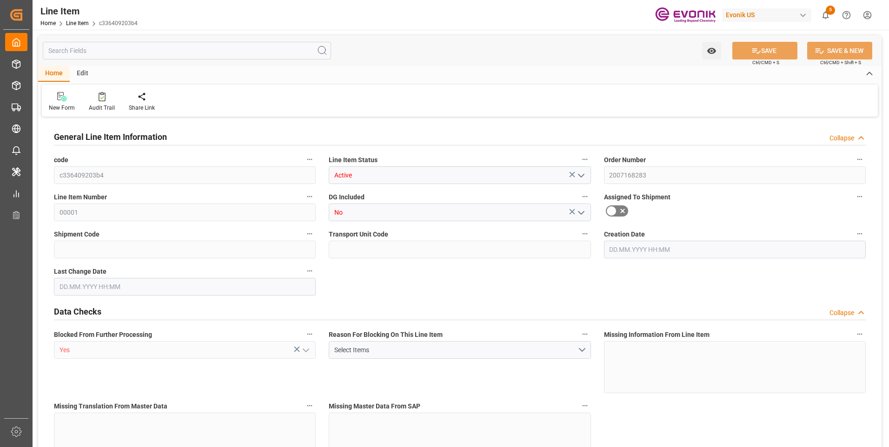
type input "5"
type input "3820"
type input "3500"
type input "6.6051"
type input "20"
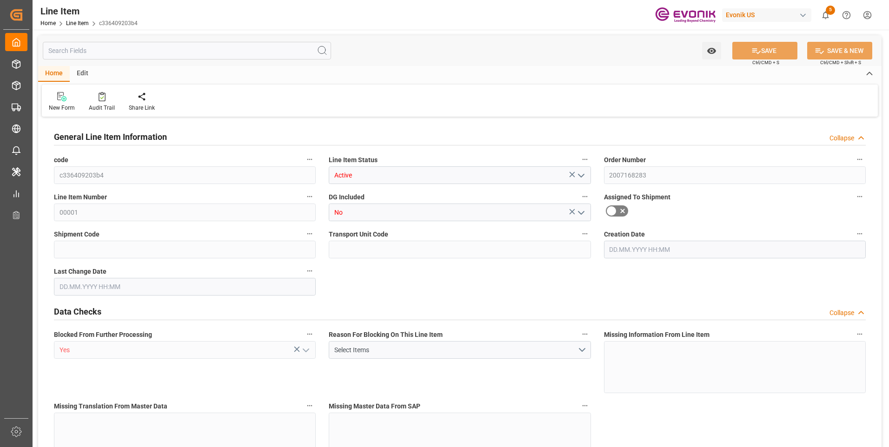
type input "18980.5"
type input "20"
type input "3820"
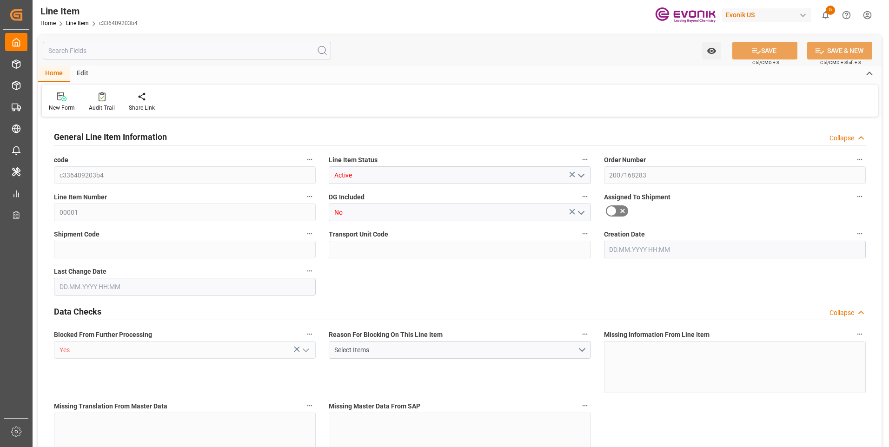
type input "4000"
type input "3500"
type input "6.6051"
type input "6605.1"
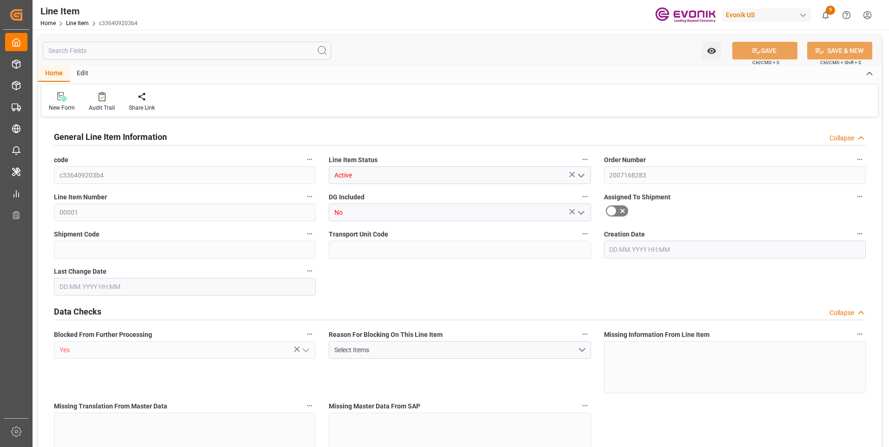
type input "0"
type input "[DATE] 00:54"
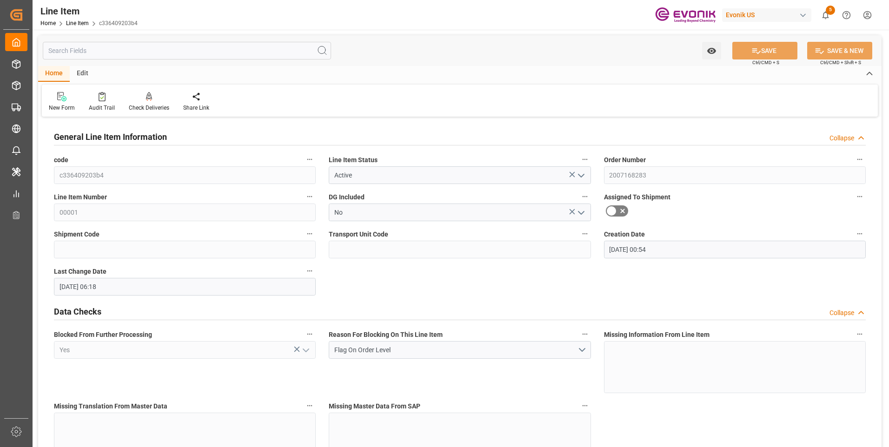
type input "[DATE] 06:18"
type input "[DATE]"
type input "10.09.2025"
type input "03.09.2025"
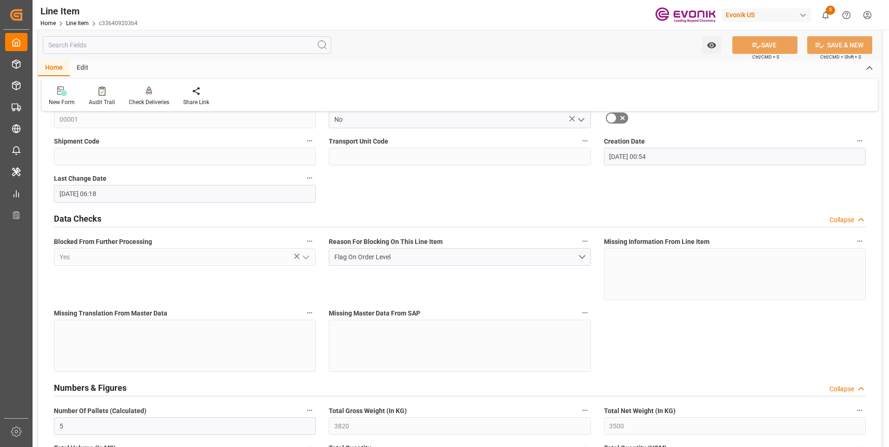
click at [80, 47] on input "text" at bounding box center [187, 45] width 288 height 18
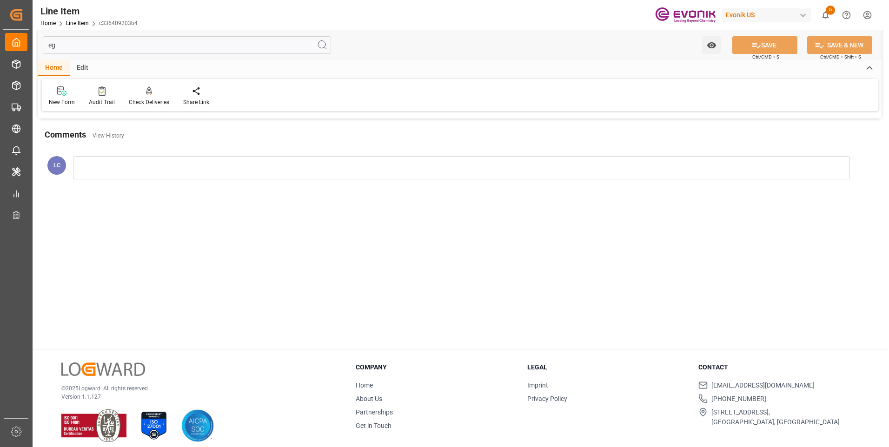
scroll to position [0, 0]
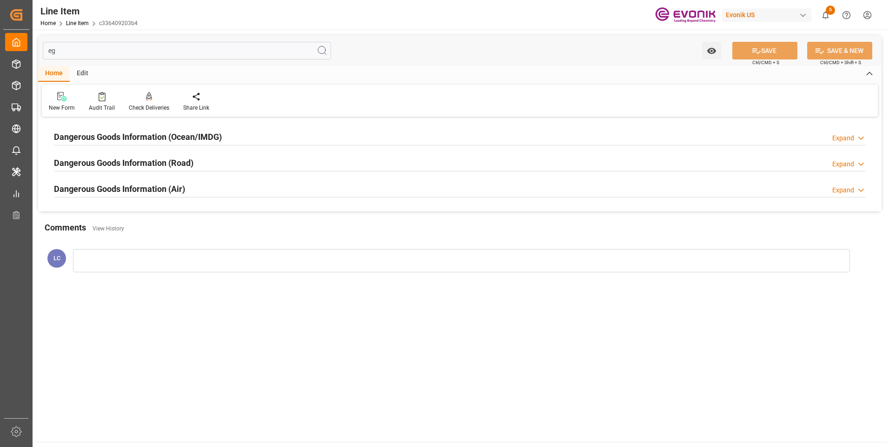
type input "eg"
click at [110, 141] on h2 "Dangerous Goods Information (Ocean/IMDG)" at bounding box center [138, 137] width 168 height 13
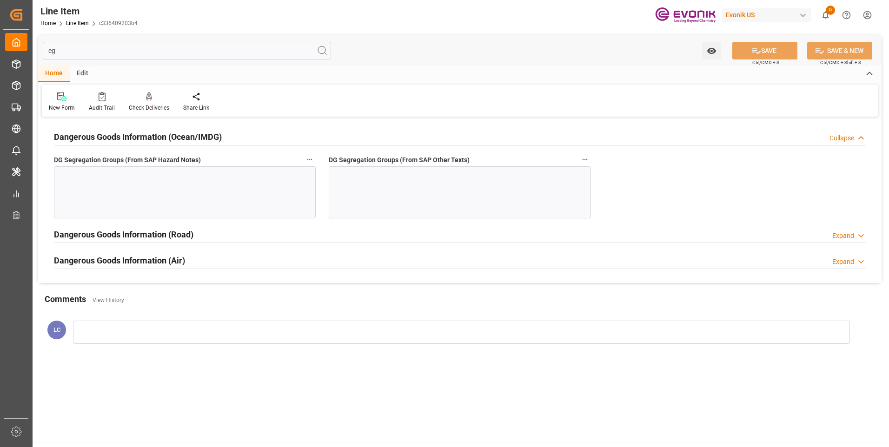
click at [185, 193] on div at bounding box center [185, 192] width 262 height 52
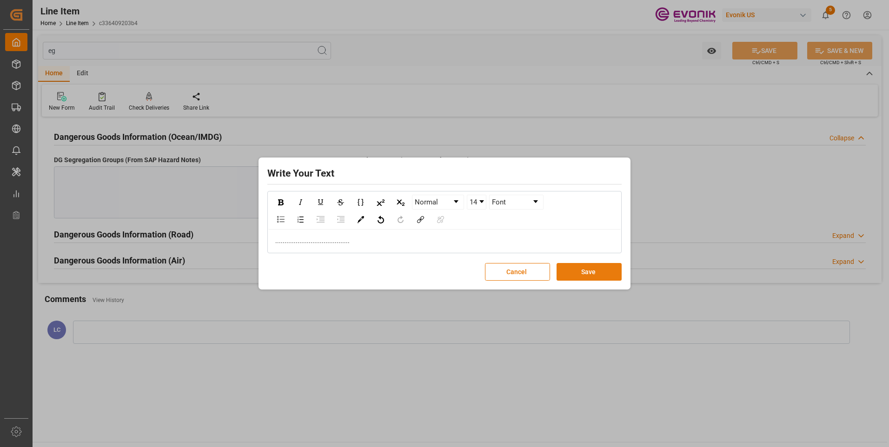
click at [582, 271] on button "Save" at bounding box center [588, 272] width 65 height 18
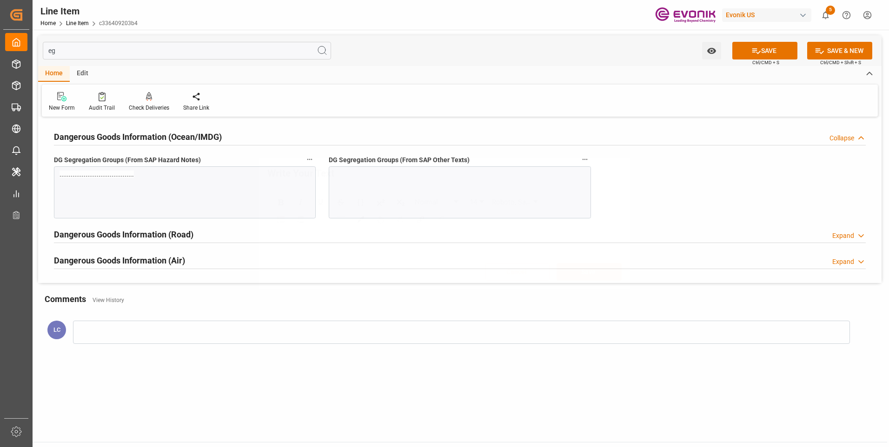
click at [370, 189] on div at bounding box center [460, 192] width 262 height 52
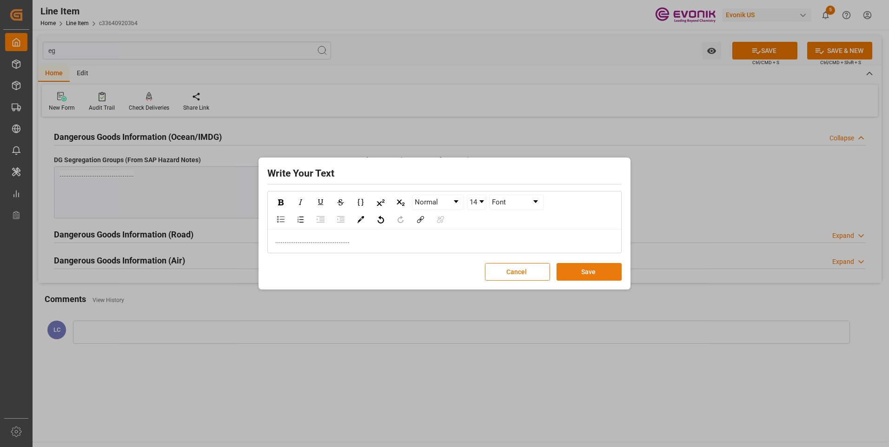
click at [608, 274] on button "Save" at bounding box center [588, 272] width 65 height 18
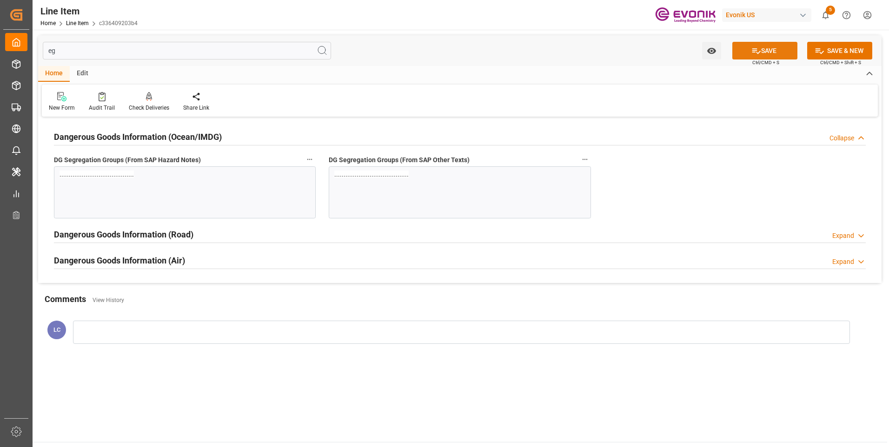
click at [753, 57] on button "SAVE" at bounding box center [764, 51] width 65 height 18
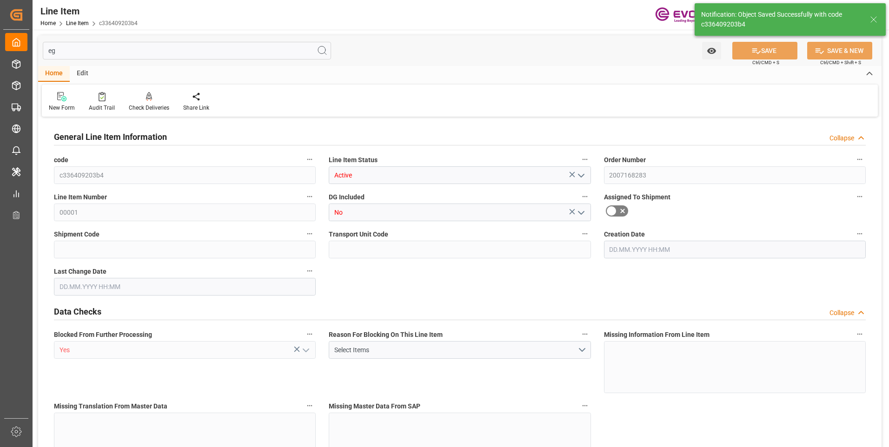
type input "5"
type input "3820"
type input "3500"
type input "6.6051"
type input "20"
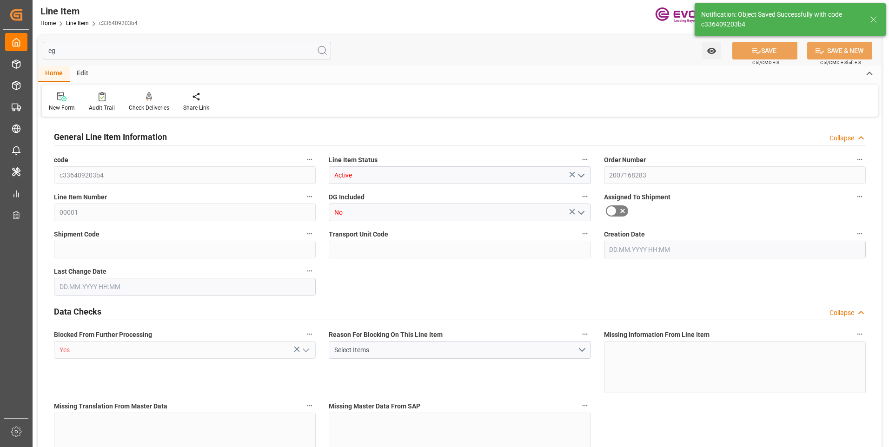
type input "18980.5"
type input "20"
type input "3820"
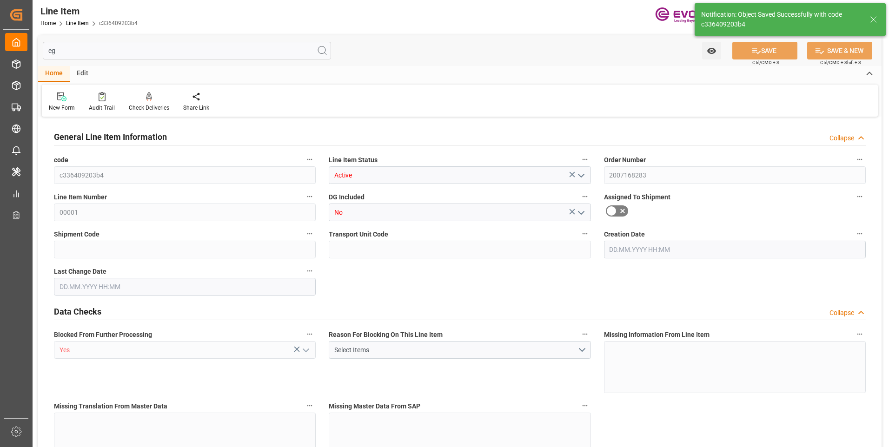
type input "4000"
type input "3500"
type input "6.6051"
type input "6605.1"
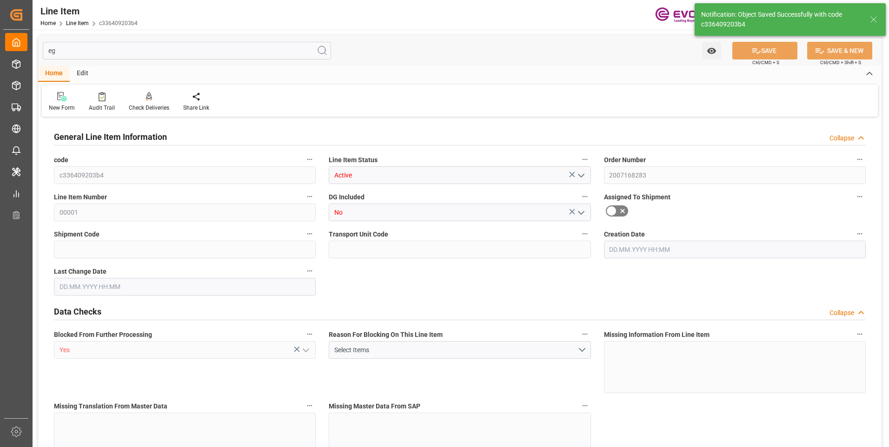
type input "0"
type input "[DATE] 00:54"
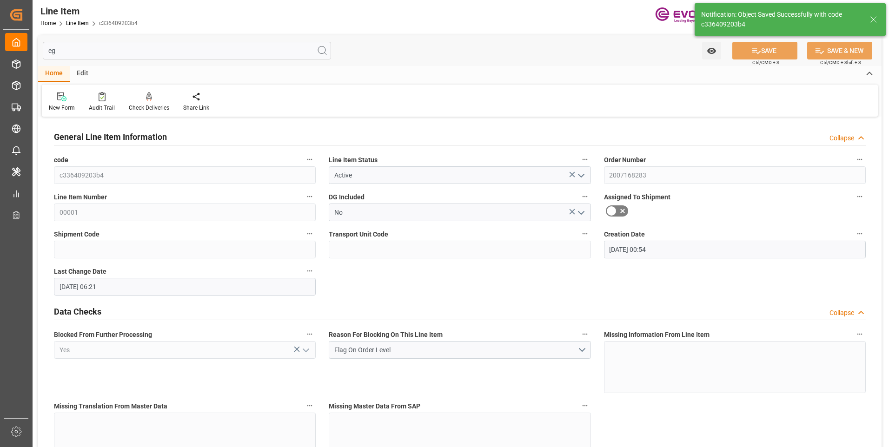
type input "04.09.2025 06:21"
type input "[DATE]"
type input "10.09.2025"
type input "03.09.2025"
click at [74, 43] on input "eg" at bounding box center [187, 51] width 288 height 18
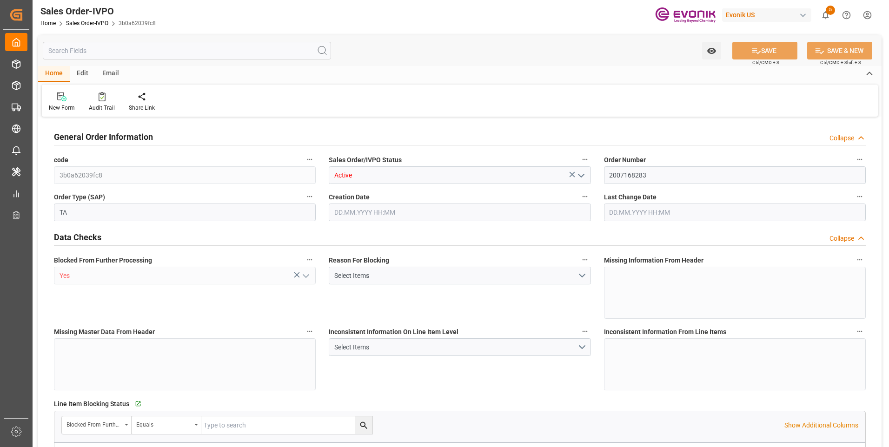
type input "GTSTC"
type input "0"
type input "1"
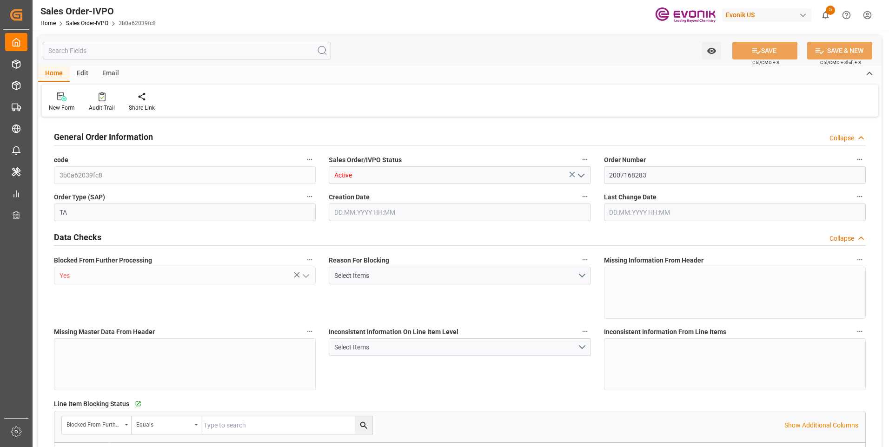
type input "7920"
type input "18.9869"
type input "17000"
type input "30"
type input "[DATE] 00:54"
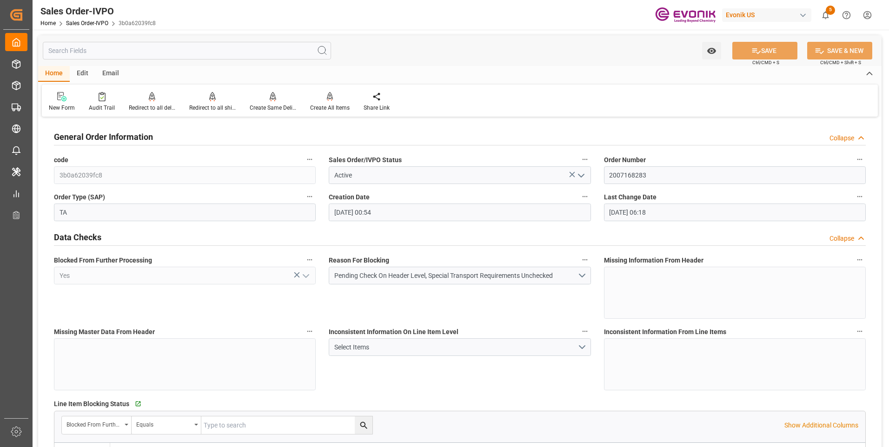
type input "[DATE] 06:18"
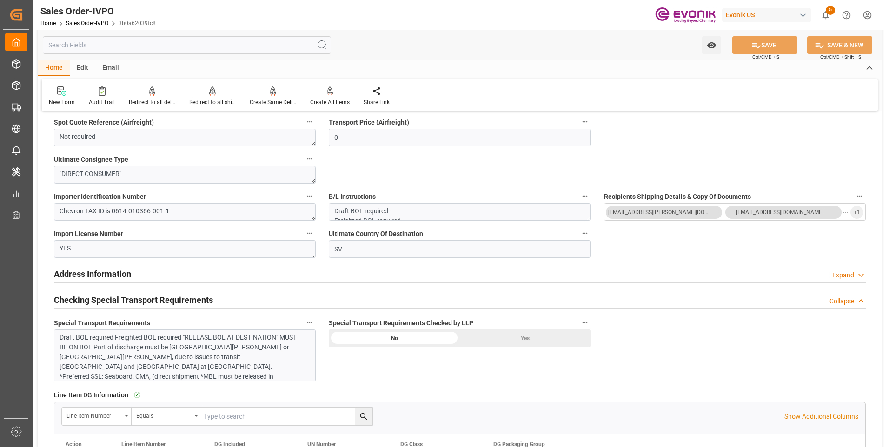
scroll to position [976, 0]
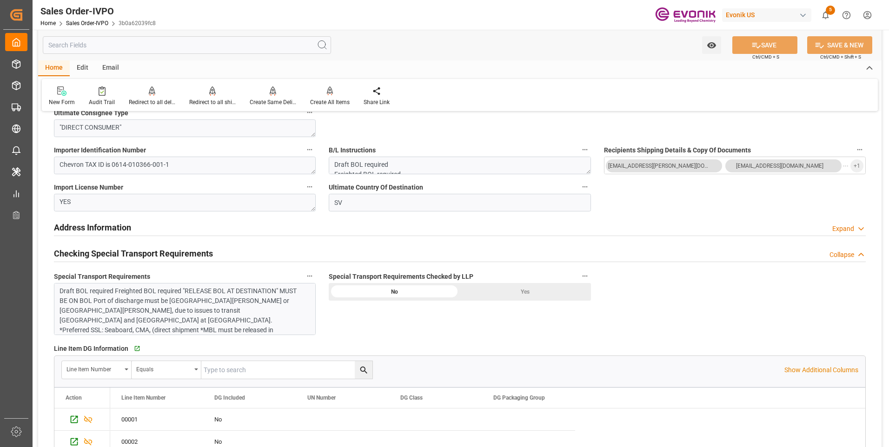
click at [507, 294] on div "Yes" at bounding box center [525, 292] width 131 height 18
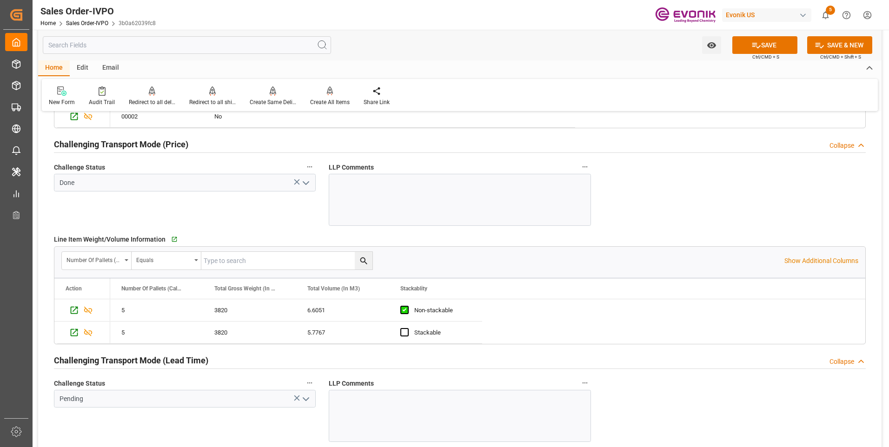
scroll to position [1441, 0]
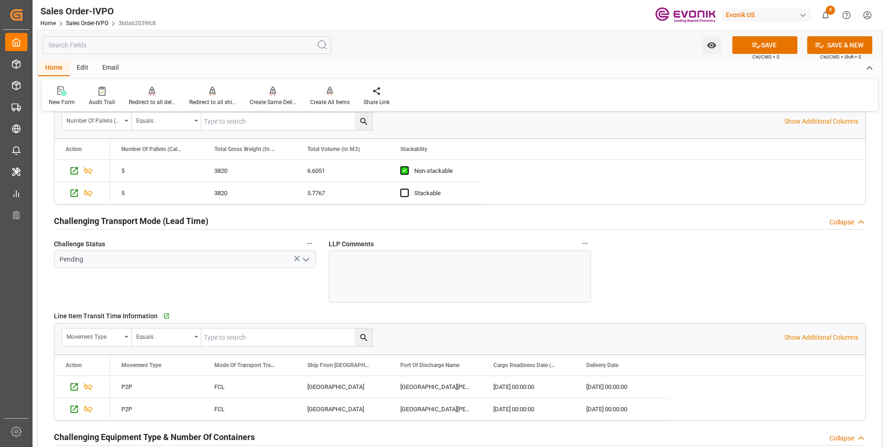
click at [306, 259] on icon "open menu" at bounding box center [305, 259] width 11 height 11
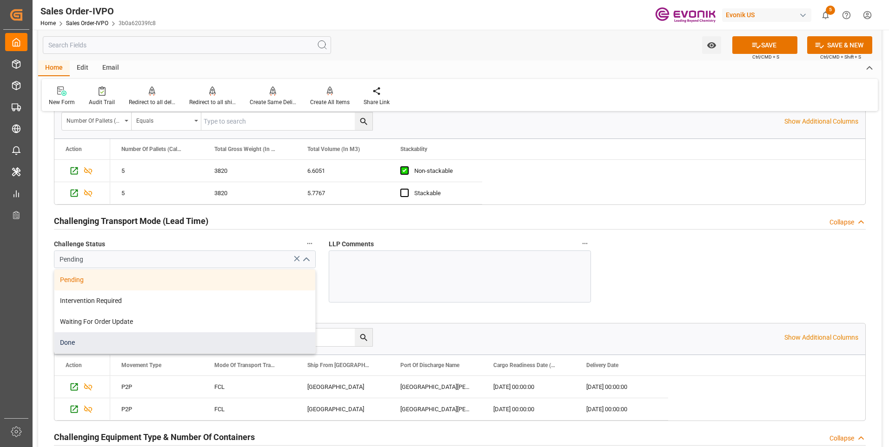
click at [80, 346] on div "Done" at bounding box center [184, 342] width 261 height 21
type input "Done"
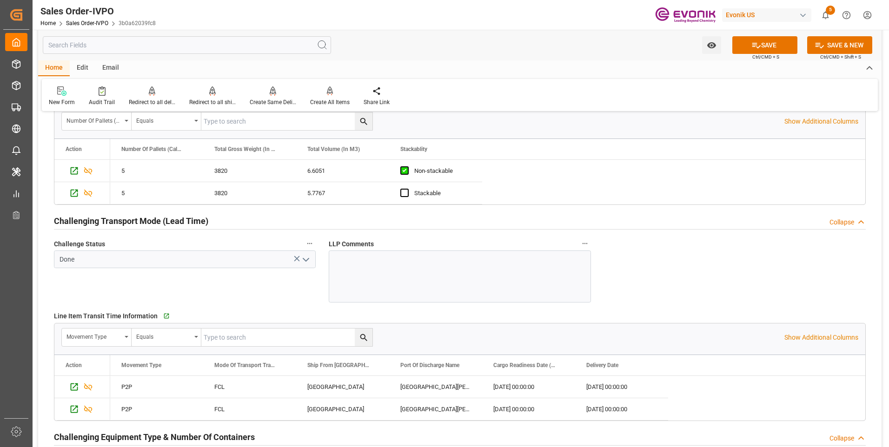
scroll to position [1627, 0]
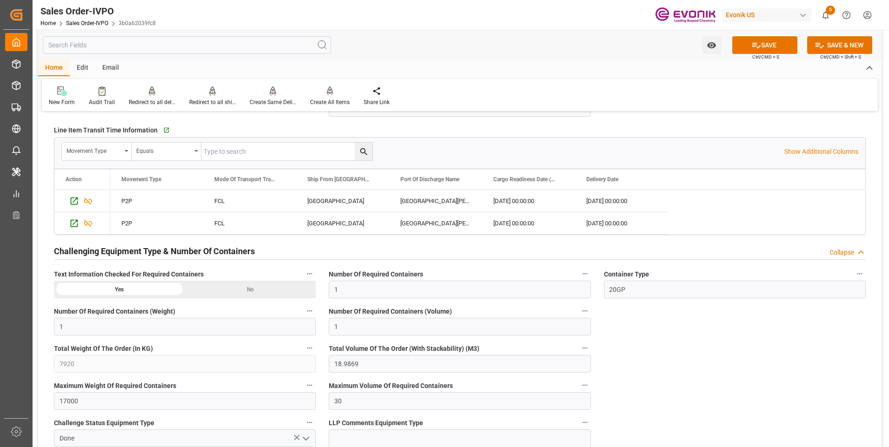
click at [235, 291] on div "No" at bounding box center [250, 290] width 131 height 18
click at [122, 289] on div "Yes" at bounding box center [119, 290] width 131 height 18
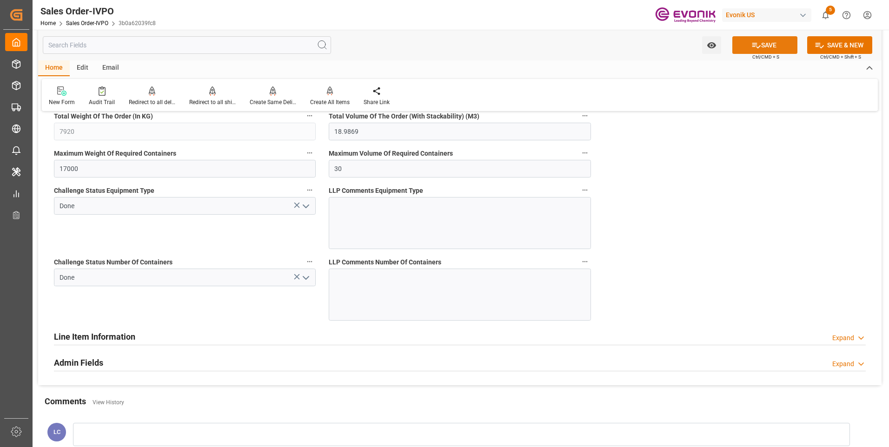
click at [758, 44] on icon at bounding box center [756, 45] width 10 height 10
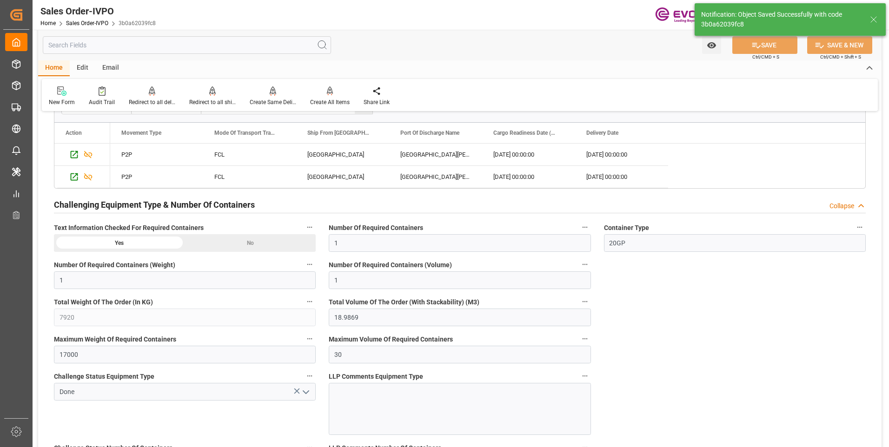
type input "No"
type input "[DATE] 06:22"
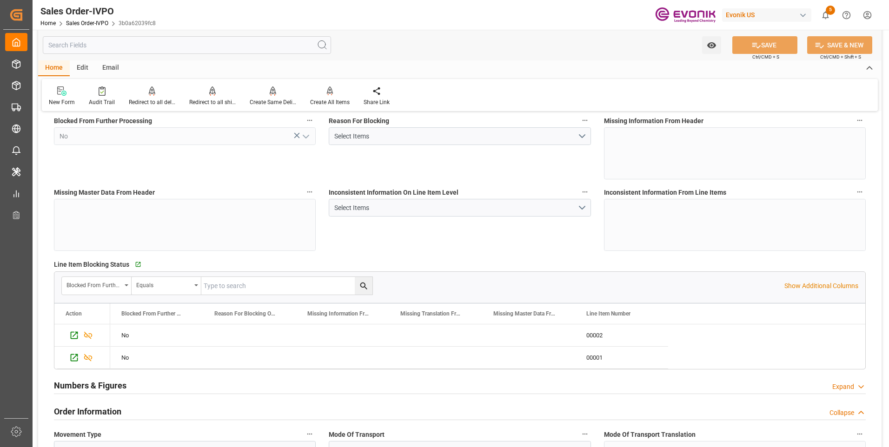
scroll to position [0, 0]
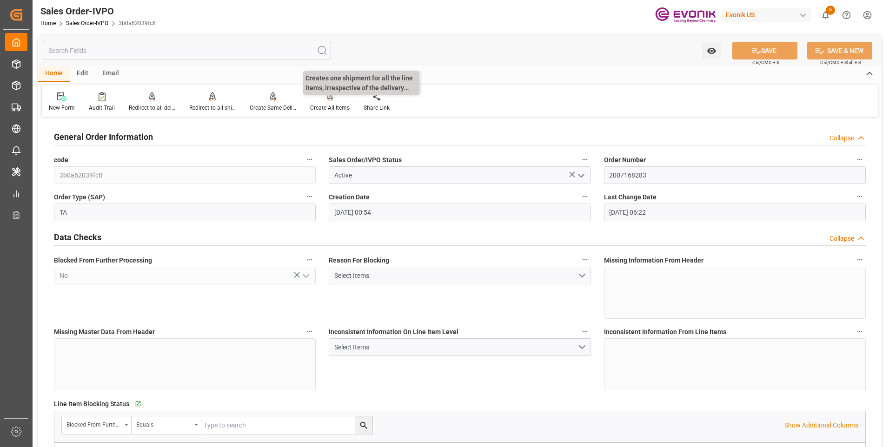
click at [316, 105] on div "Create All Items" at bounding box center [330, 108] width 40 height 8
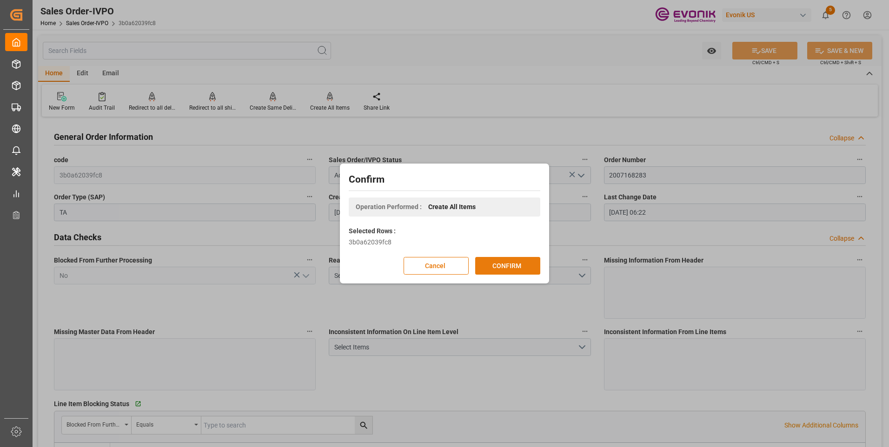
click at [502, 270] on button "CONFIRM" at bounding box center [507, 266] width 65 height 18
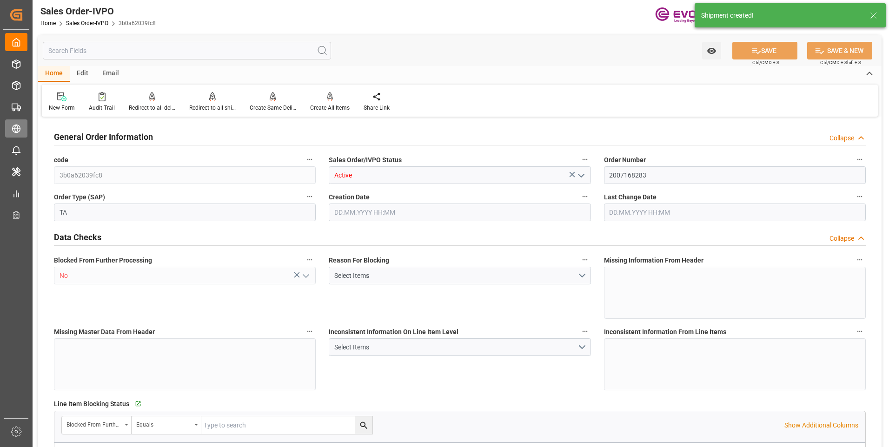
type input "GTSTC"
type input "0"
type input "1"
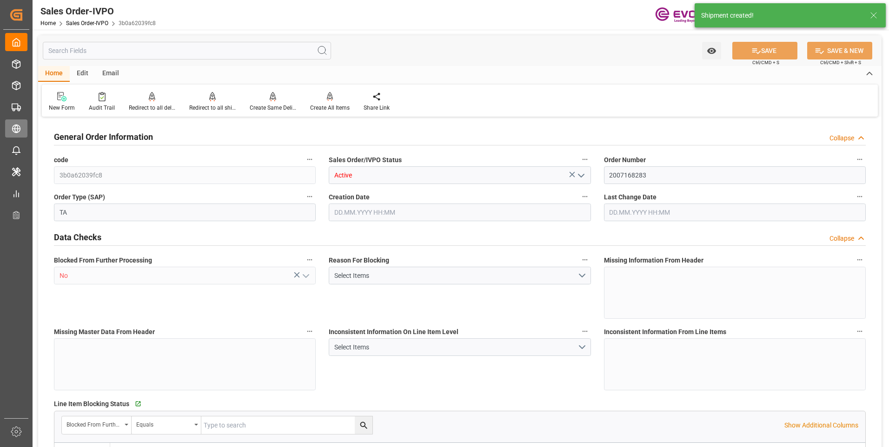
type input "7920"
type input "18.9869"
type input "17000"
type input "30"
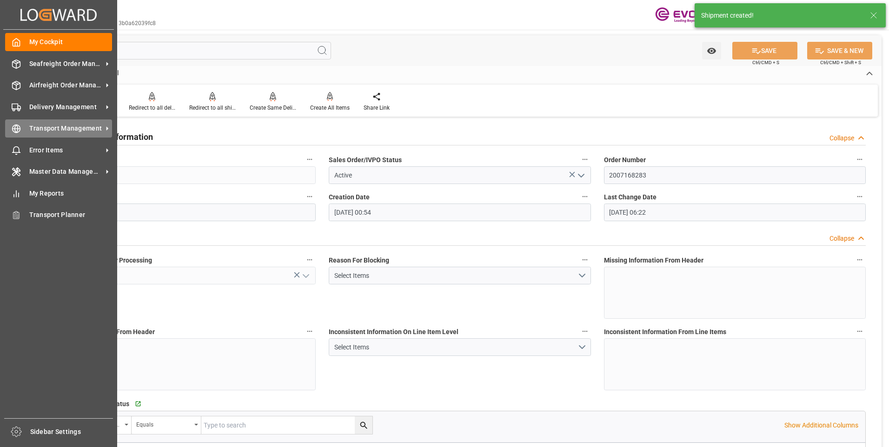
type input "[DATE] 00:54"
type input "[DATE] 06:22"
click at [20, 127] on icon at bounding box center [16, 128] width 9 height 9
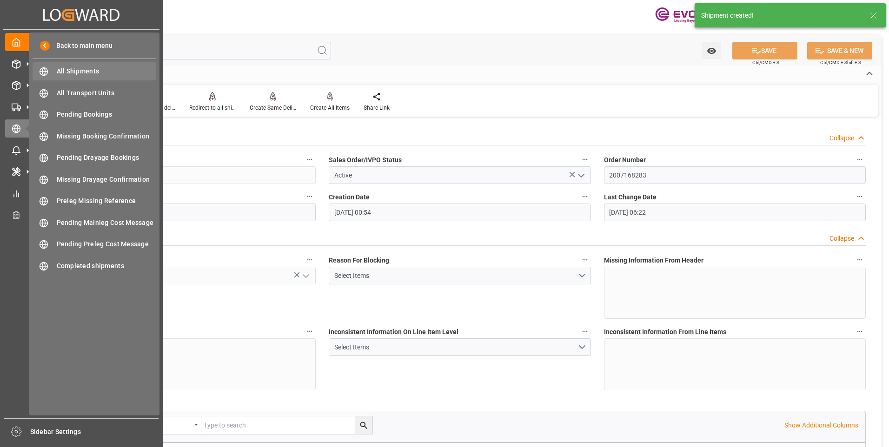
click at [66, 74] on span "All Shipments" at bounding box center [107, 71] width 100 height 10
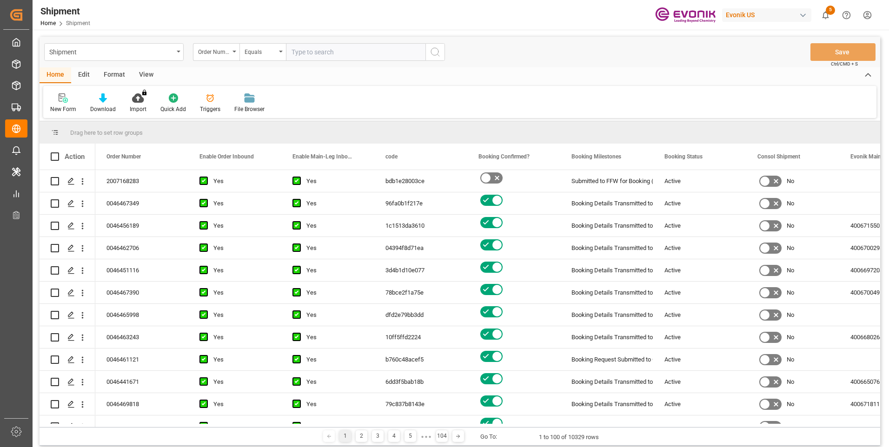
click at [324, 55] on input "text" at bounding box center [355, 52] width 139 height 18
type input "........................................"
click at [306, 53] on input "text" at bounding box center [355, 52] width 139 height 18
paste input "2007168283"
type input "2007168283"
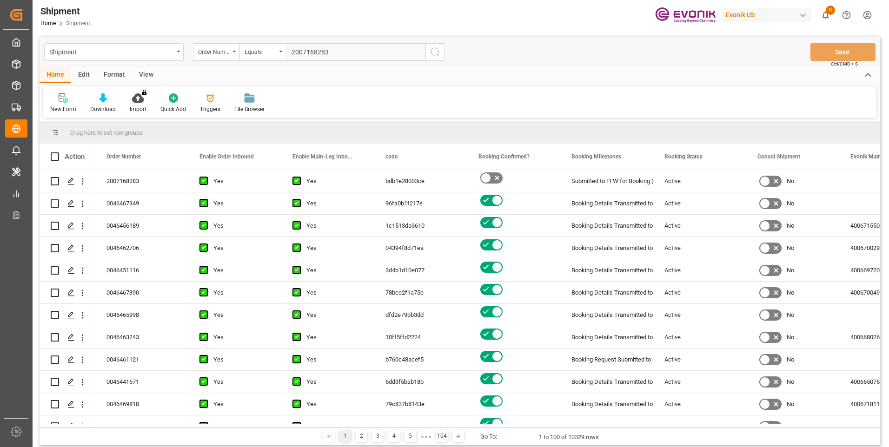
click at [437, 54] on icon "search button" at bounding box center [435, 51] width 11 height 11
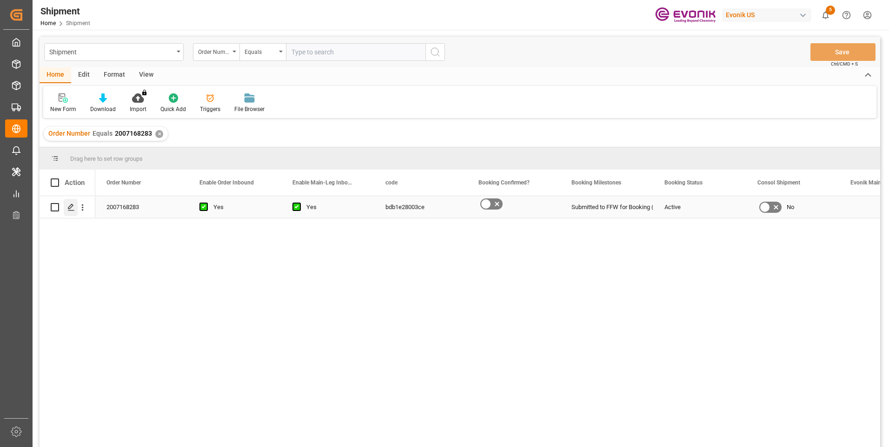
click at [68, 206] on icon "Press SPACE to select this row." at bounding box center [70, 207] width 7 height 7
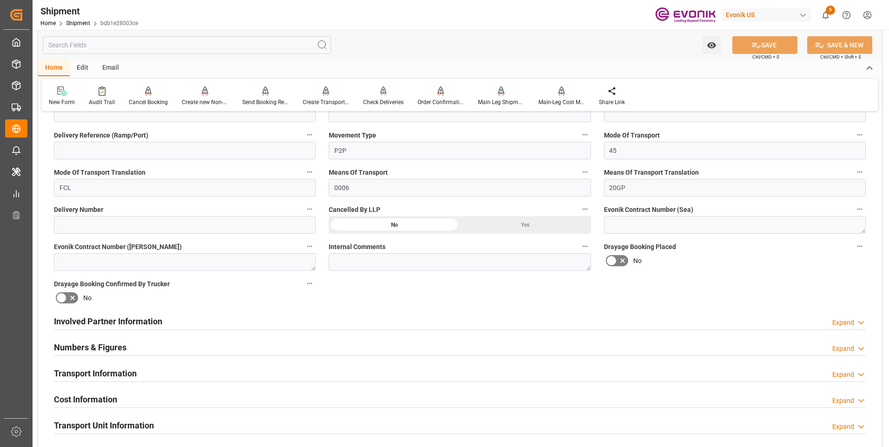
scroll to position [418, 0]
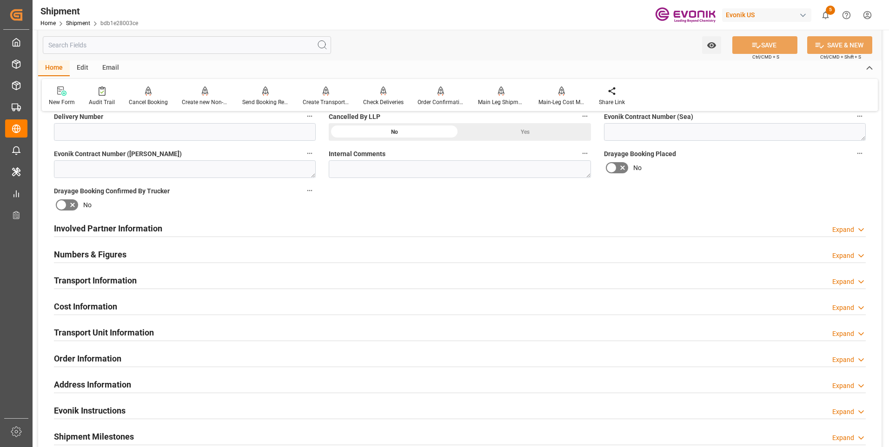
click at [127, 226] on h2 "Involved Partner Information" at bounding box center [108, 228] width 108 height 13
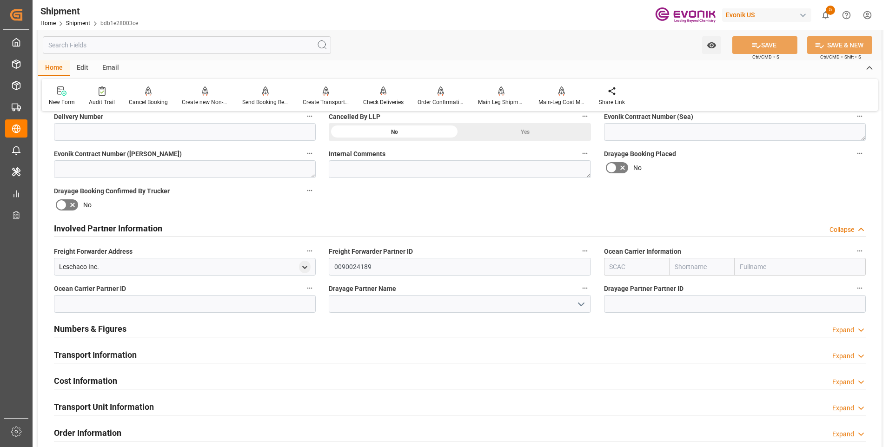
click at [614, 263] on input "text" at bounding box center [637, 267] width 66 height 18
click at [616, 263] on input "text" at bounding box center [637, 267] width 66 height 18
click at [612, 281] on div "CMDU" at bounding box center [618, 287] width 29 height 21
type input "CMDU"
type input "CMACGM"
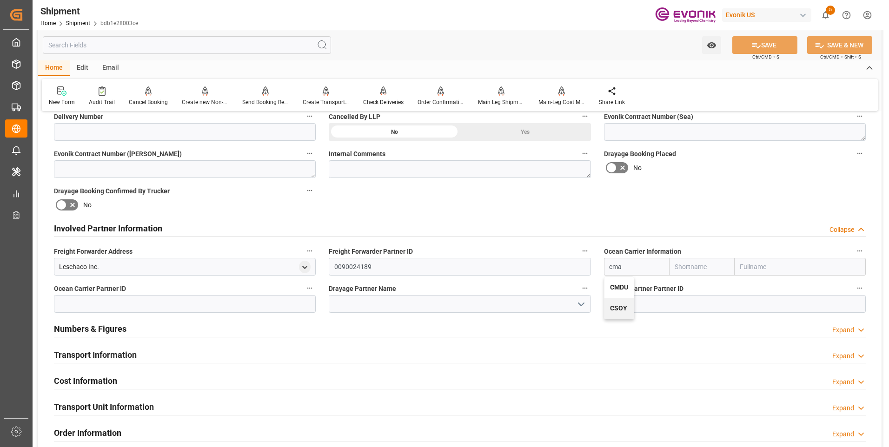
type input "CMA CGM Group"
type input "CMDU"
click at [777, 48] on button "SAVE" at bounding box center [764, 45] width 65 height 18
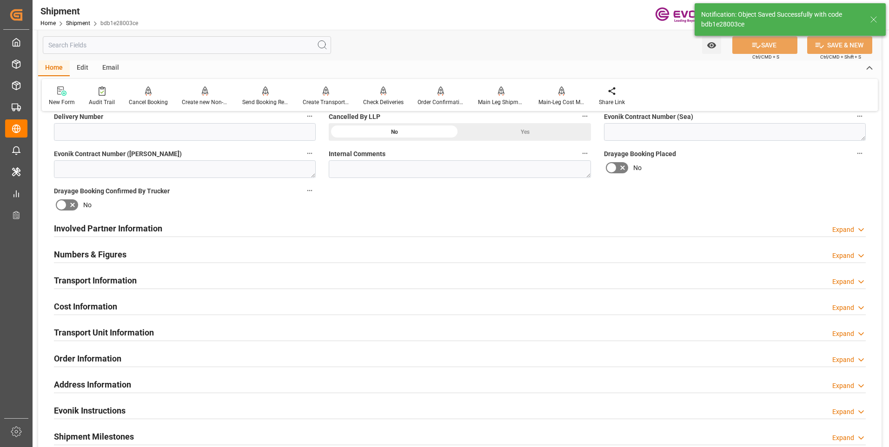
type input "0090030954"
click at [405, 312] on div "Cost Information Expand" at bounding box center [460, 306] width 812 height 18
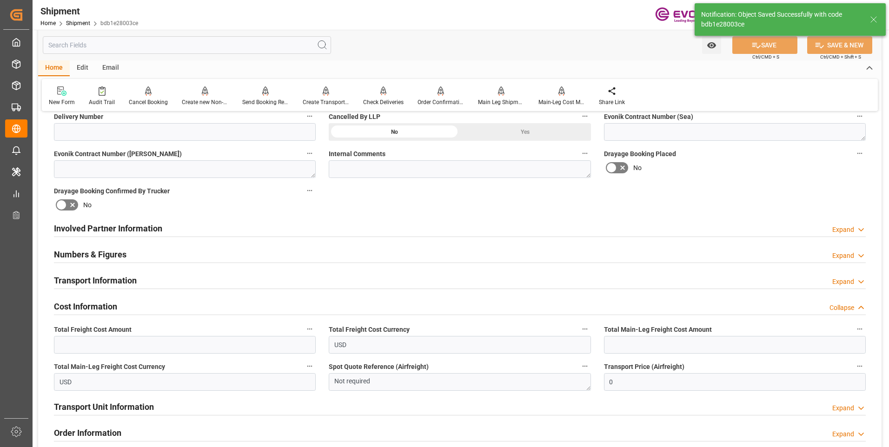
click at [222, 225] on div "Involved Partner Information Expand" at bounding box center [460, 228] width 812 height 18
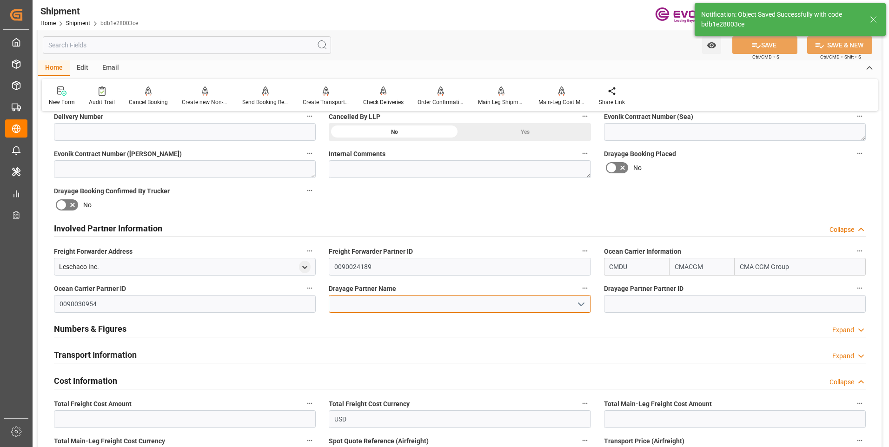
click at [389, 305] on input at bounding box center [460, 304] width 262 height 18
paste input "Pioneer"
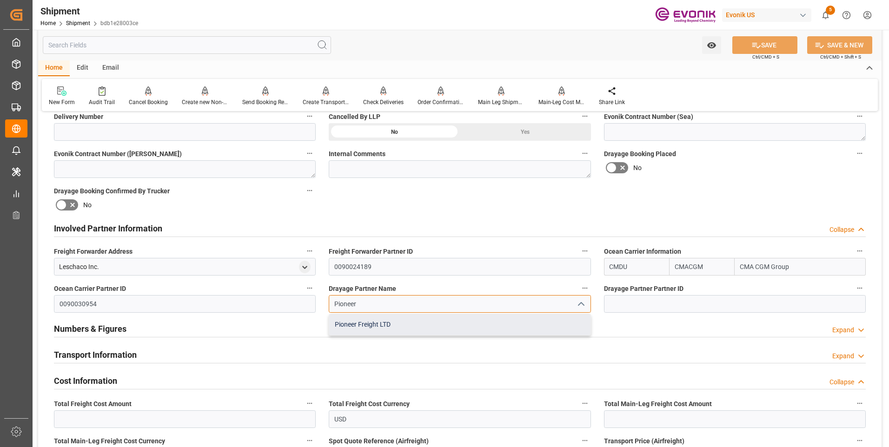
click at [382, 326] on div "Pioneer Freight LTD" at bounding box center [459, 324] width 261 height 21
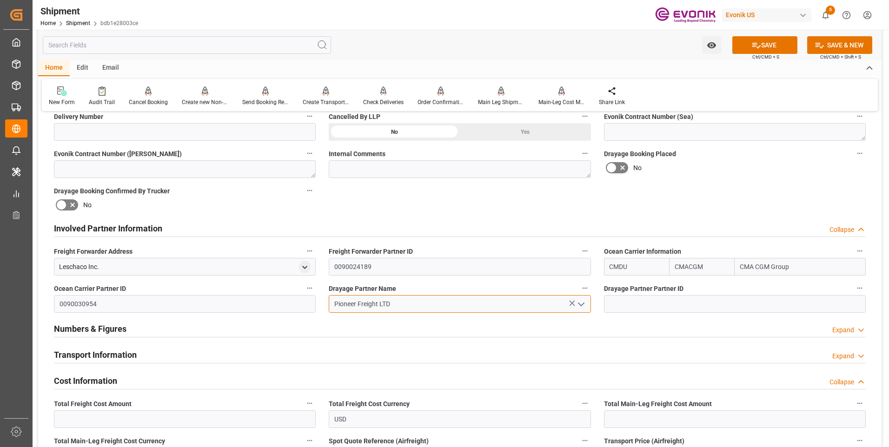
type input "Pioneer Freight LTD"
click at [776, 56] on span "Ctrl/CMD + S" at bounding box center [765, 56] width 27 height 7
click at [774, 49] on button "SAVE" at bounding box center [764, 45] width 65 height 18
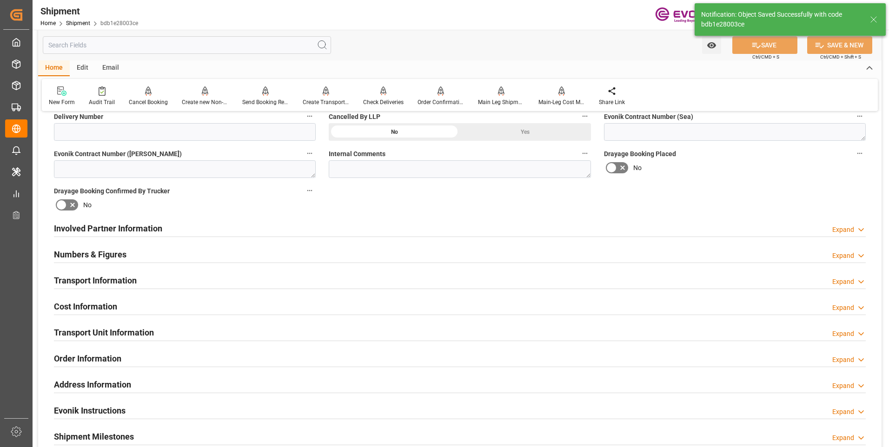
click at [99, 225] on h2 "Involved Partner Information" at bounding box center [108, 228] width 108 height 13
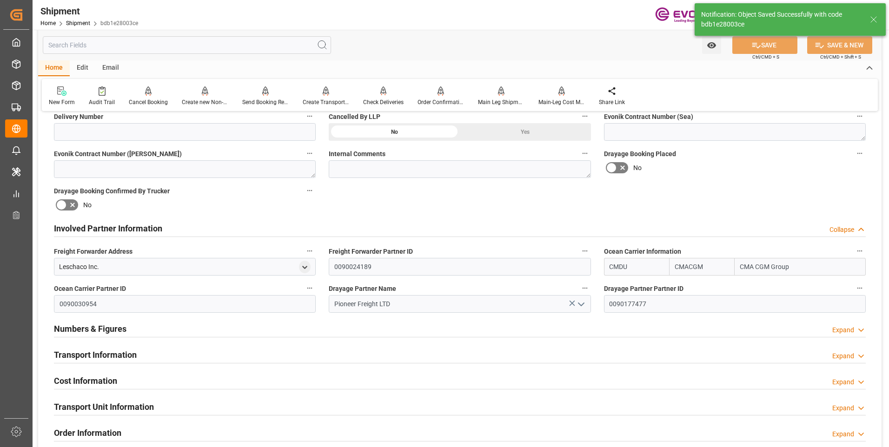
click at [99, 225] on h2 "Involved Partner Information" at bounding box center [108, 228] width 108 height 13
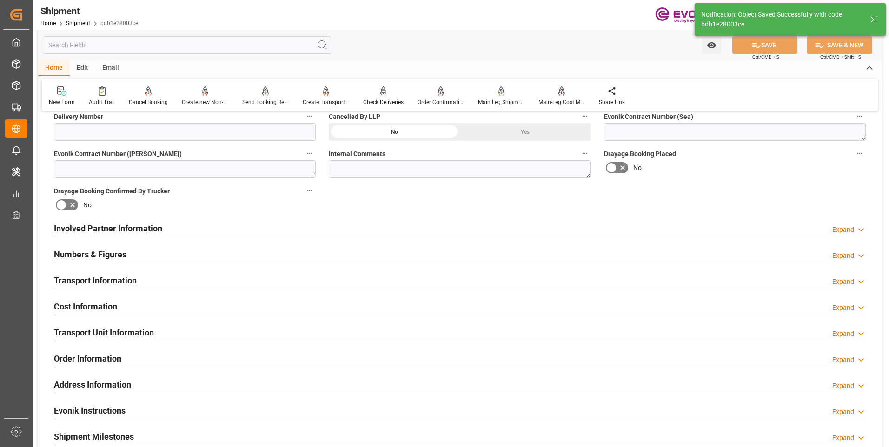
click at [80, 256] on h2 "Numbers & Figures" at bounding box center [90, 254] width 73 height 13
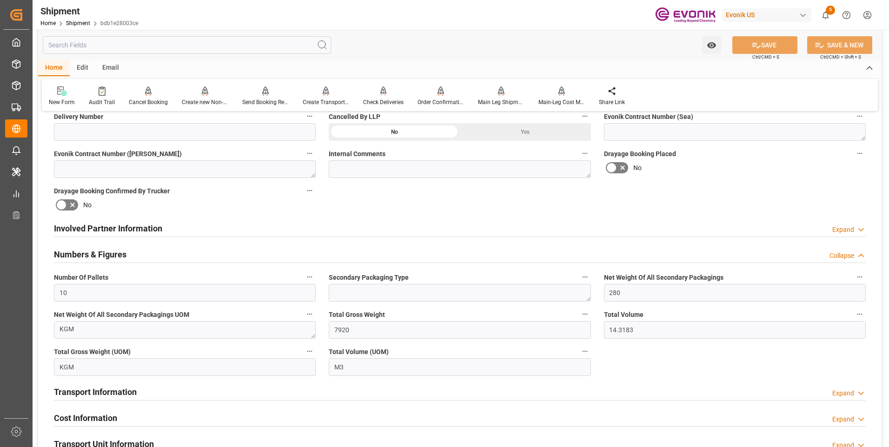
click at [80, 256] on h2 "Numbers & Figures" at bounding box center [90, 254] width 73 height 13
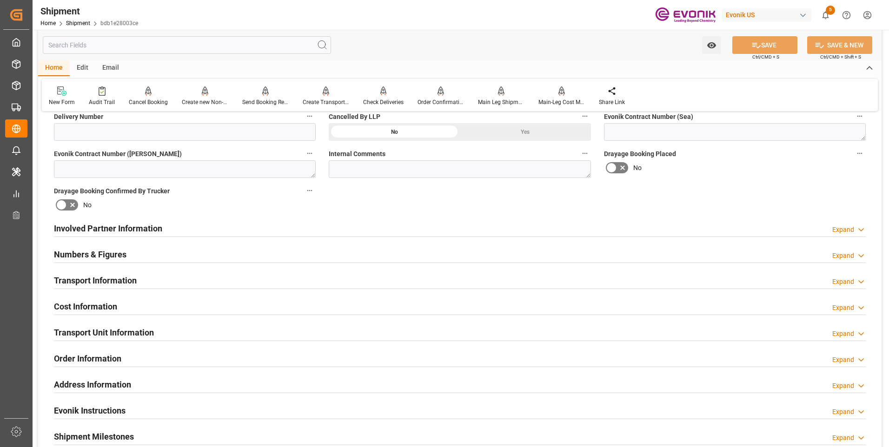
click at [92, 273] on div "Transport Information" at bounding box center [95, 280] width 83 height 18
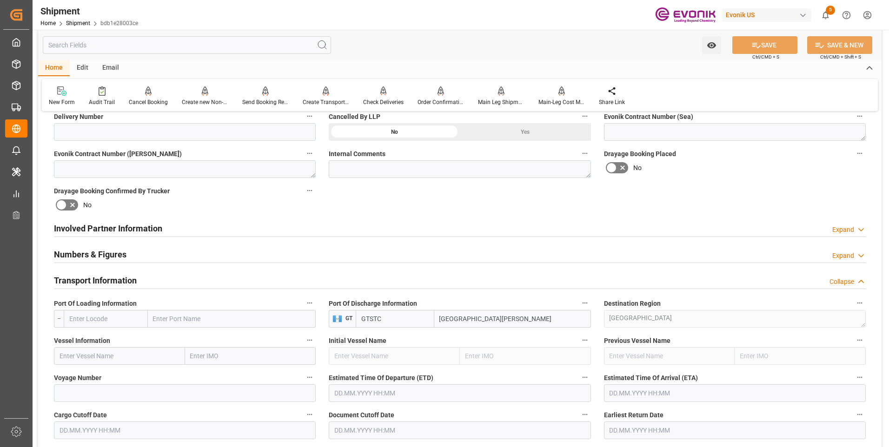
click at [126, 319] on input "text" at bounding box center [106, 319] width 84 height 18
click at [112, 337] on span "USHOU - Houston" at bounding box center [101, 344] width 63 height 17
type input "USHOU"
type input "[GEOGRAPHIC_DATA]"
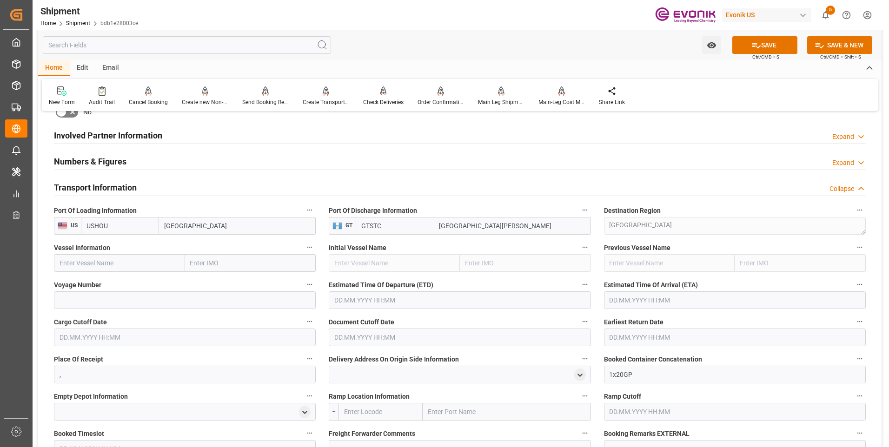
type input "USHOU"
click at [97, 263] on input "text" at bounding box center [119, 263] width 131 height 18
click at [87, 264] on input "text" at bounding box center [119, 263] width 131 height 18
paste input "PERITO MORENO /"
click at [111, 281] on span "Perito Moreno - 9430868" at bounding box center [99, 283] width 78 height 7
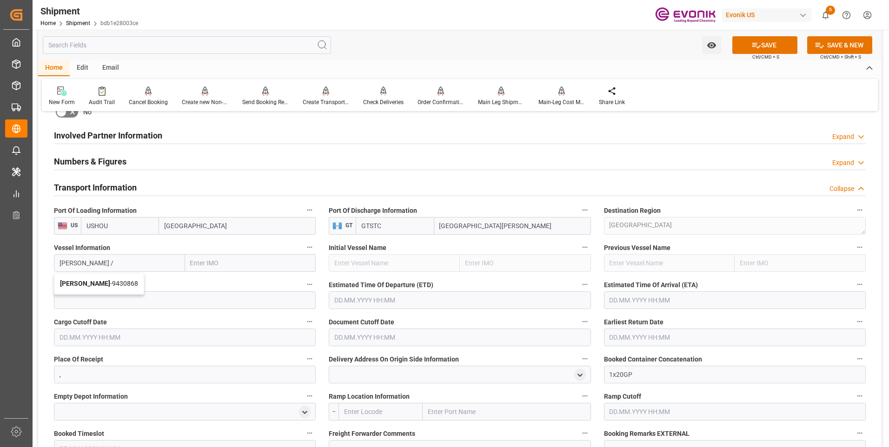
type input "Perito Moreno"
type input "9430868"
type input "Perito Moreno"
click at [163, 299] on input at bounding box center [185, 300] width 262 height 18
paste input "0YKBAS1MA"
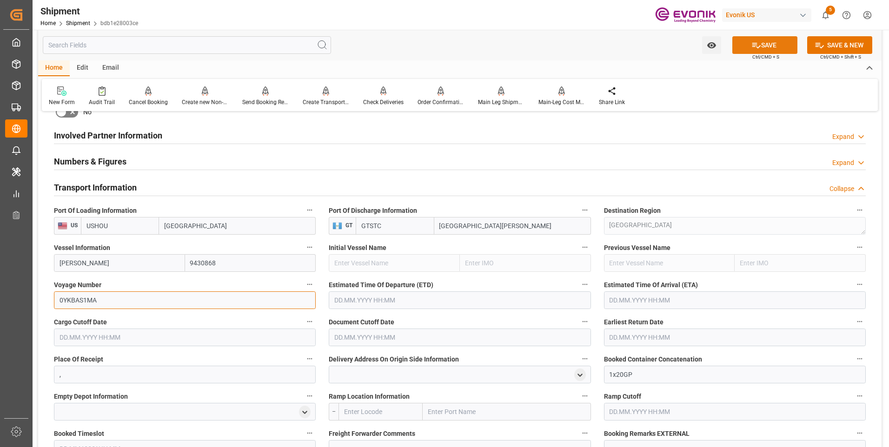
type input "0YKBAS1MA"
click at [759, 48] on icon at bounding box center [756, 45] width 10 height 10
click at [410, 288] on span "Estimated Time Of Departure (ETD)" at bounding box center [381, 285] width 105 height 10
click at [579, 288] on button "Estimated Time Of Departure (ETD)" at bounding box center [585, 284] width 12 height 12
click at [416, 298] on div at bounding box center [444, 223] width 889 height 447
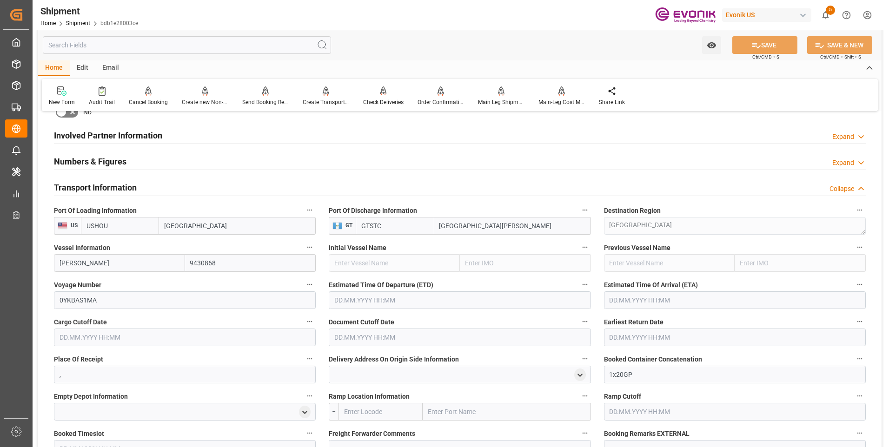
click at [454, 307] on input "text" at bounding box center [460, 300] width 262 height 18
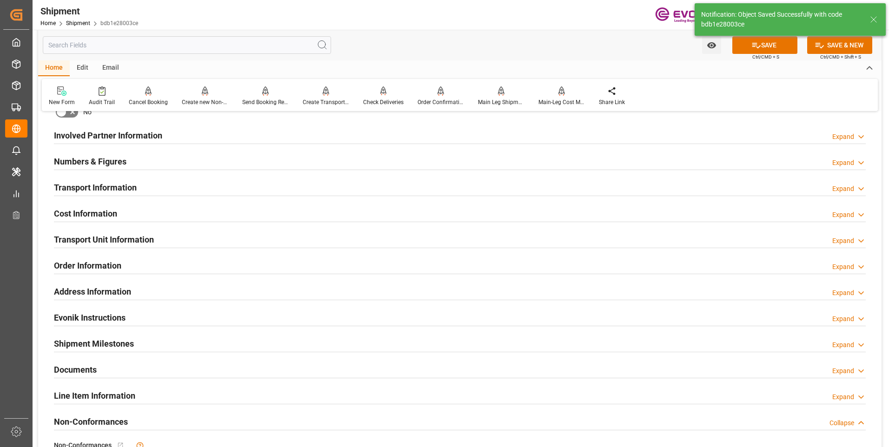
click at [86, 137] on h2 "Involved Partner Information" at bounding box center [108, 135] width 108 height 13
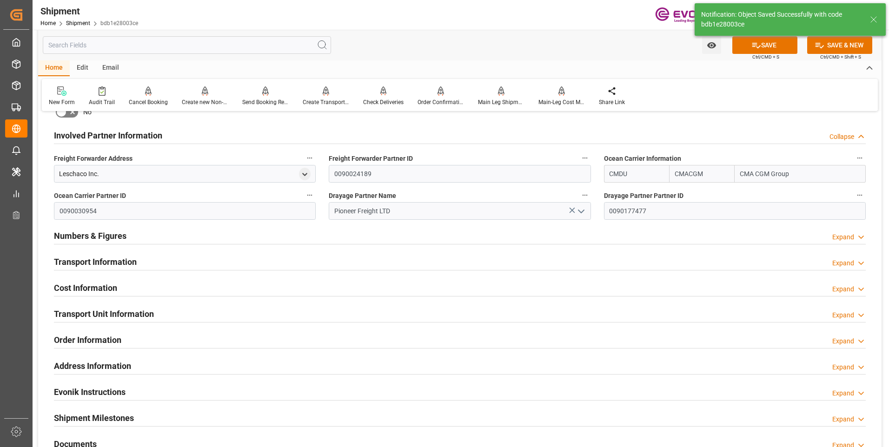
click at [86, 137] on h2 "Involved Partner Information" at bounding box center [108, 135] width 108 height 13
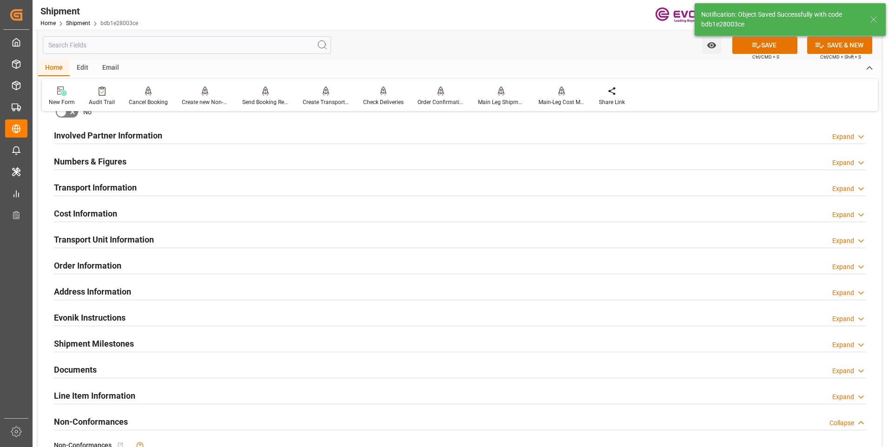
click at [90, 163] on h2 "Numbers & Figures" at bounding box center [90, 161] width 73 height 13
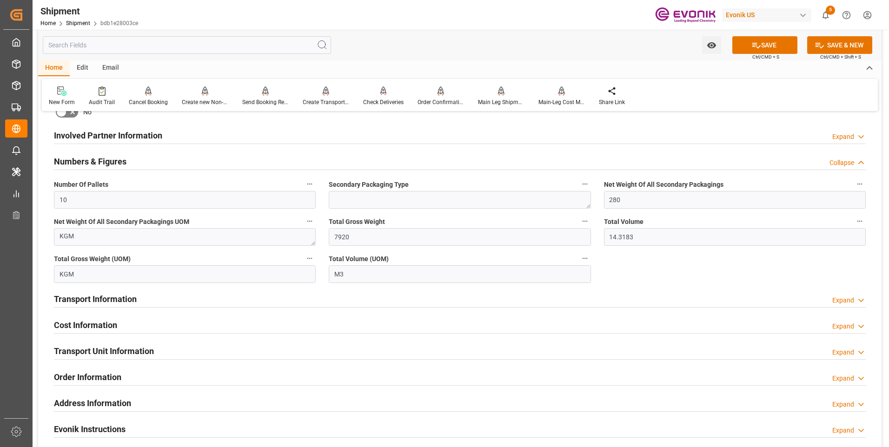
click at [90, 163] on h2 "Numbers & Figures" at bounding box center [90, 161] width 73 height 13
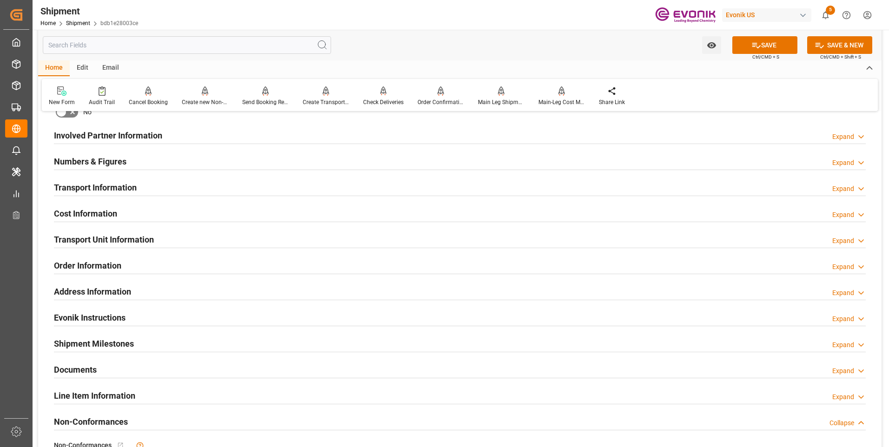
click at [100, 185] on h2 "Transport Information" at bounding box center [95, 187] width 83 height 13
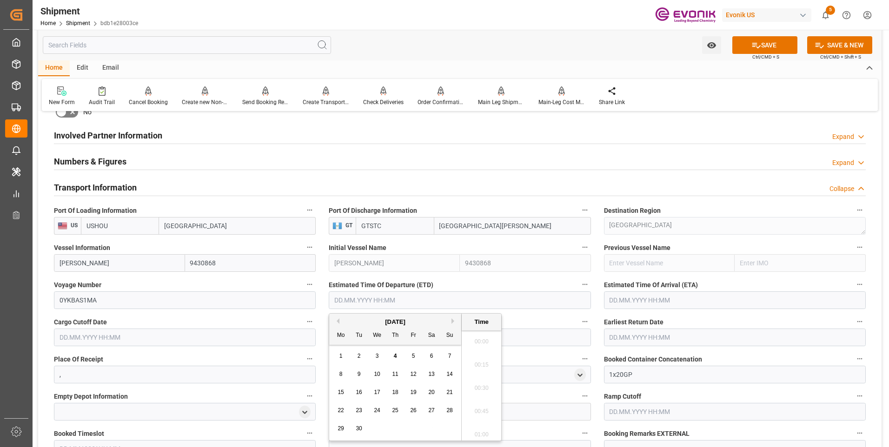
click at [369, 300] on input "text" at bounding box center [460, 300] width 262 height 18
click at [394, 392] on span "18" at bounding box center [395, 392] width 6 height 7
type input "[DATE] 00:00"
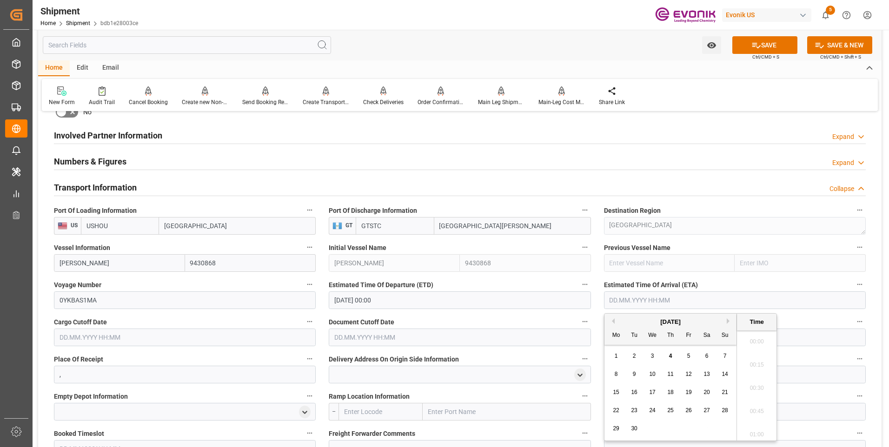
click at [658, 308] on input "text" at bounding box center [735, 300] width 262 height 18
click at [650, 415] on div "24" at bounding box center [653, 410] width 12 height 11
type input "[DATE] 00:00"
click at [168, 330] on input "text" at bounding box center [185, 338] width 262 height 18
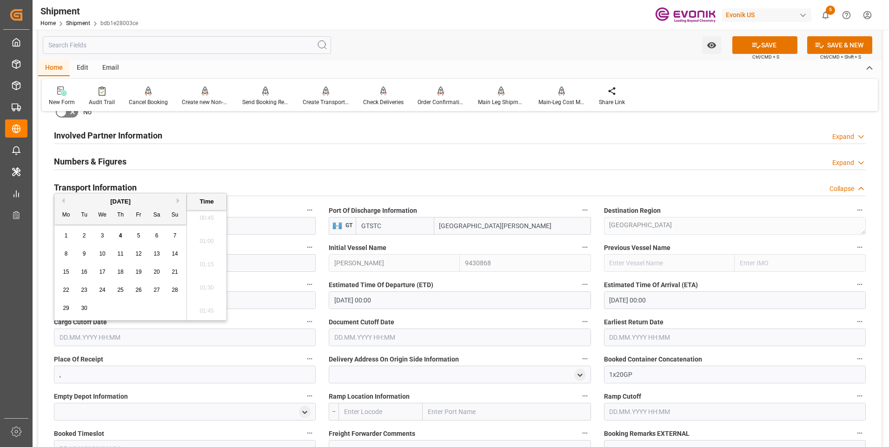
click at [106, 252] on div "10" at bounding box center [103, 254] width 12 height 11
type input "[DATE] 00:00"
click at [338, 341] on input "text" at bounding box center [460, 338] width 262 height 18
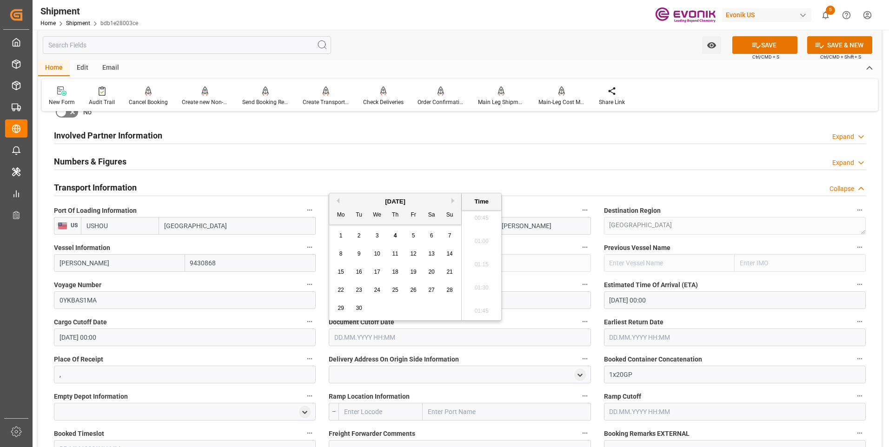
click at [374, 256] on span "10" at bounding box center [377, 254] width 6 height 7
type input "[DATE] 00:00"
click at [637, 343] on input "text" at bounding box center [735, 338] width 262 height 18
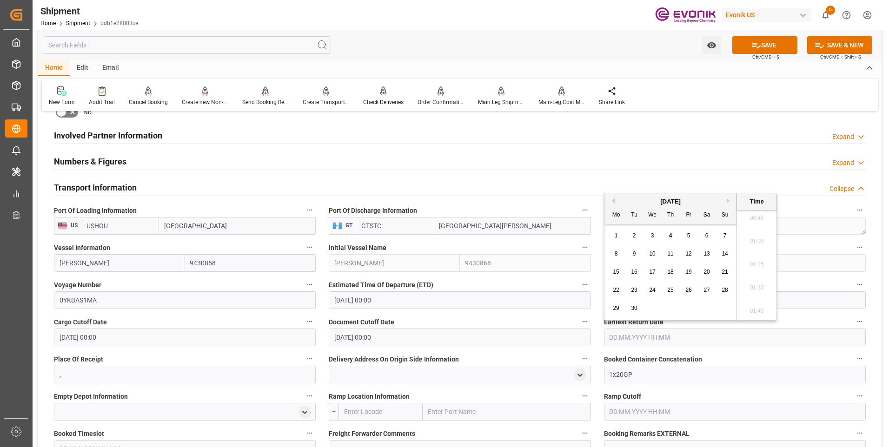
click at [655, 256] on span "10" at bounding box center [652, 254] width 6 height 7
type input "[DATE] 00:00"
click at [321, 351] on div "Place Of Receipt ," at bounding box center [184, 368] width 275 height 37
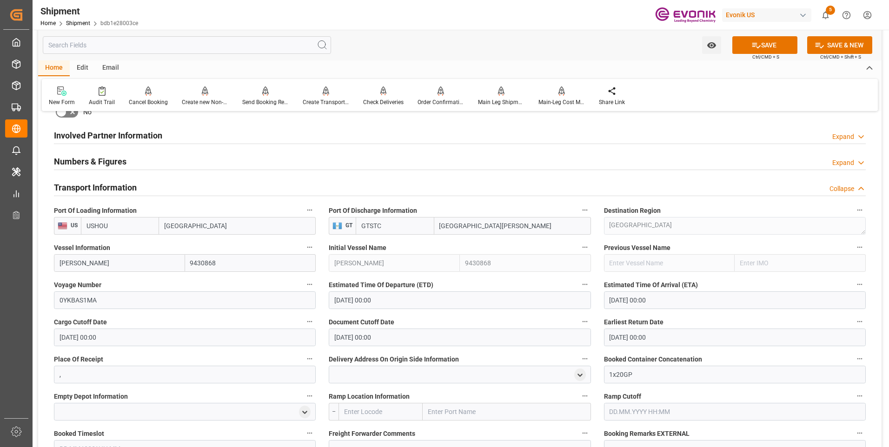
scroll to position [604, 0]
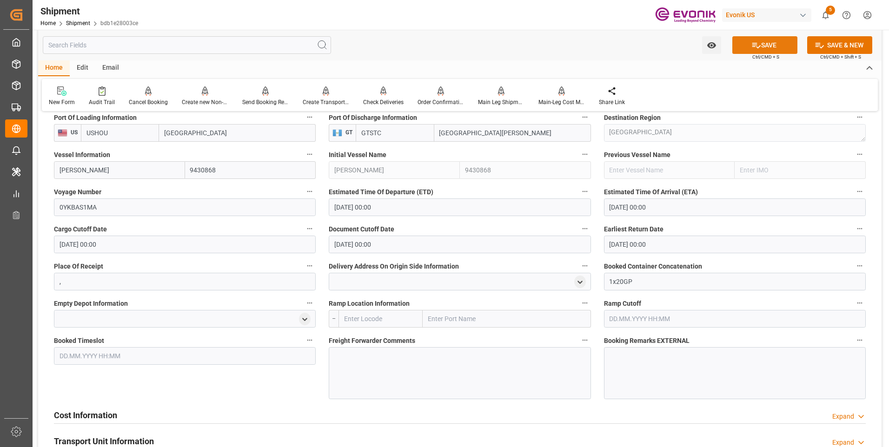
click at [765, 46] on button "SAVE" at bounding box center [764, 45] width 65 height 18
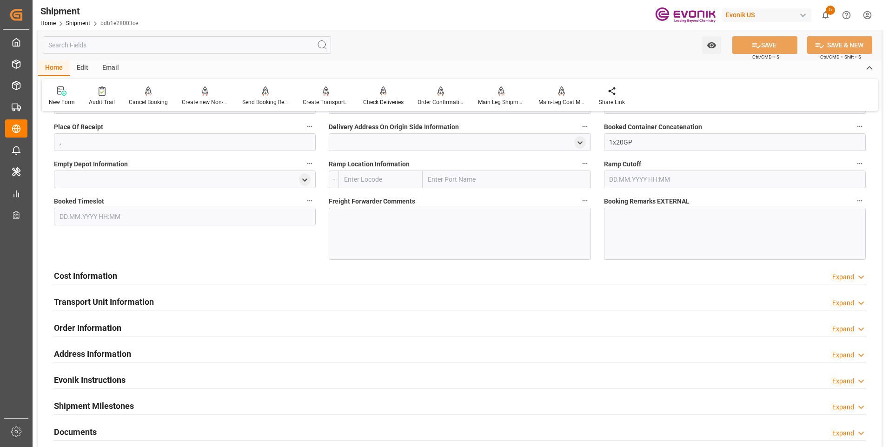
click at [162, 279] on div "Cost Information Expand" at bounding box center [460, 275] width 812 height 18
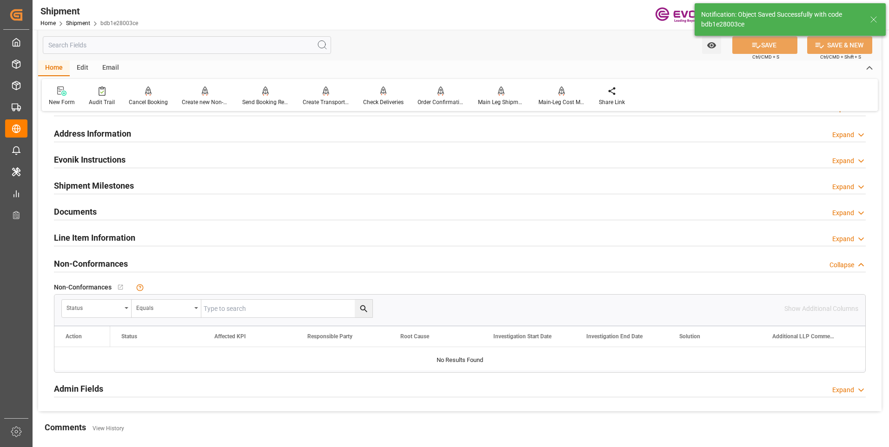
scroll to position [449, 0]
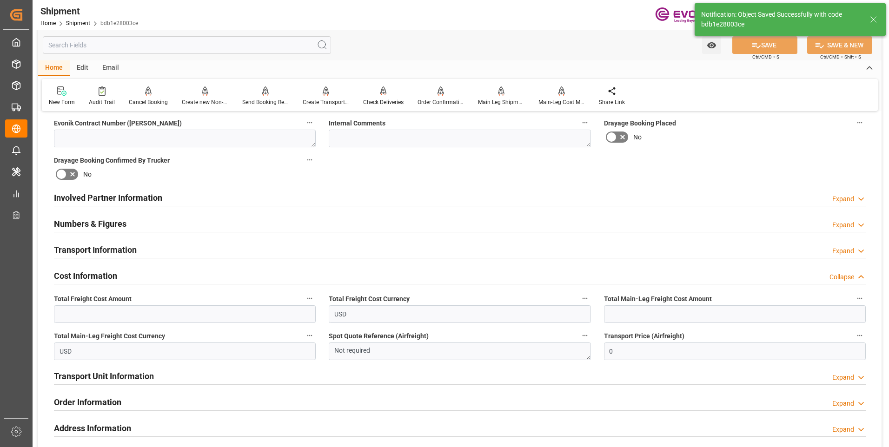
click at [132, 278] on div "Cost Information Collapse" at bounding box center [460, 275] width 812 height 18
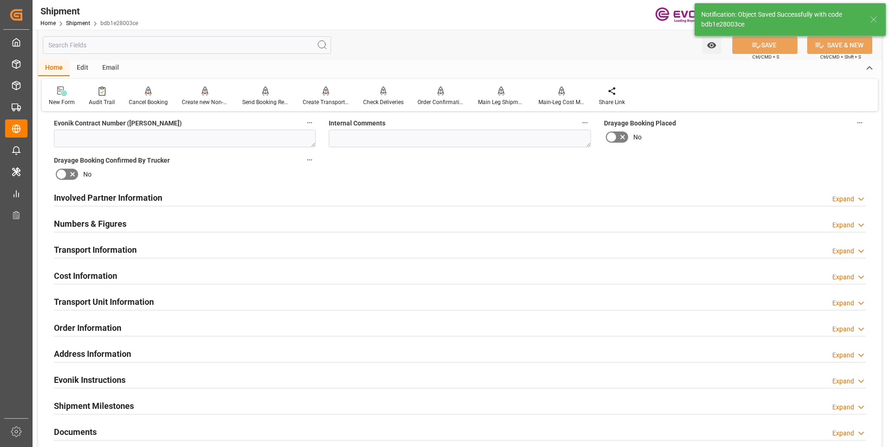
click at [132, 277] on div "Cost Information Expand" at bounding box center [460, 275] width 812 height 18
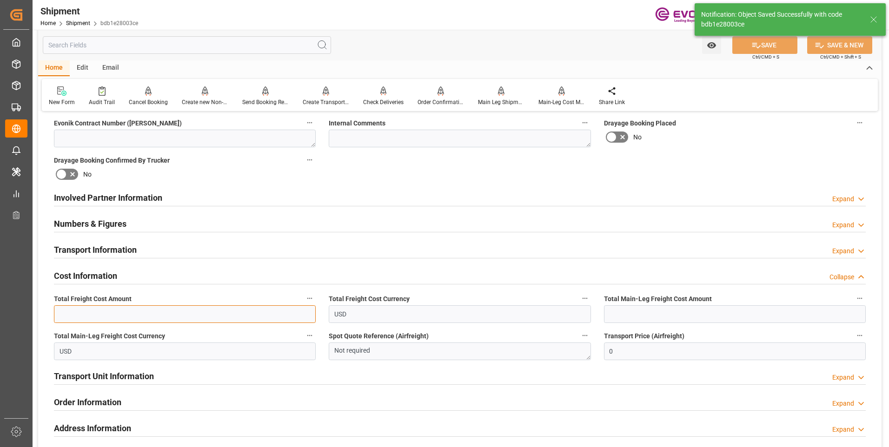
click at [220, 318] on input "text" at bounding box center [185, 314] width 262 height 18
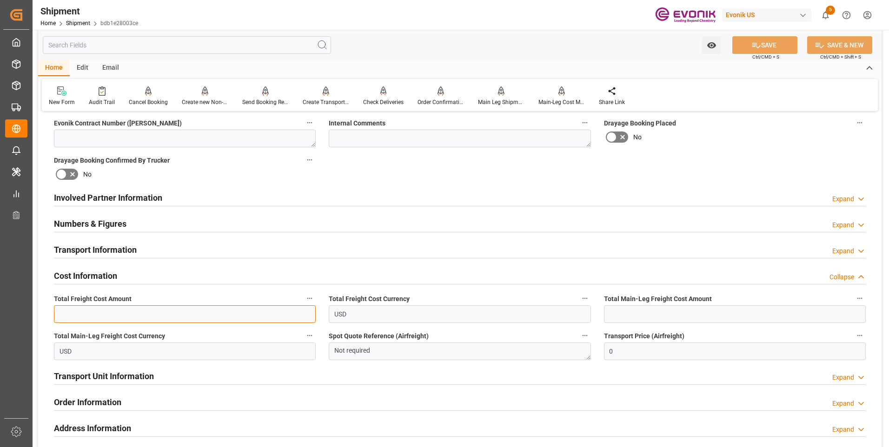
click at [179, 322] on input "text" at bounding box center [185, 314] width 262 height 18
click at [121, 311] on input "text" at bounding box center [185, 314] width 262 height 18
type input "1170"
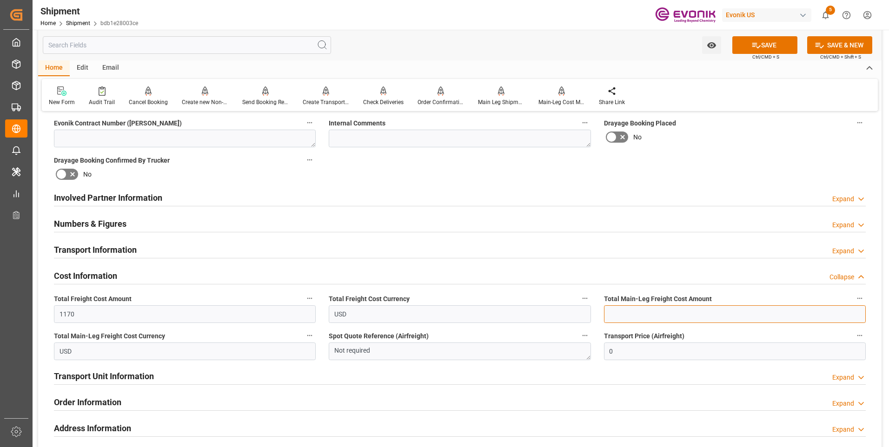
click at [688, 310] on input "text" at bounding box center [735, 314] width 262 height 18
type input "770"
click at [764, 53] on button "SAVE" at bounding box center [764, 45] width 65 height 18
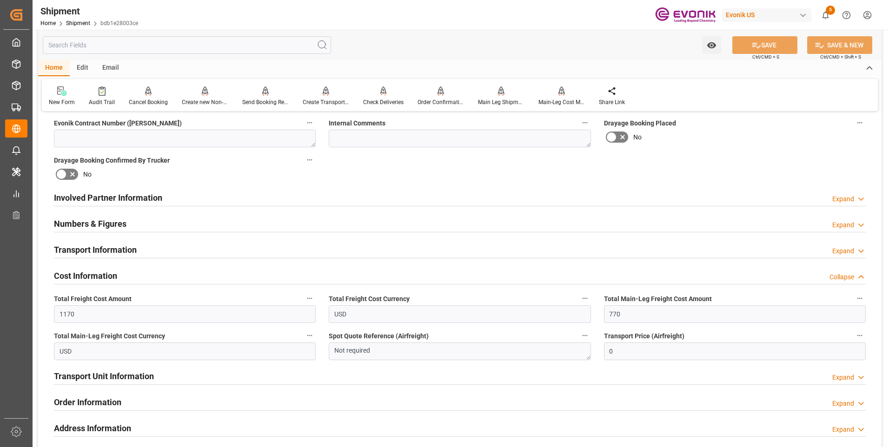
scroll to position [496, 0]
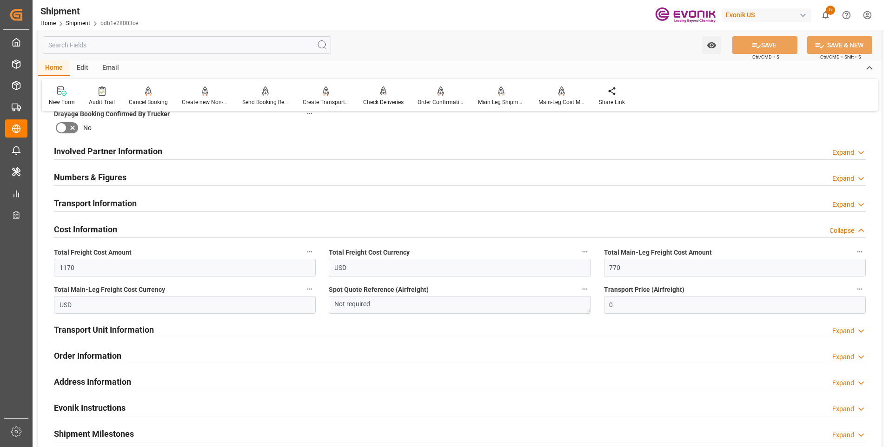
click at [112, 325] on h2 "Transport Unit Information" at bounding box center [104, 330] width 100 height 13
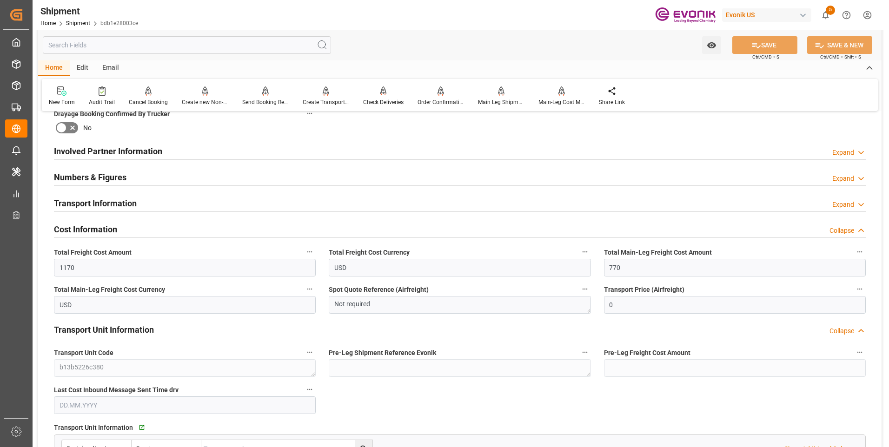
click at [127, 315] on div "Total Main-Leg Freight Cost Currency USD" at bounding box center [184, 298] width 275 height 37
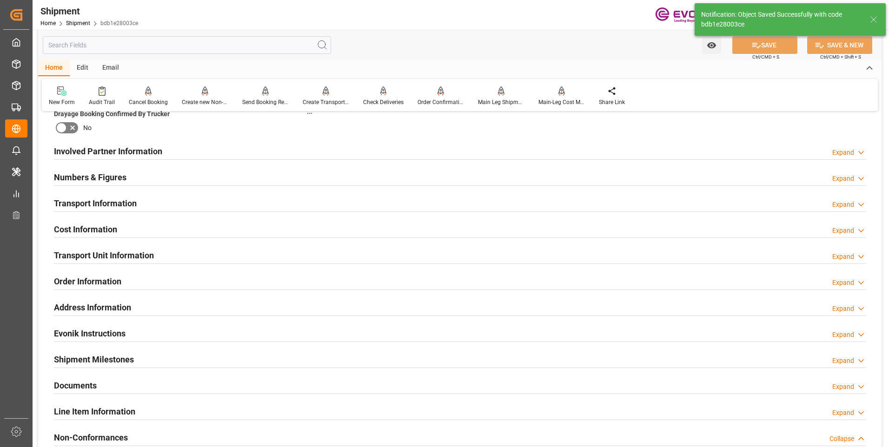
click at [75, 255] on h2 "Transport Unit Information" at bounding box center [104, 255] width 100 height 13
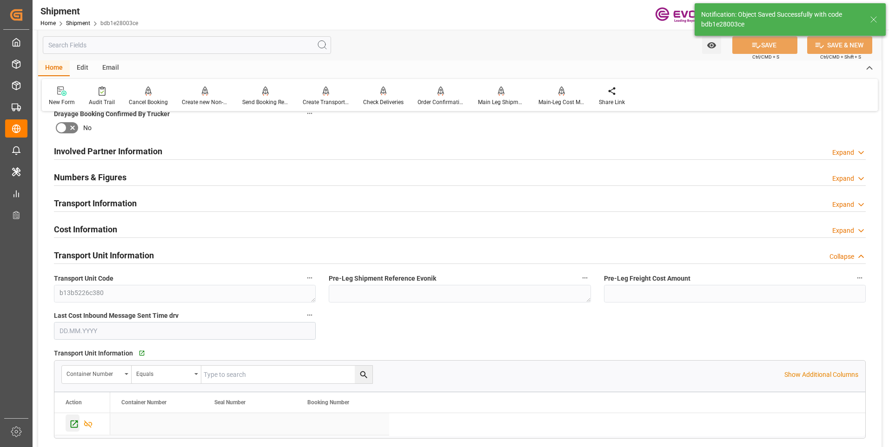
scroll to position [542, 0]
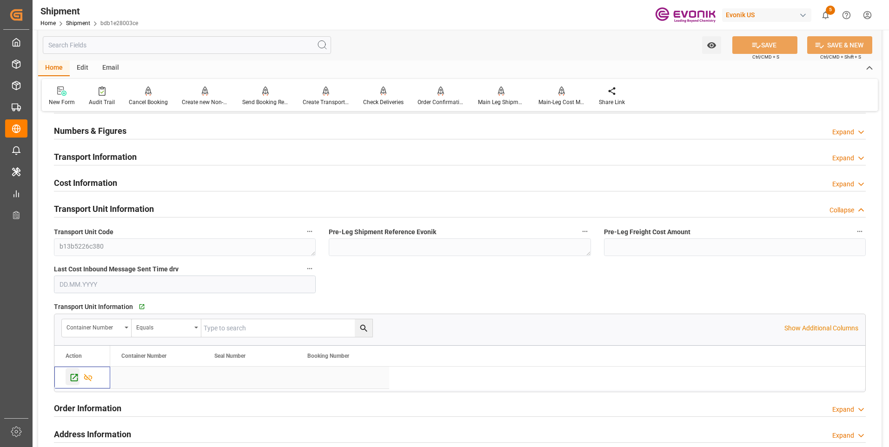
click at [68, 381] on div "Press SPACE to select this row." at bounding box center [73, 376] width 14 height 17
click at [263, 93] on icon at bounding box center [265, 90] width 7 height 8
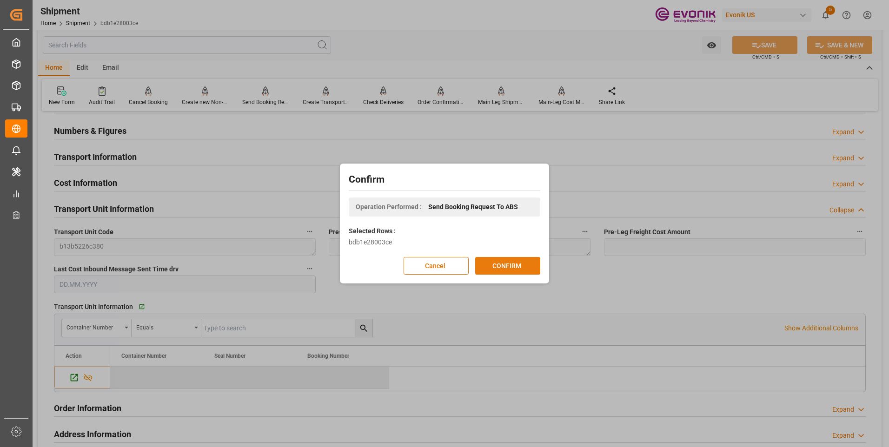
click at [499, 261] on button "CONFIRM" at bounding box center [507, 266] width 65 height 18
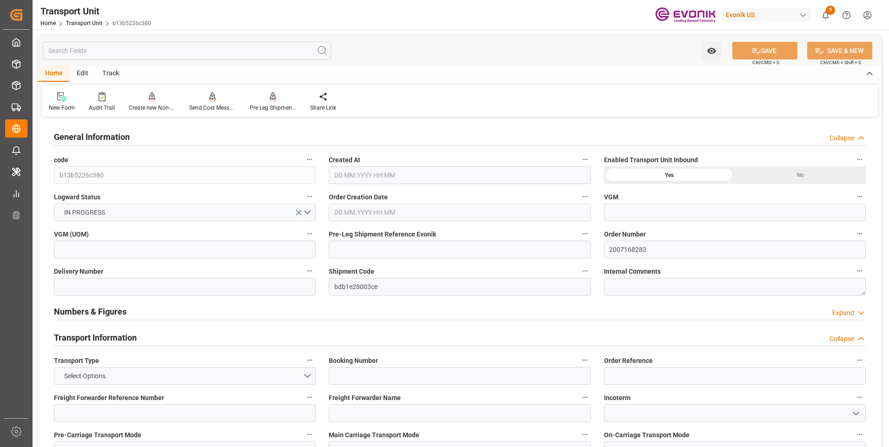
type input "CMACGM"
type input "CMA CGM Group"
type input "USHOU"
type input "GTSTC"
type input "7920"
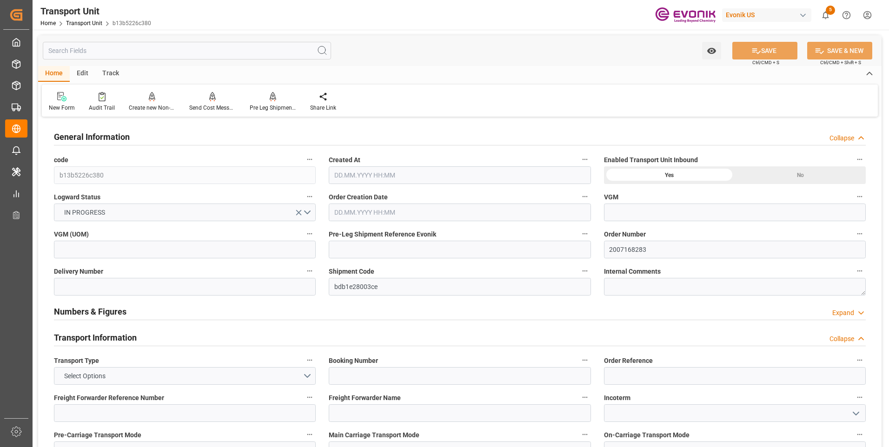
type input "[DATE] 06:22"
type input "[DATE]"
type input "[DATE] 00:00"
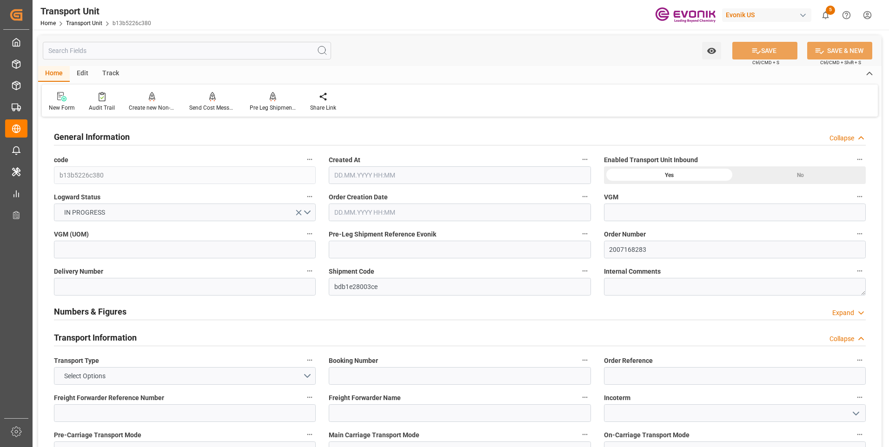
type input "[DATE] 00:00"
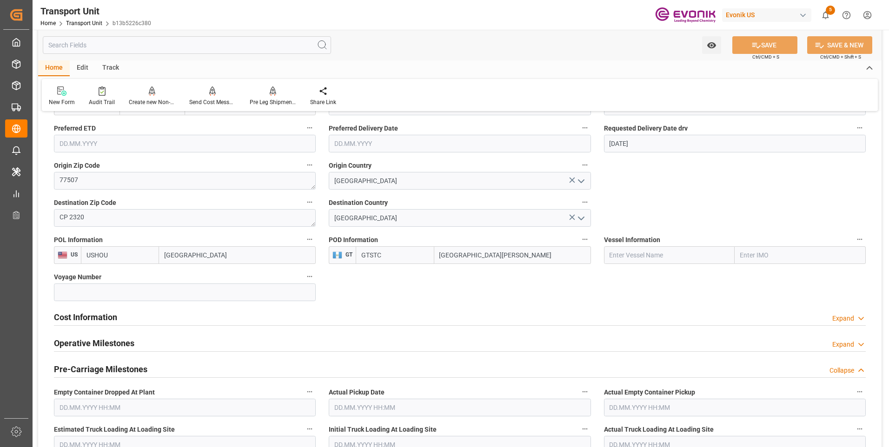
scroll to position [511, 0]
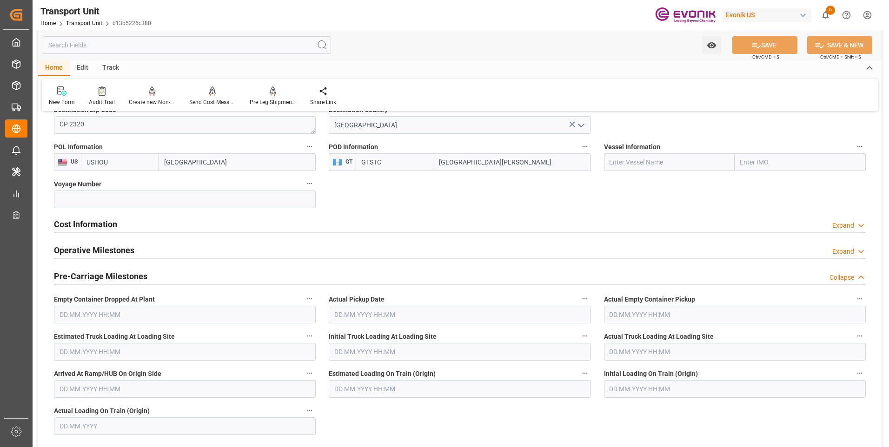
click at [78, 223] on h2 "Cost Information" at bounding box center [85, 224] width 63 height 13
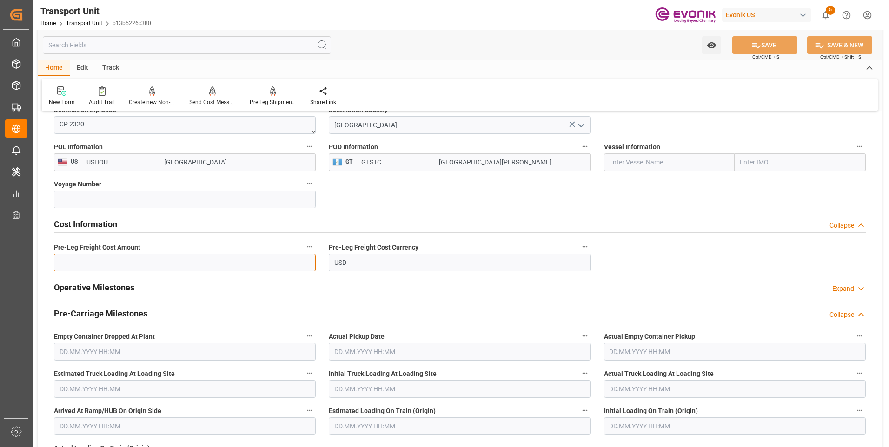
click at [111, 258] on input "text" at bounding box center [185, 263] width 262 height 18
type input "400"
click at [765, 52] on button "SAVE" at bounding box center [764, 45] width 65 height 18
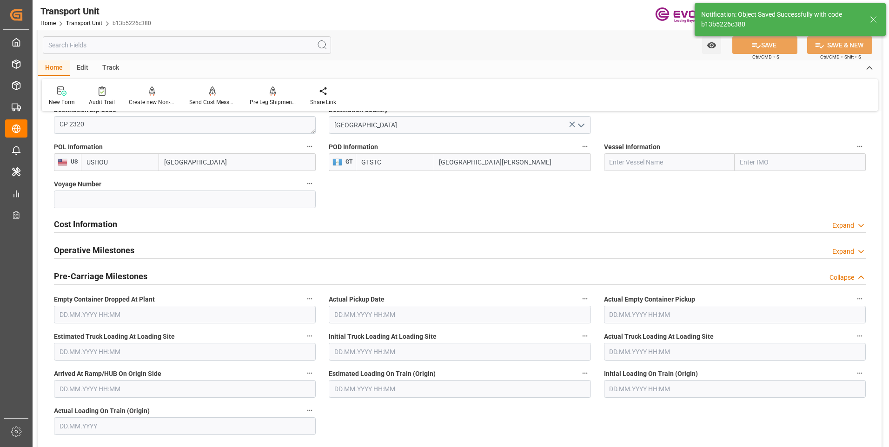
scroll to position [651, 0]
